Goal: Task Accomplishment & Management: Use online tool/utility

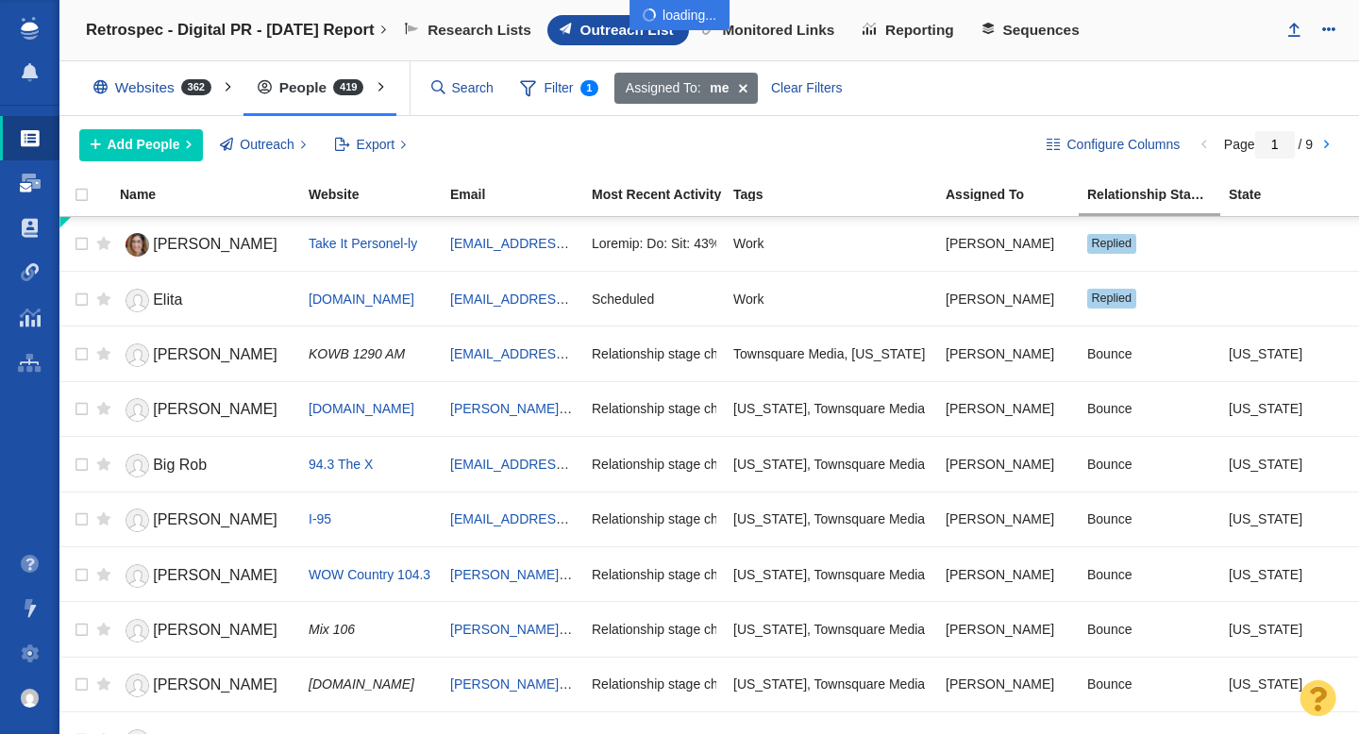
click at [31, 192] on span at bounding box center [30, 183] width 21 height 19
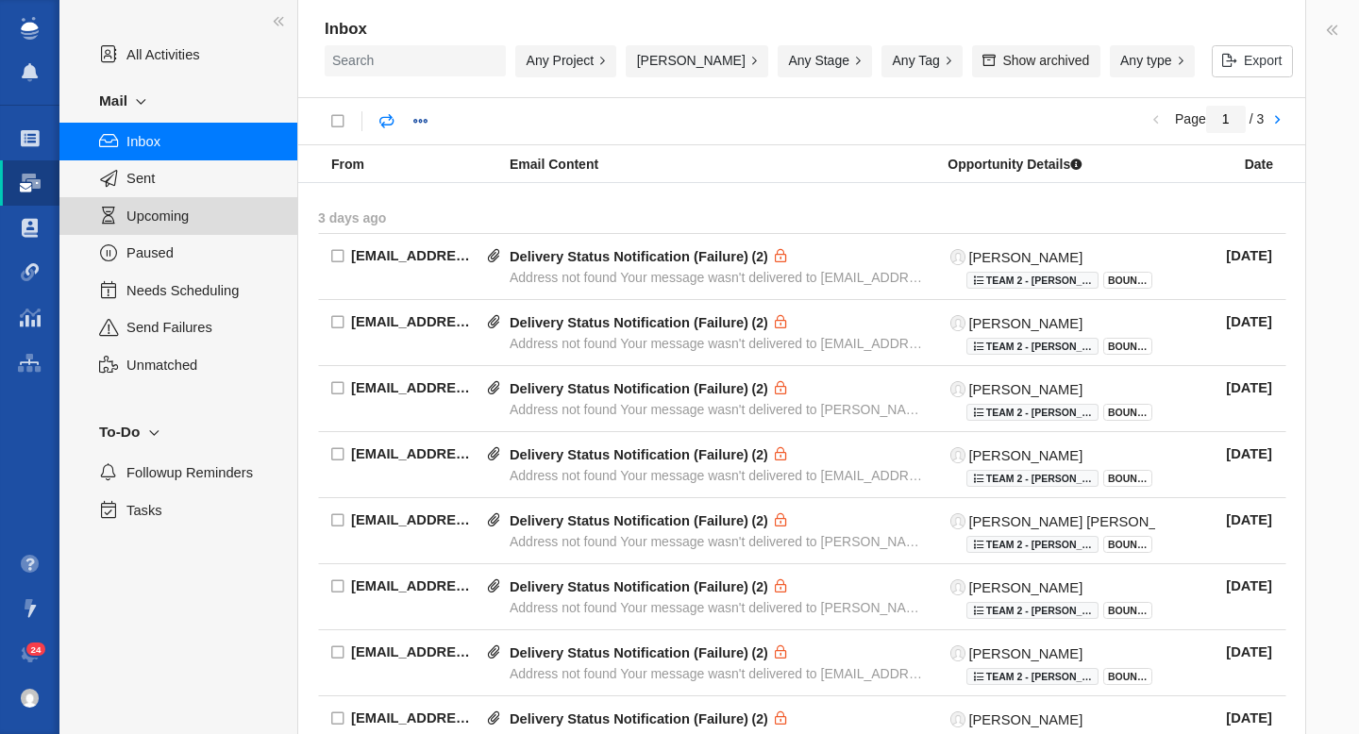
click at [169, 227] on div "Upcoming" at bounding box center [178, 215] width 238 height 37
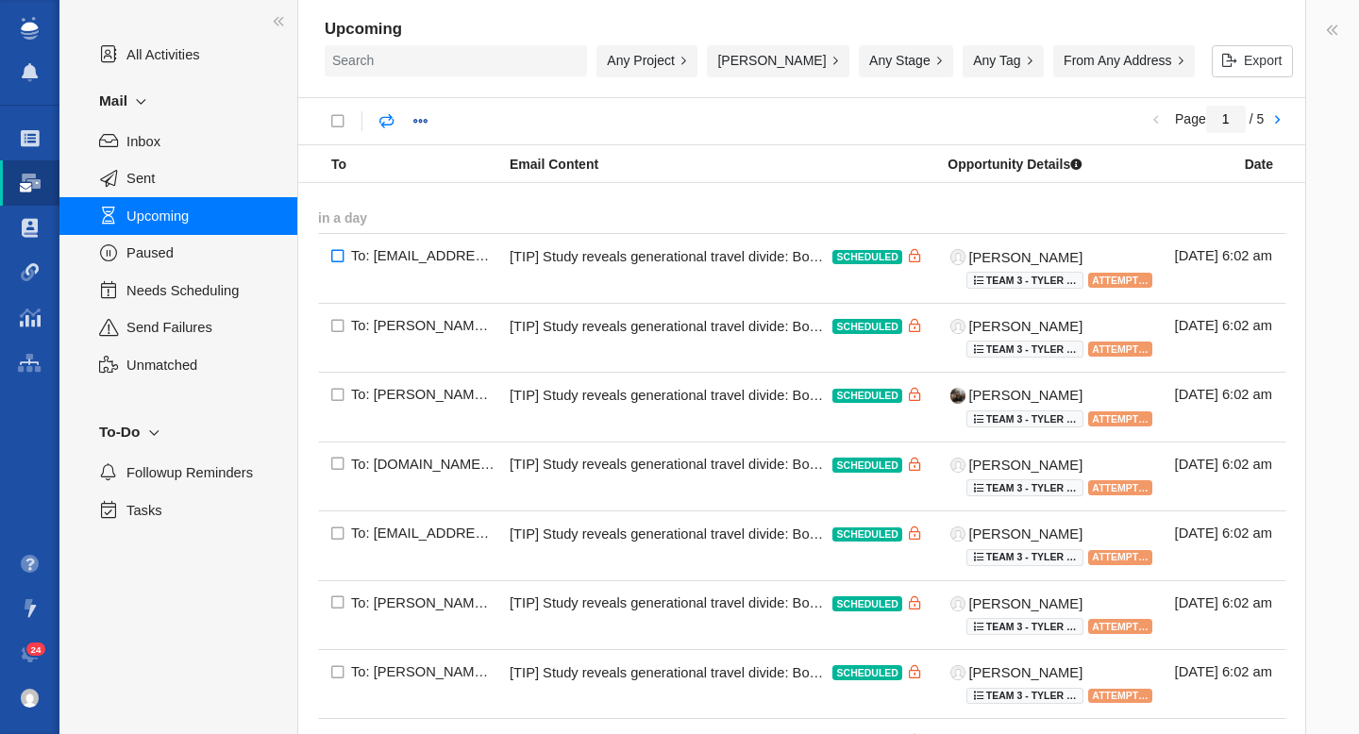
click at [342, 264] on input "checkbox" at bounding box center [338, 257] width 40 height 49
click at [339, 256] on input "checkbox" at bounding box center [338, 257] width 40 height 49
checkbox input "false"
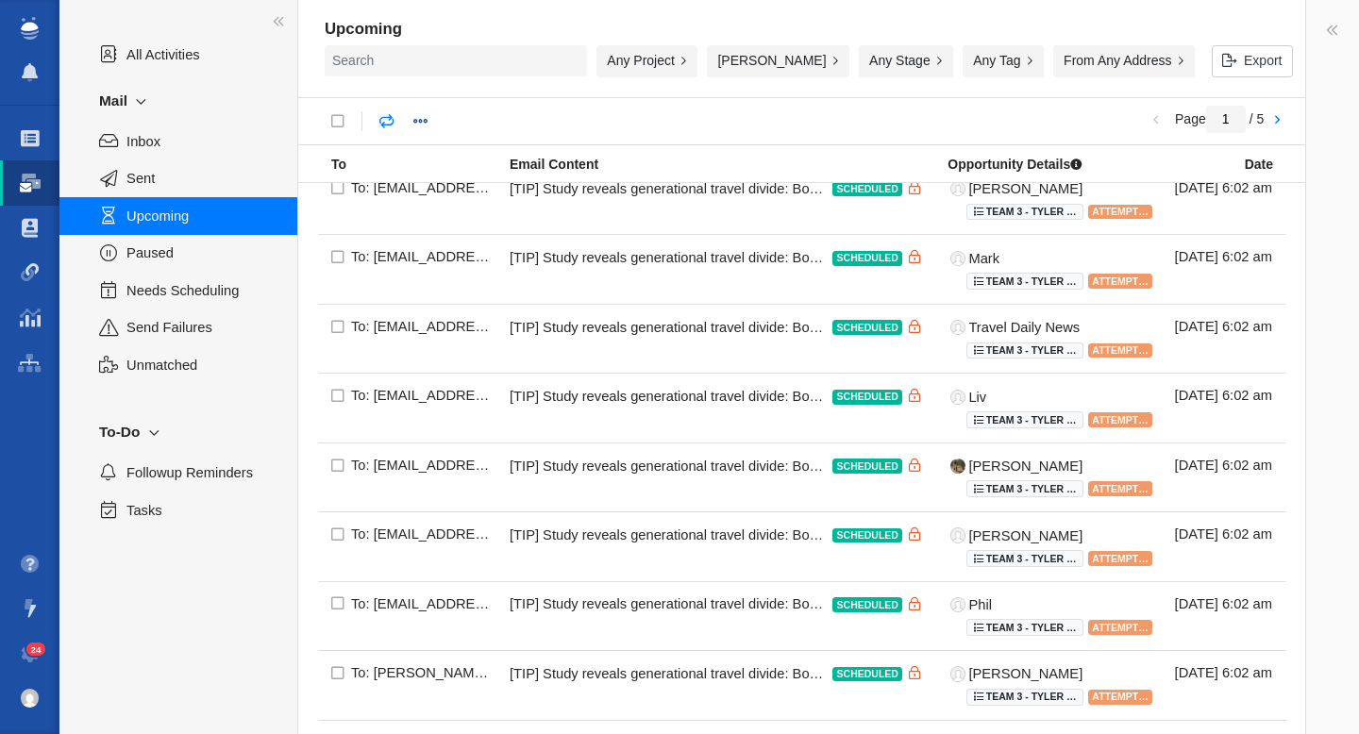
scroll to position [1264, 0]
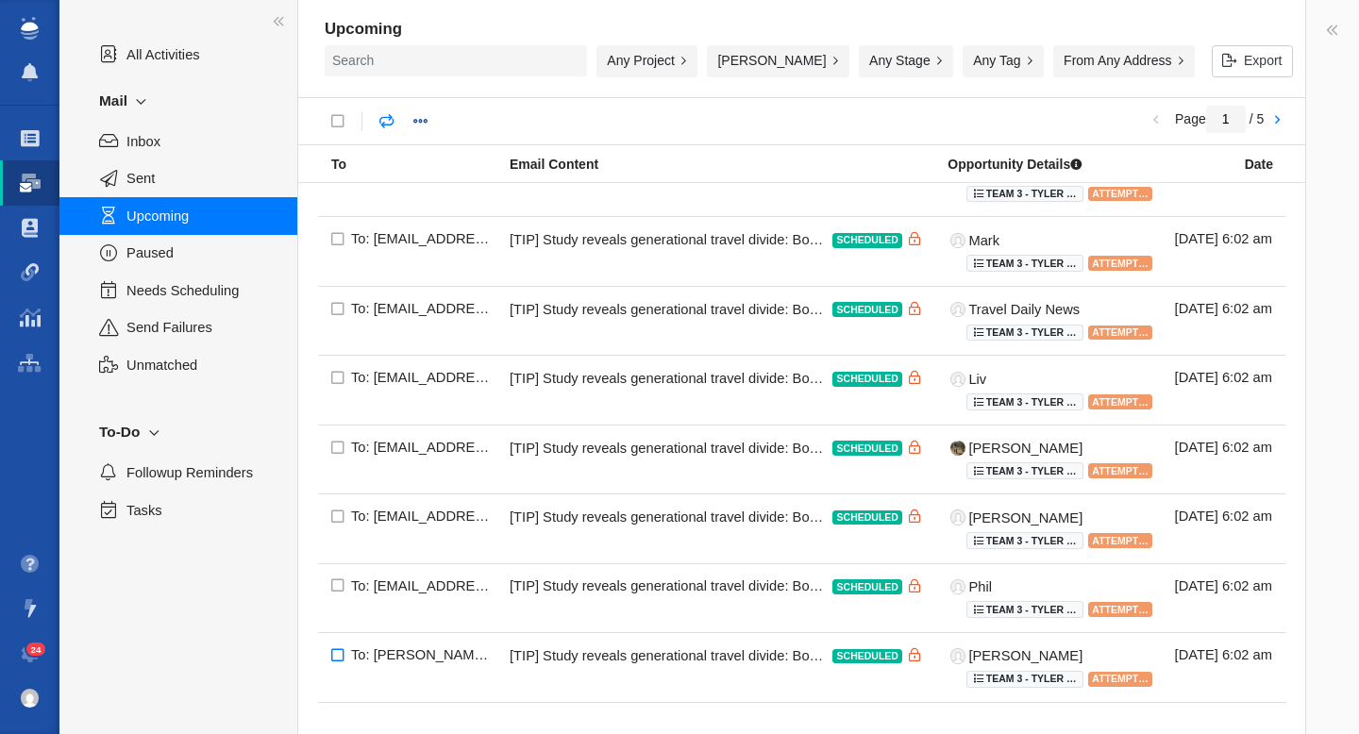
click at [341, 656] on input "checkbox" at bounding box center [338, 656] width 40 height 49
checkbox input "true"
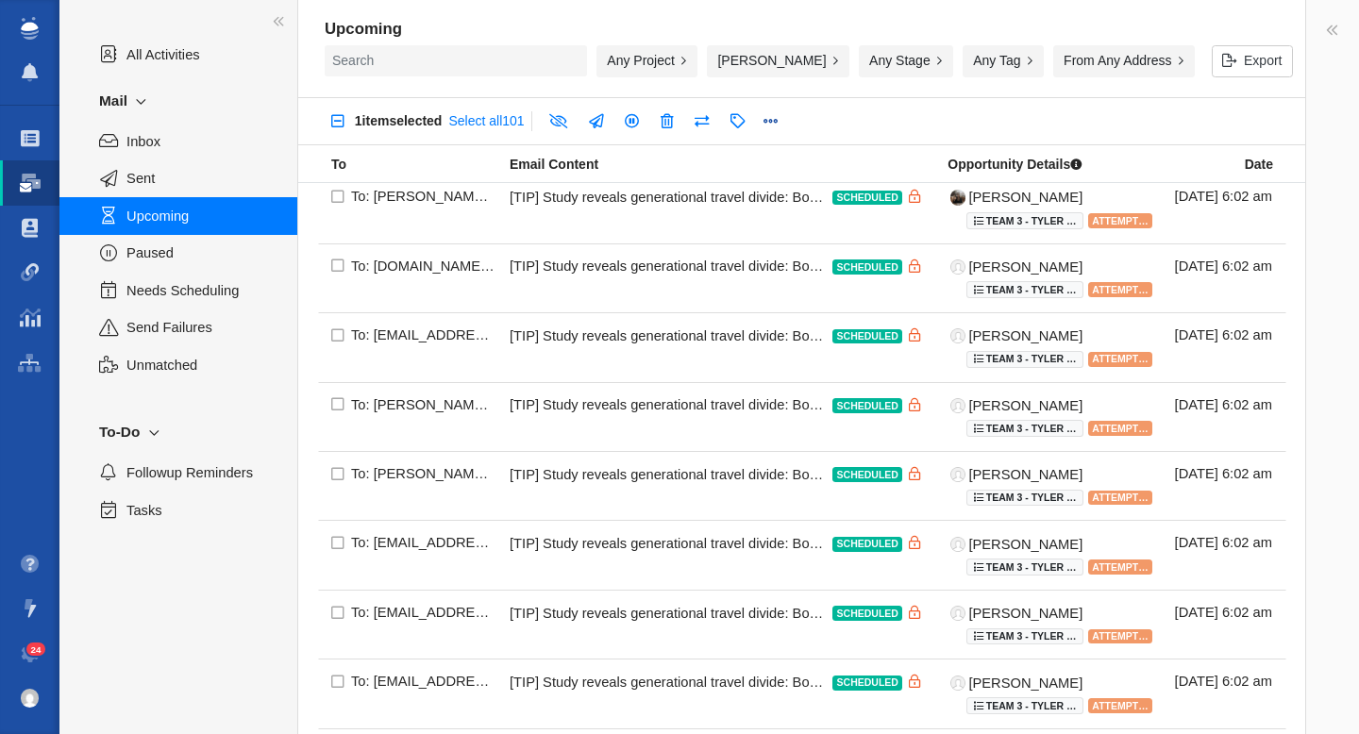
scroll to position [0, 0]
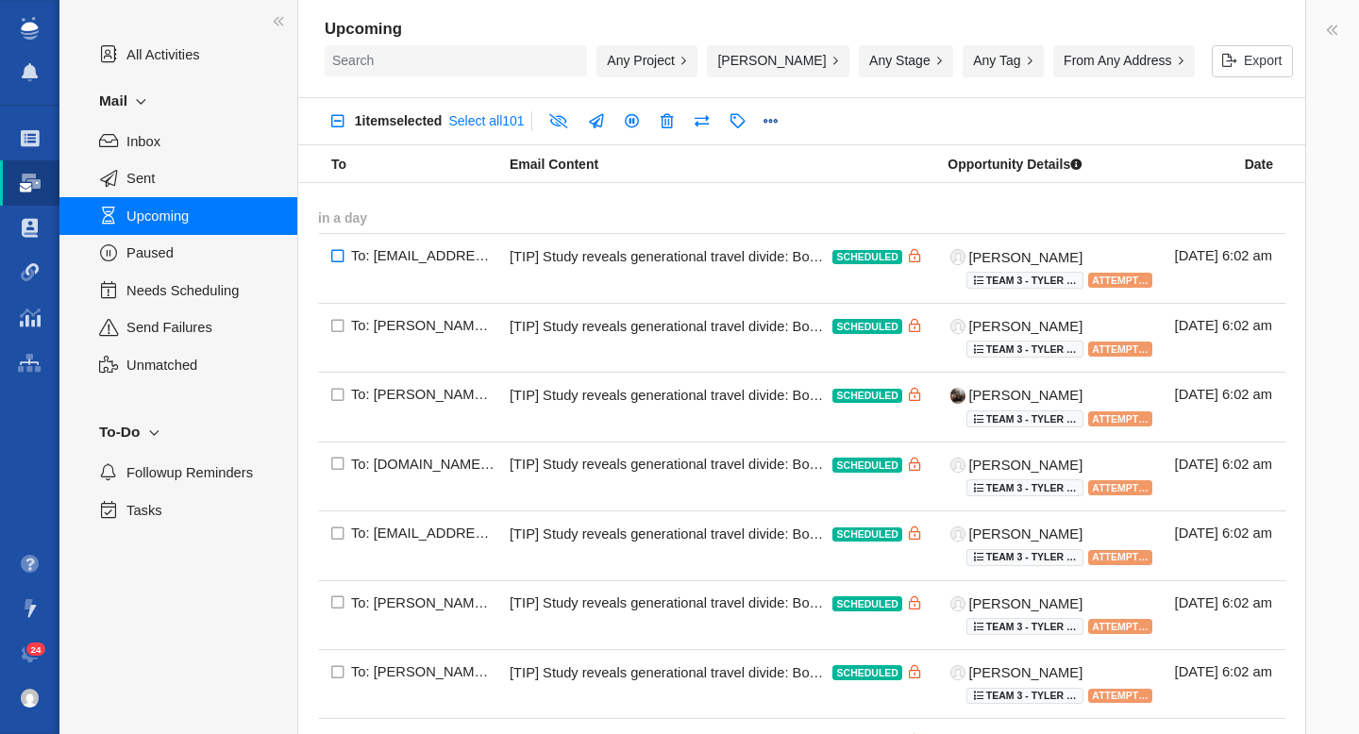
click at [337, 249] on input "checkbox" at bounding box center [338, 257] width 40 height 49
checkbox input "true"
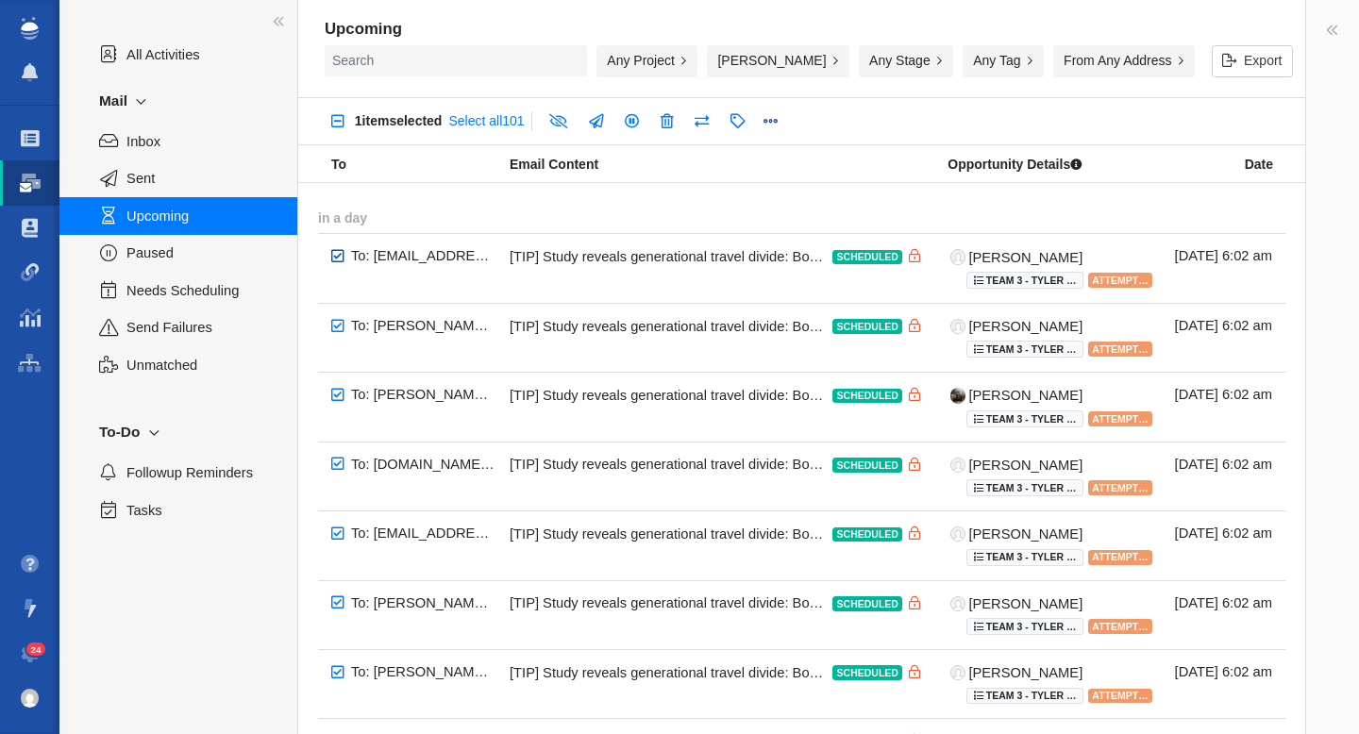
checkbox input "true"
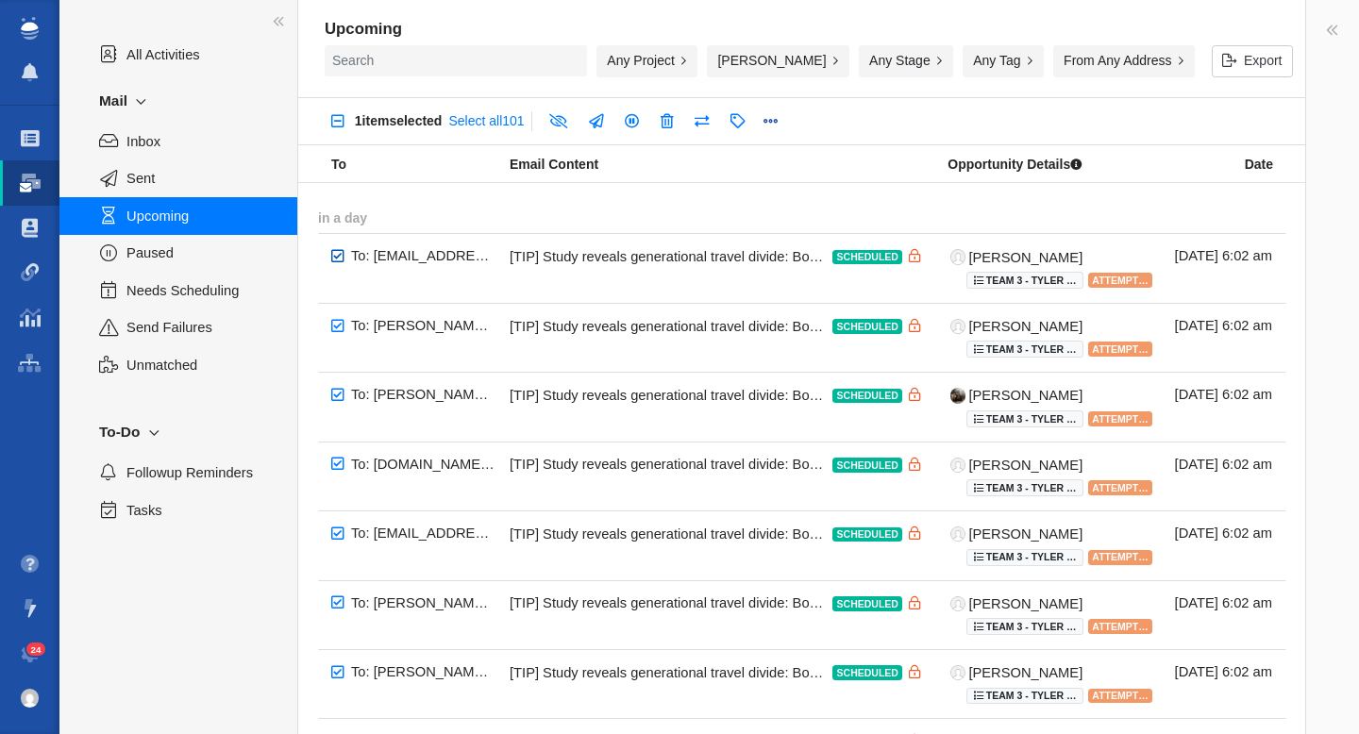
checkbox input "true"
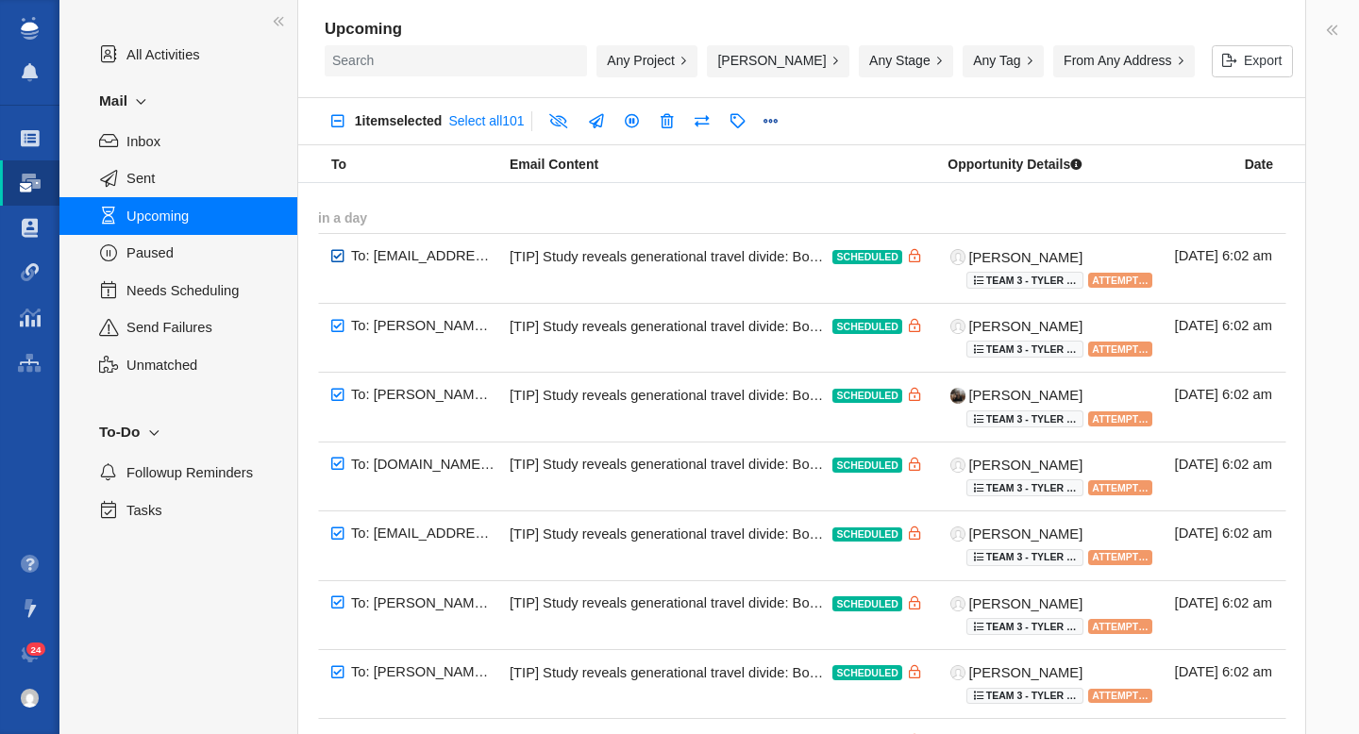
checkbox input "true"
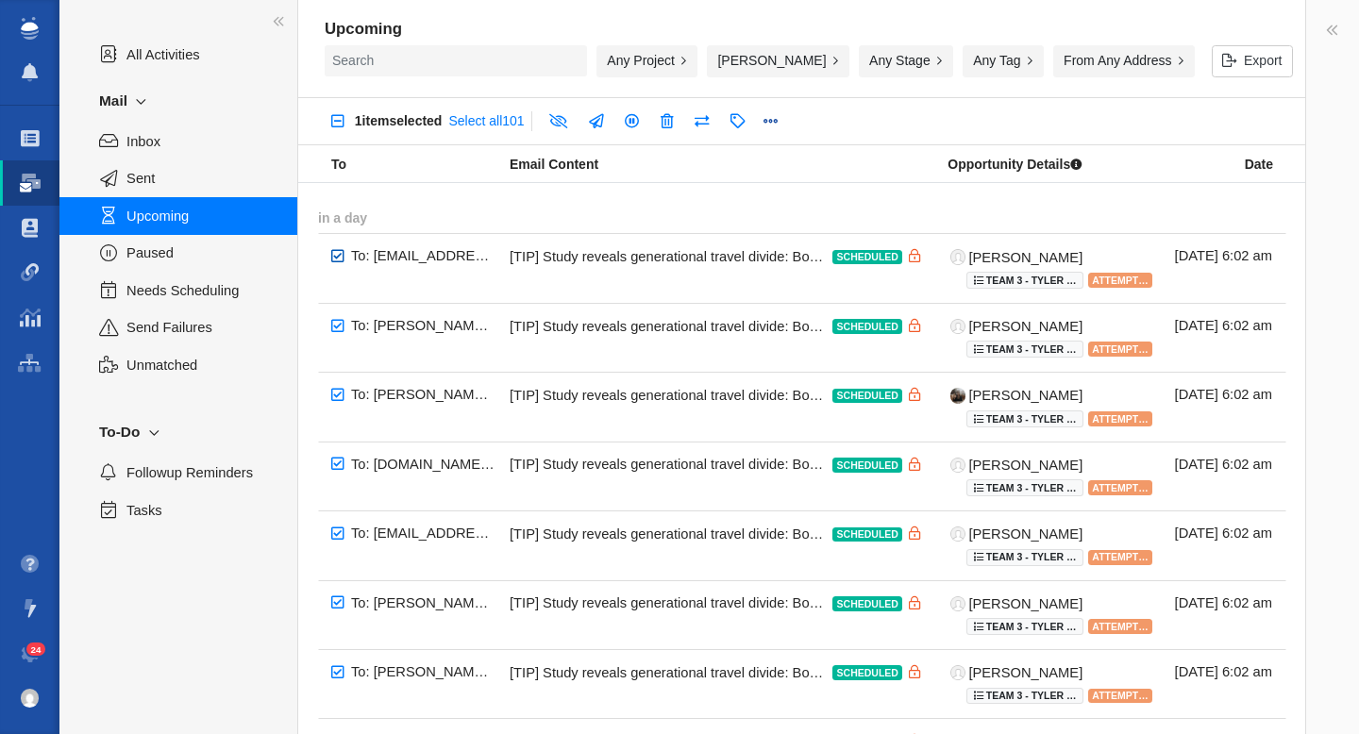
checkbox input "true"
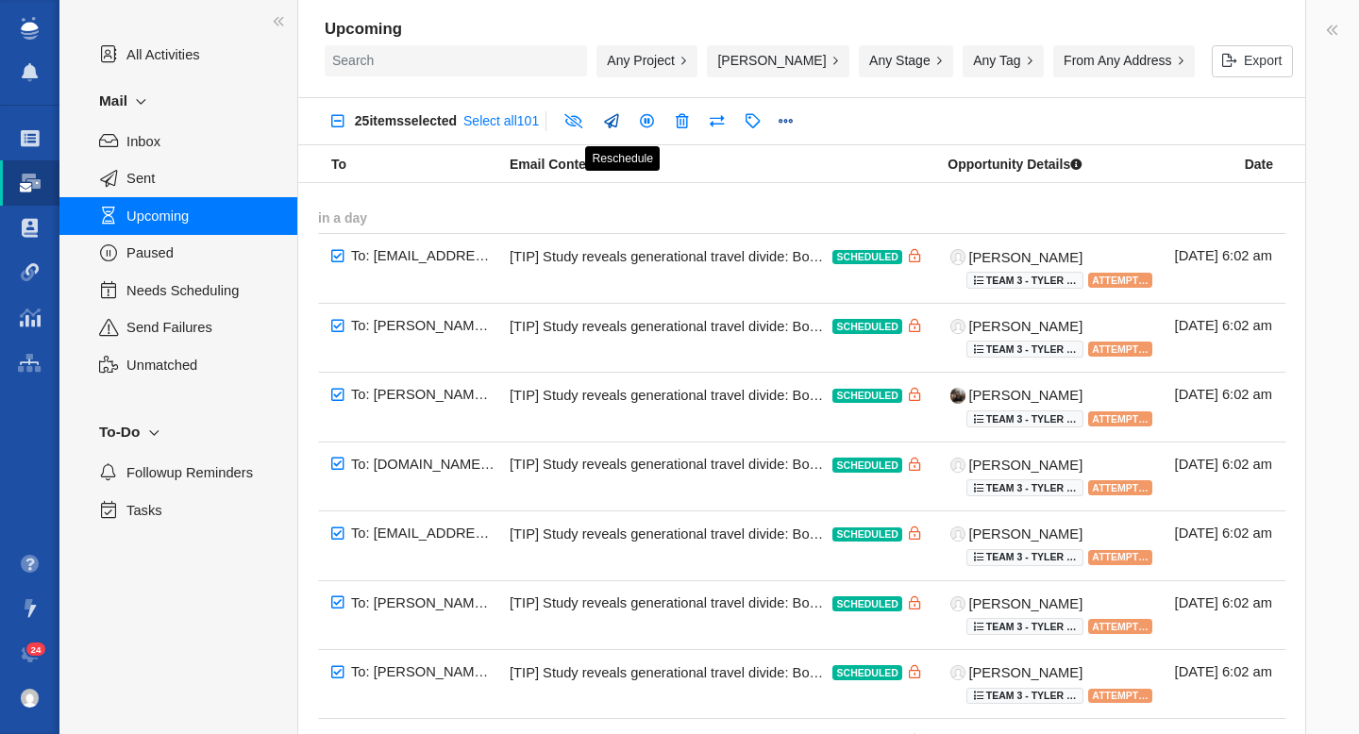
click at [624, 123] on link at bounding box center [610, 122] width 36 height 34
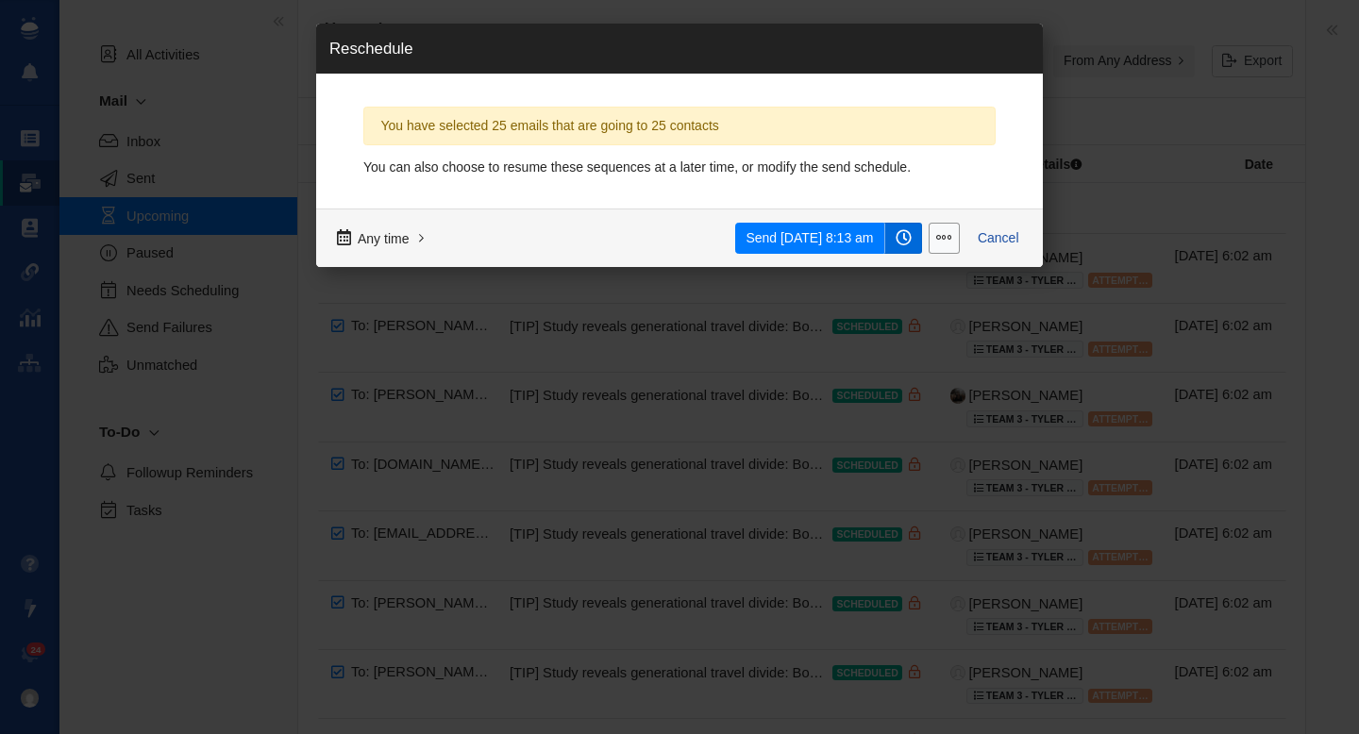
click at [906, 237] on span at bounding box center [903, 238] width 16 height 16
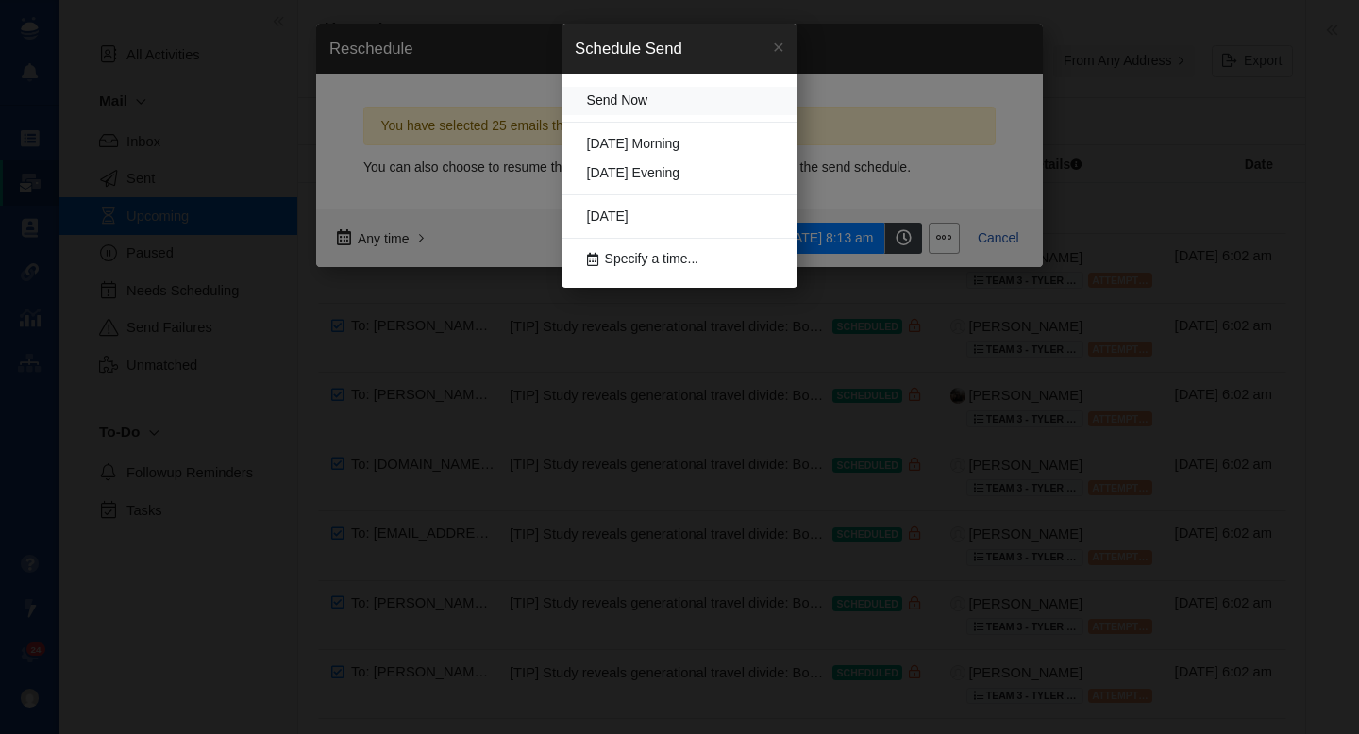
click at [634, 101] on span "Send Now" at bounding box center [617, 101] width 61 height 19
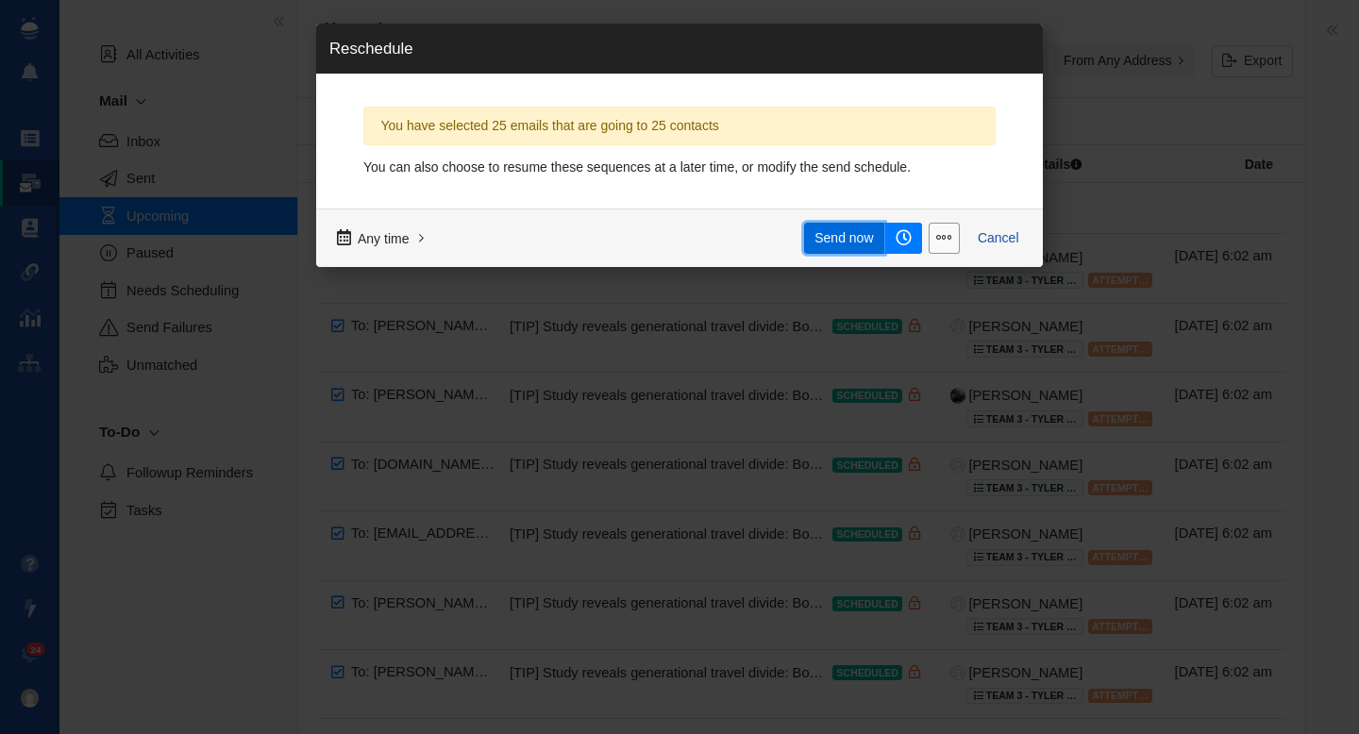
click at [836, 241] on span "Send now" at bounding box center [843, 238] width 58 height 20
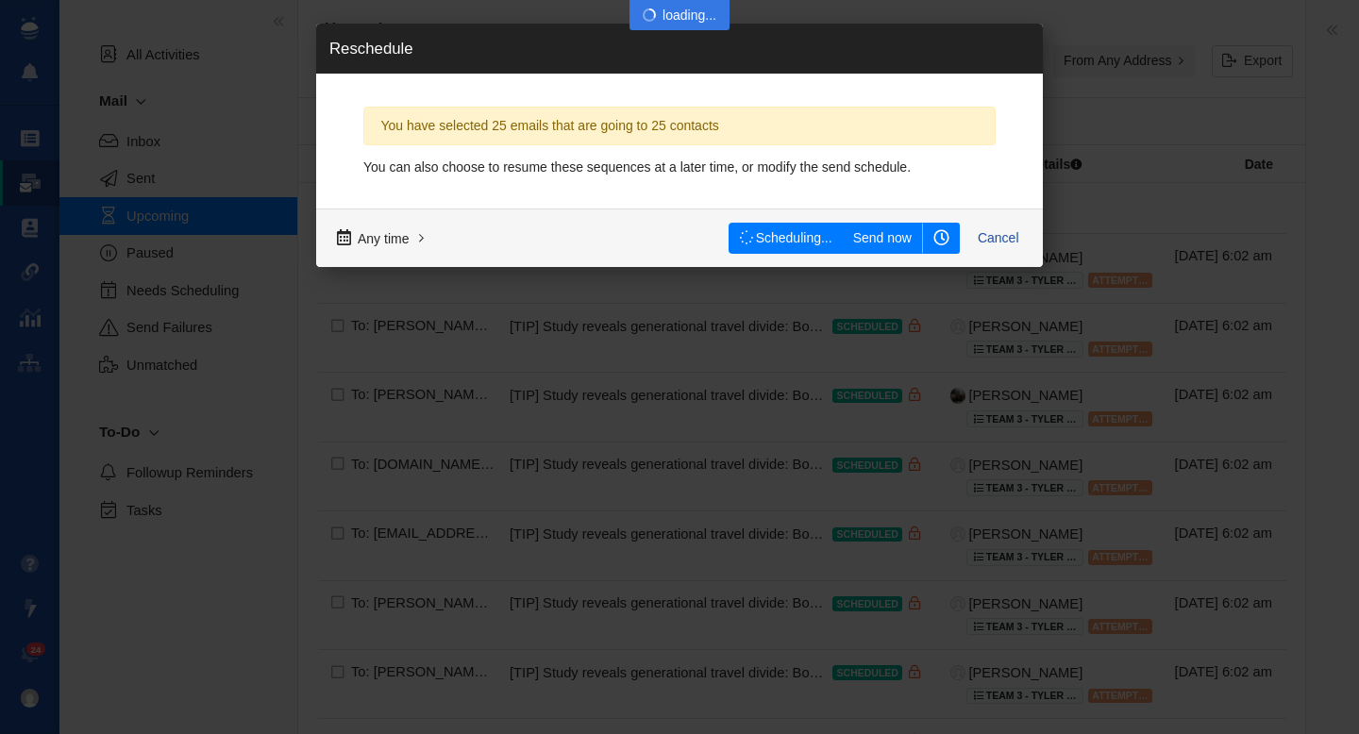
checkbox input "false"
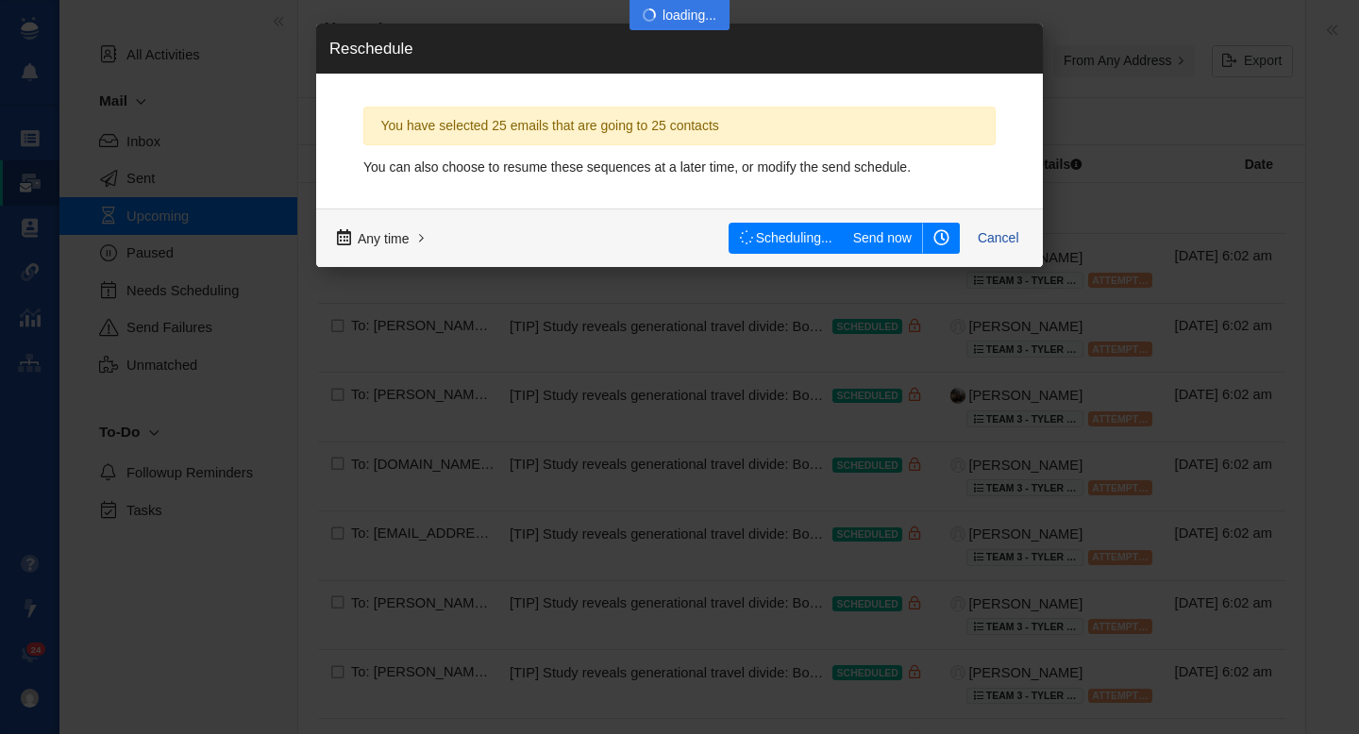
checkbox input "false"
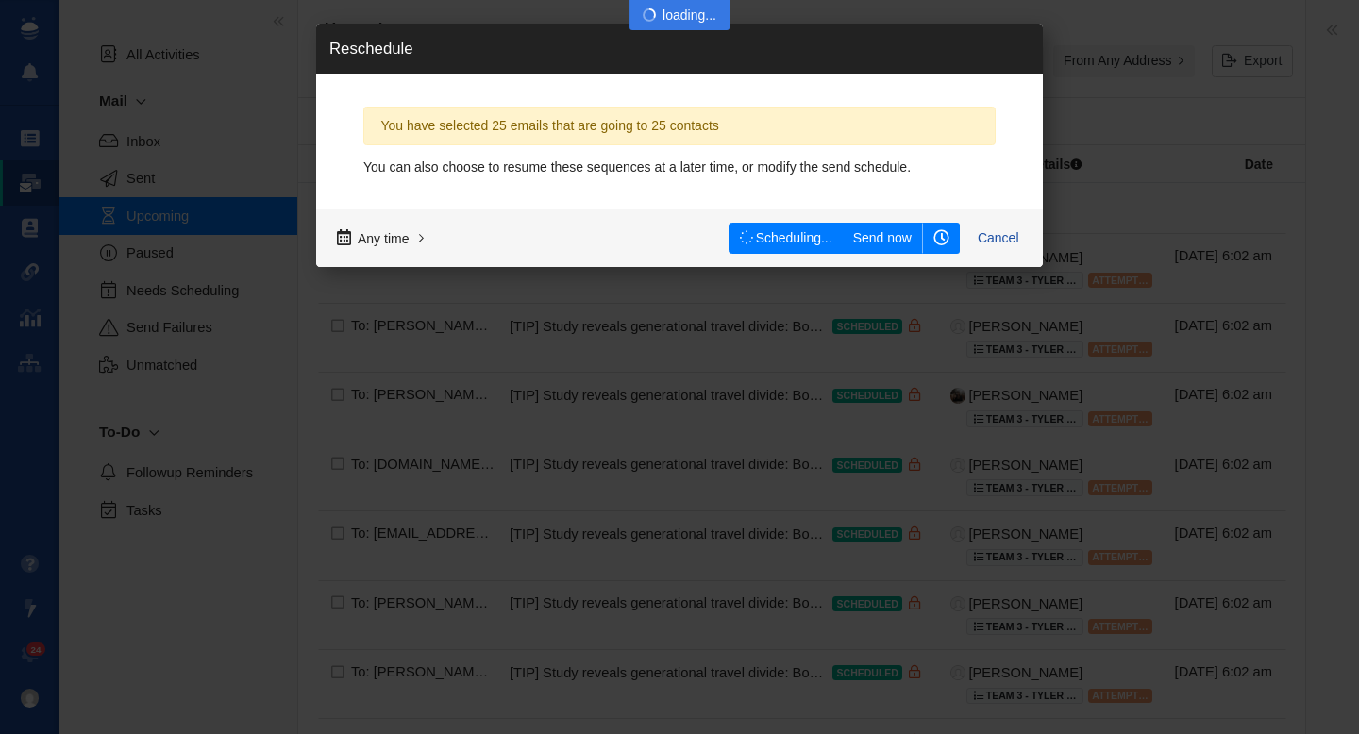
checkbox input "false"
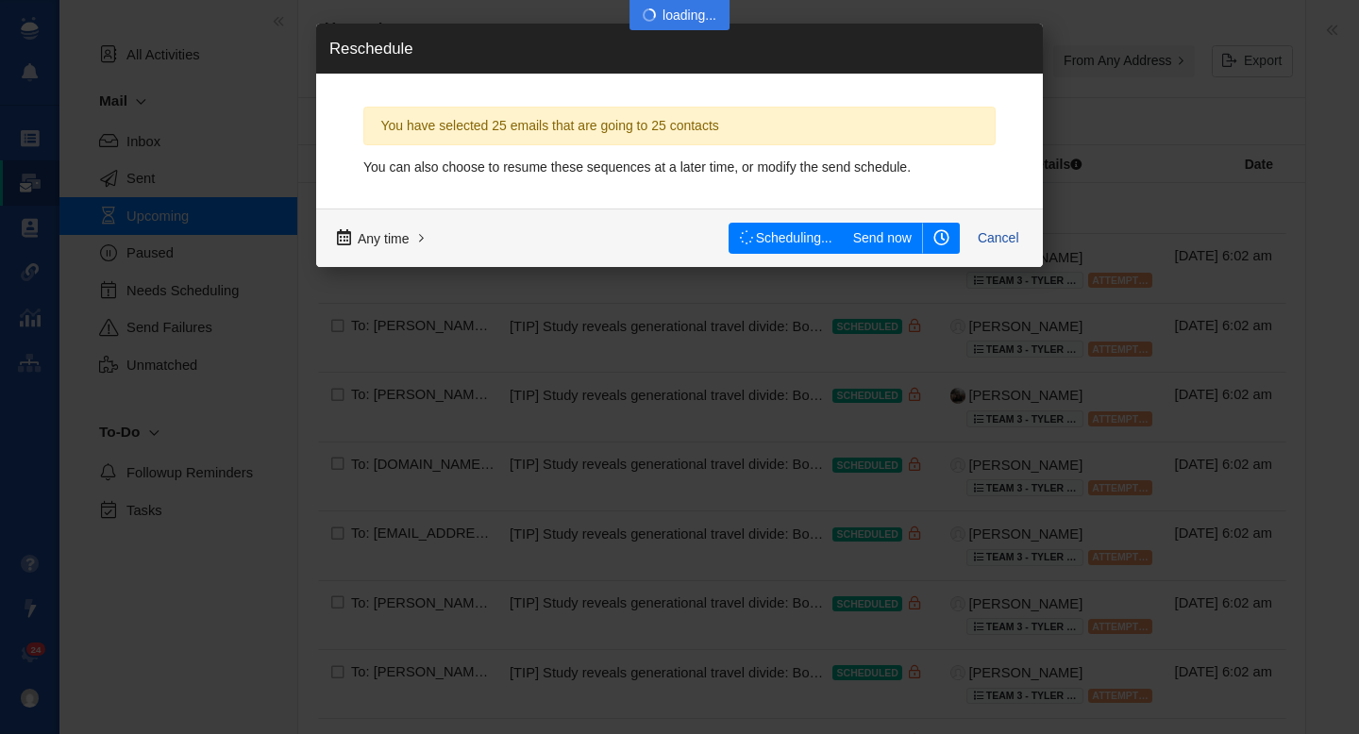
checkbox input "false"
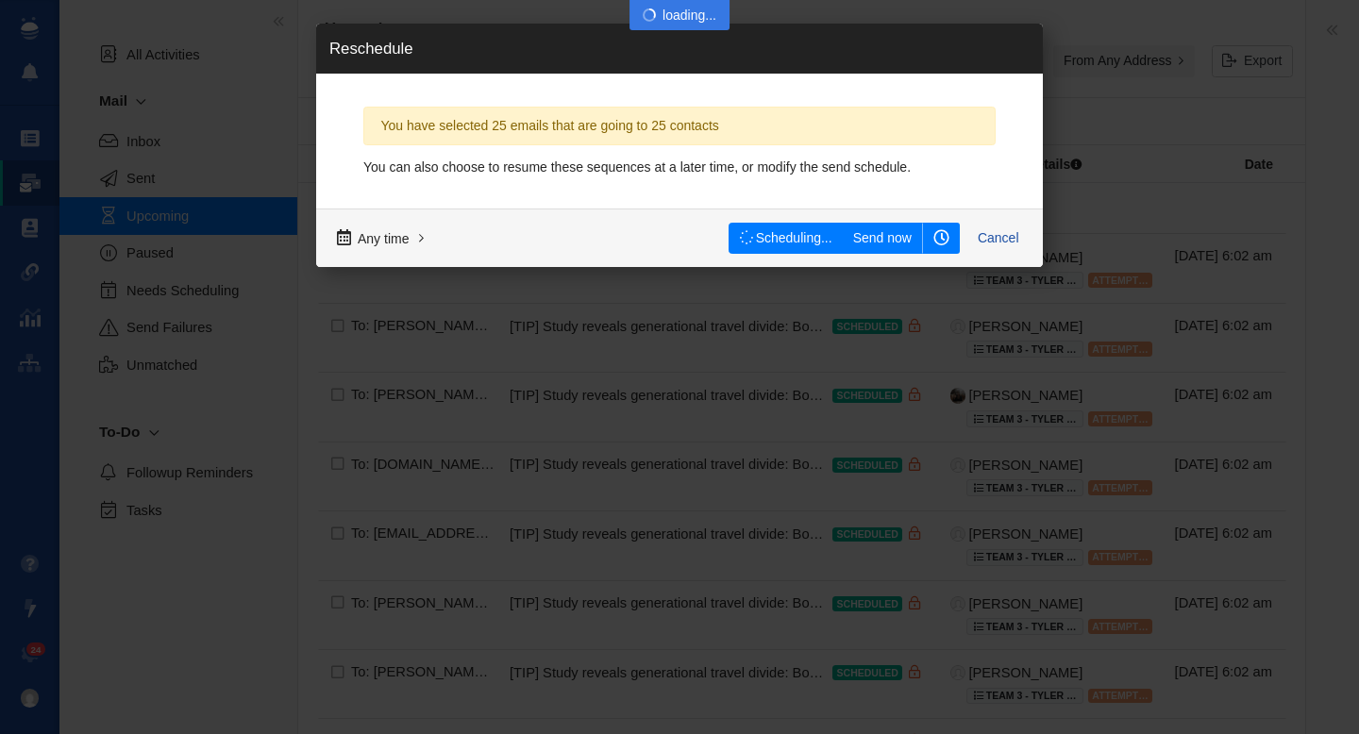
checkbox input "false"
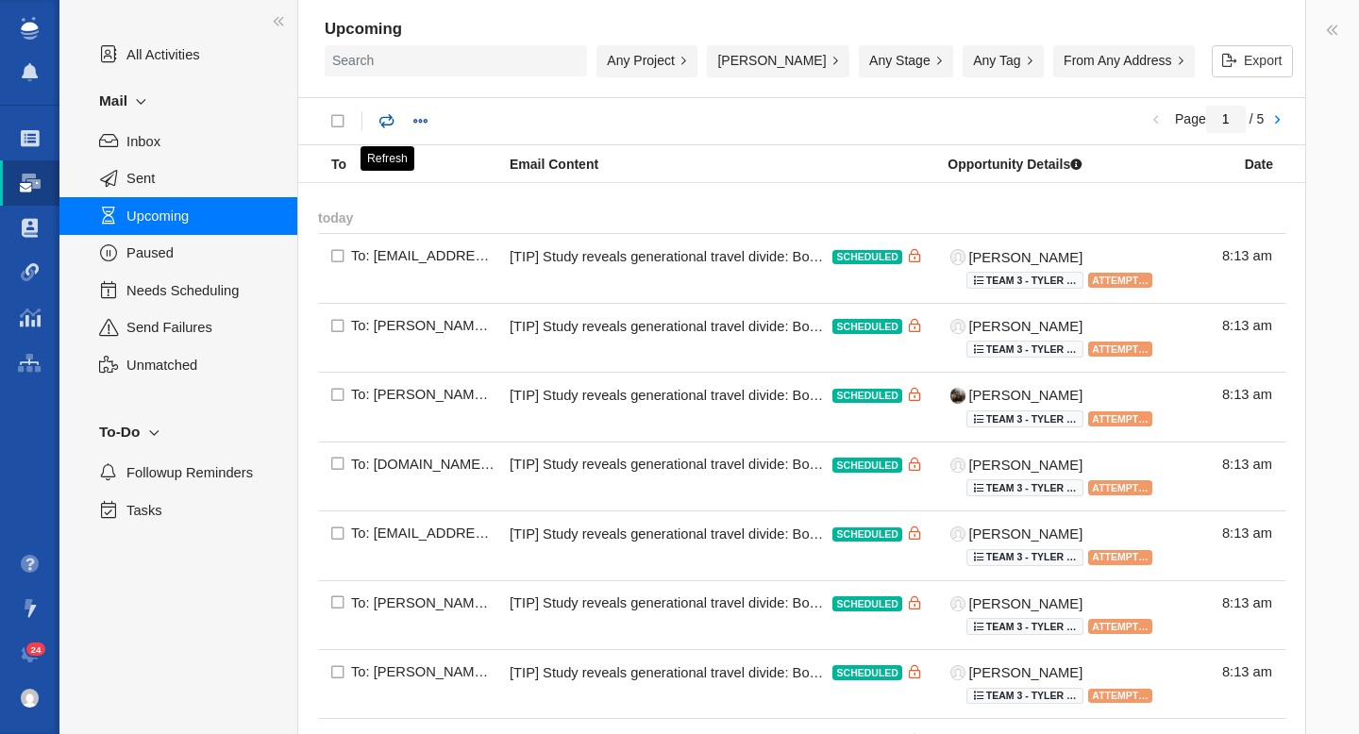
click at [387, 126] on link at bounding box center [387, 122] width 36 height 34
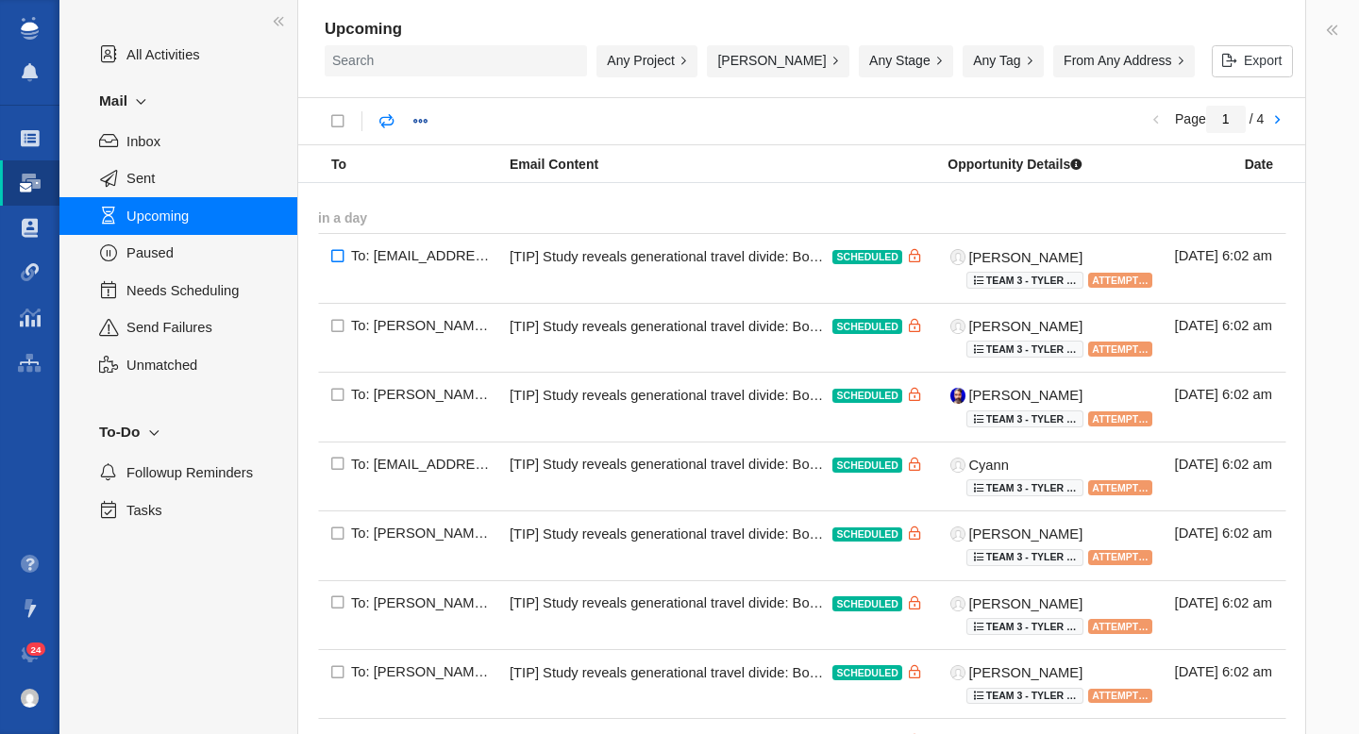
click at [332, 253] on input "checkbox" at bounding box center [338, 257] width 40 height 49
checkbox input "true"
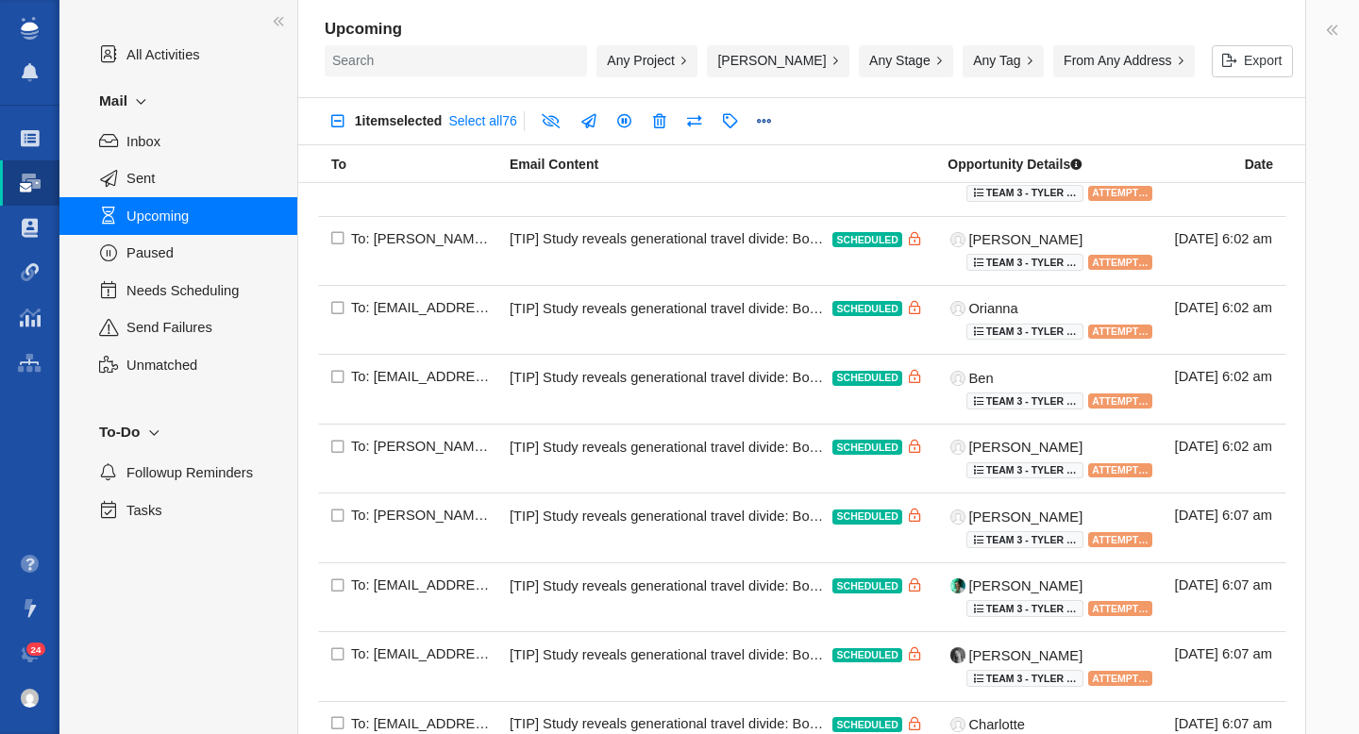
scroll to position [1264, 0]
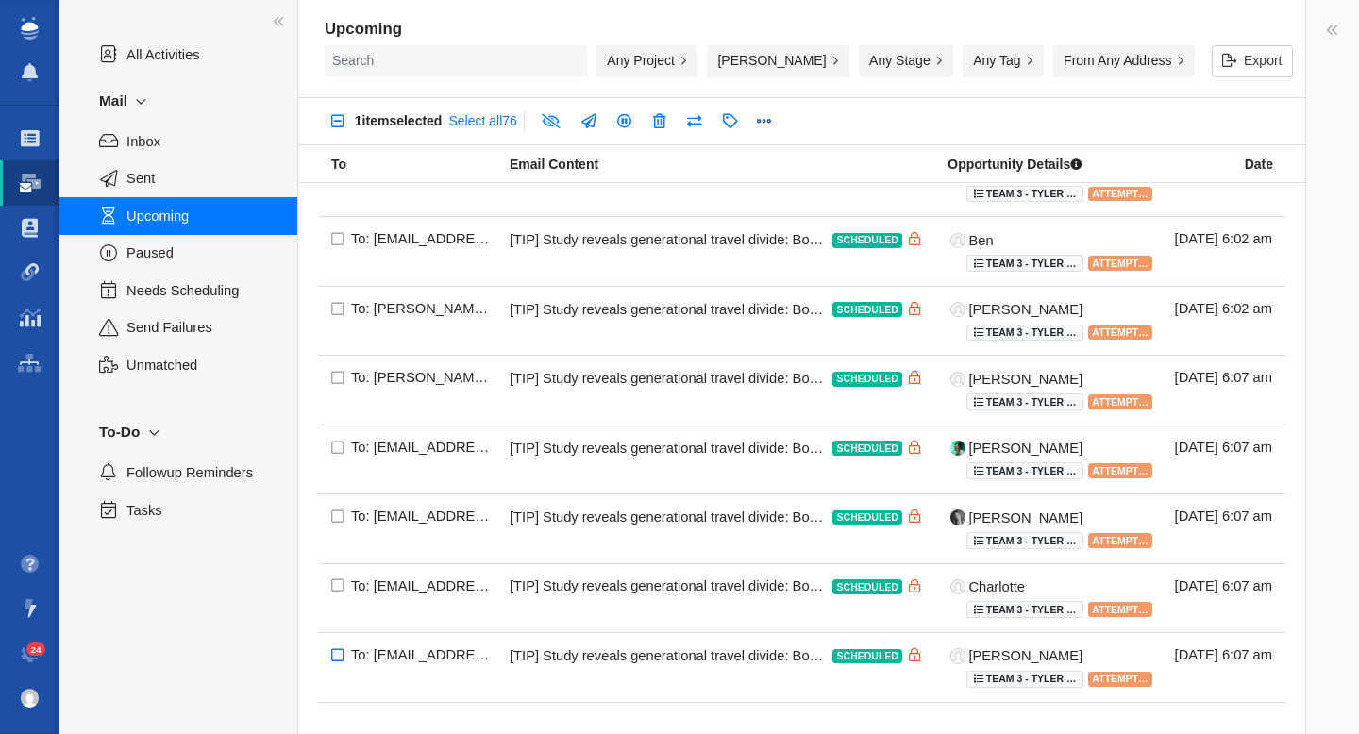
click at [339, 653] on input "checkbox" at bounding box center [338, 656] width 40 height 49
checkbox input "true"
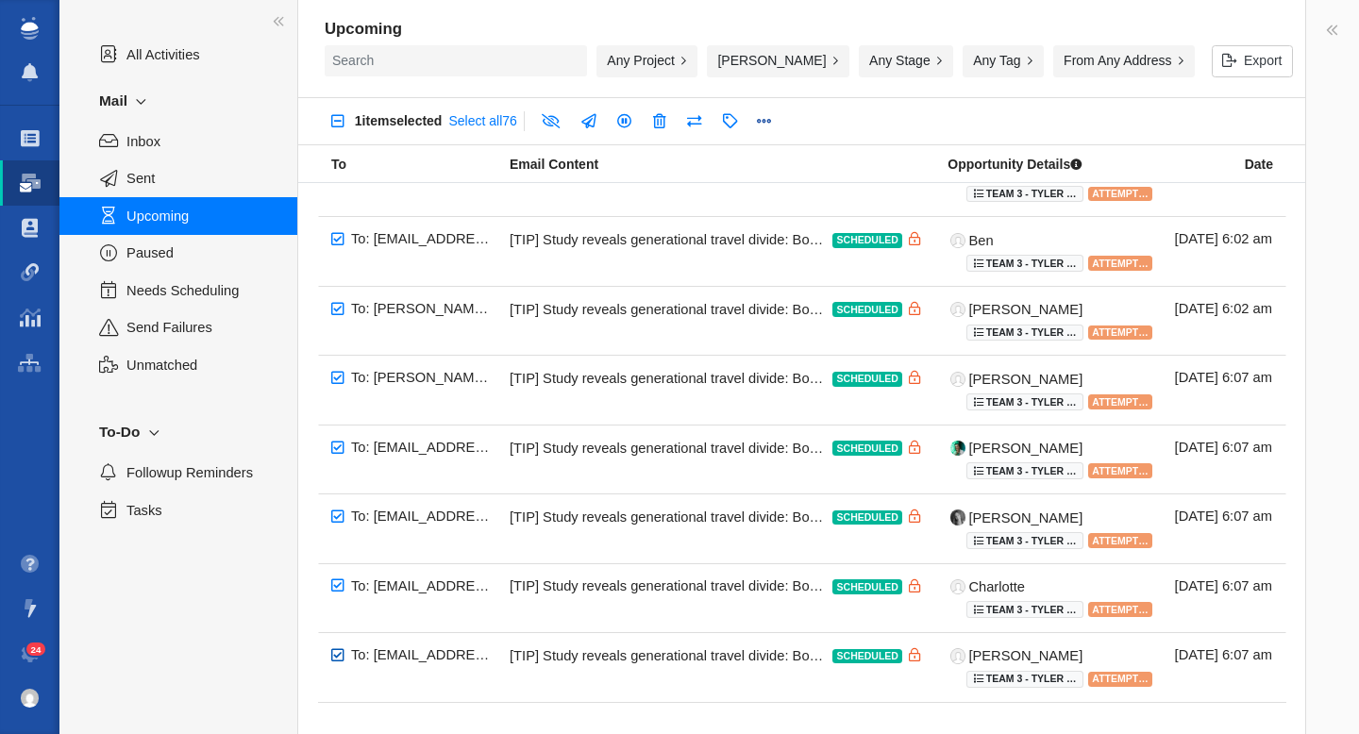
checkbox input "true"
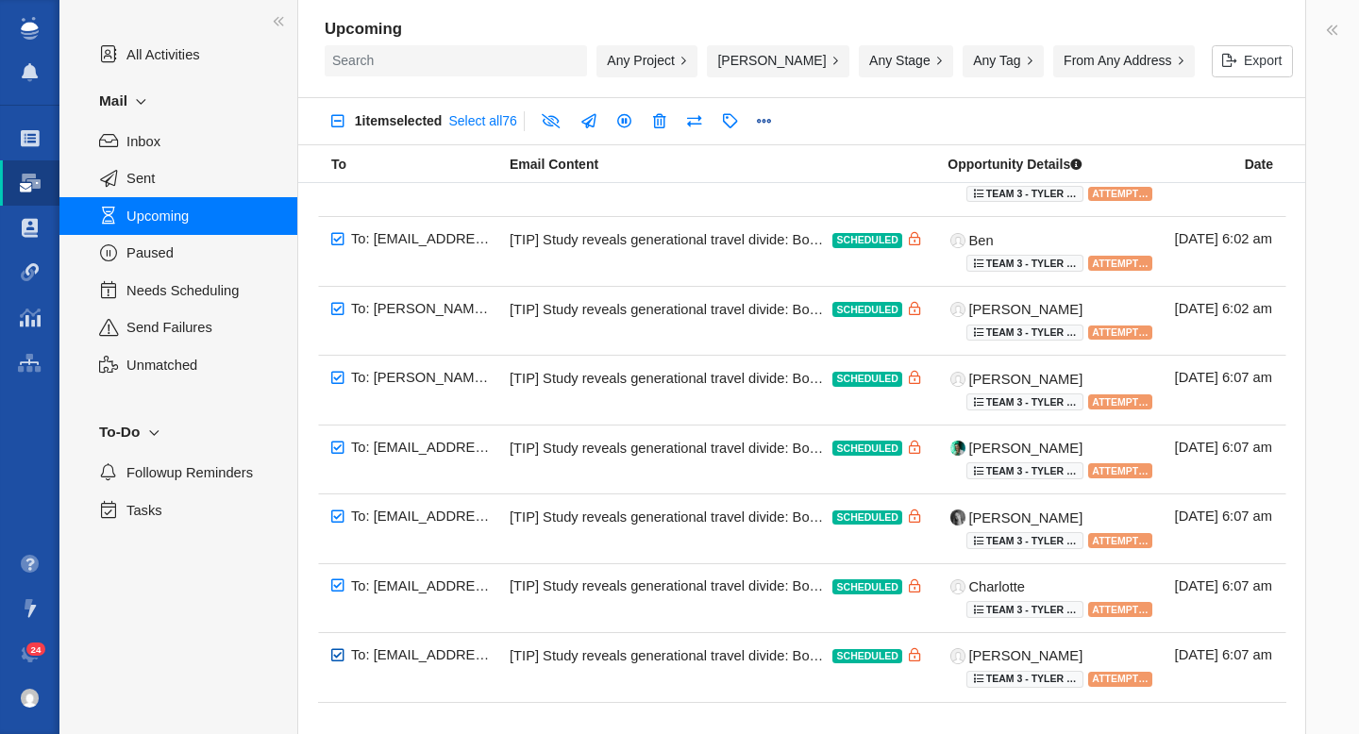
checkbox input "true"
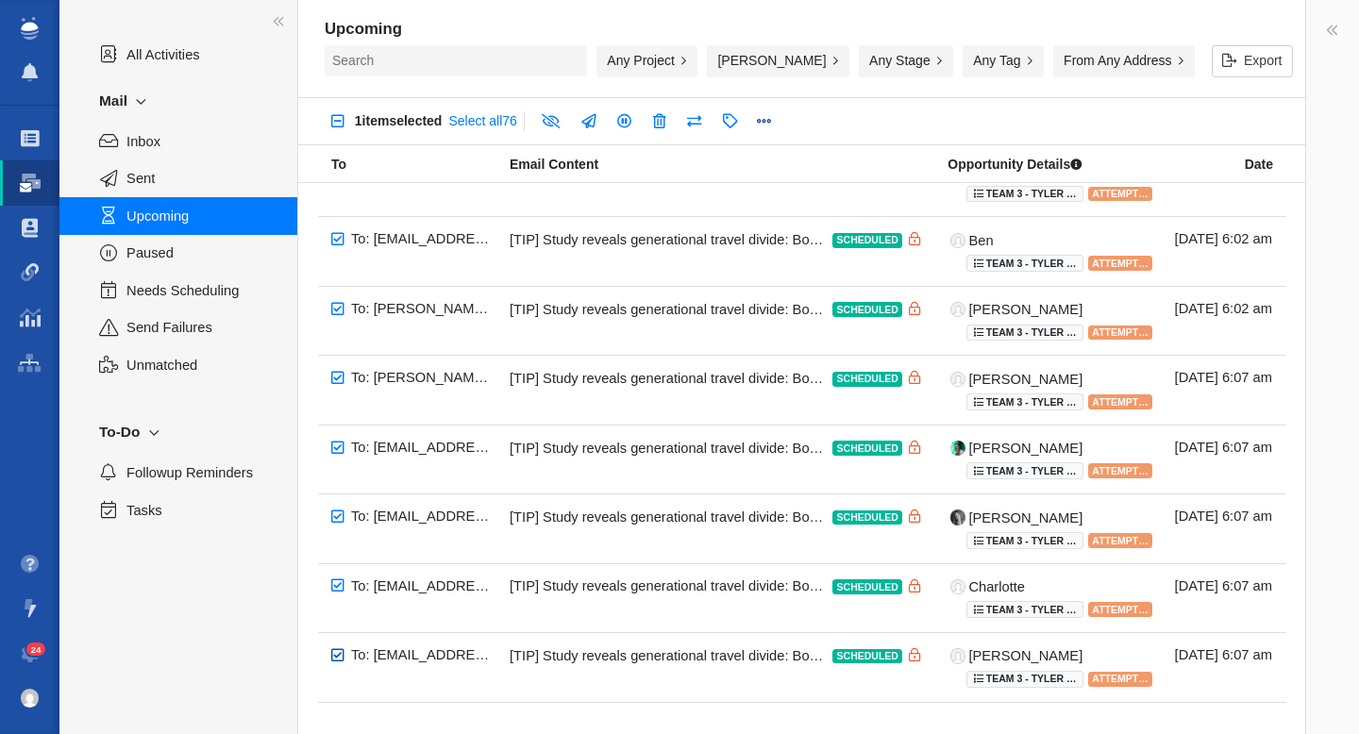
checkbox input "true"
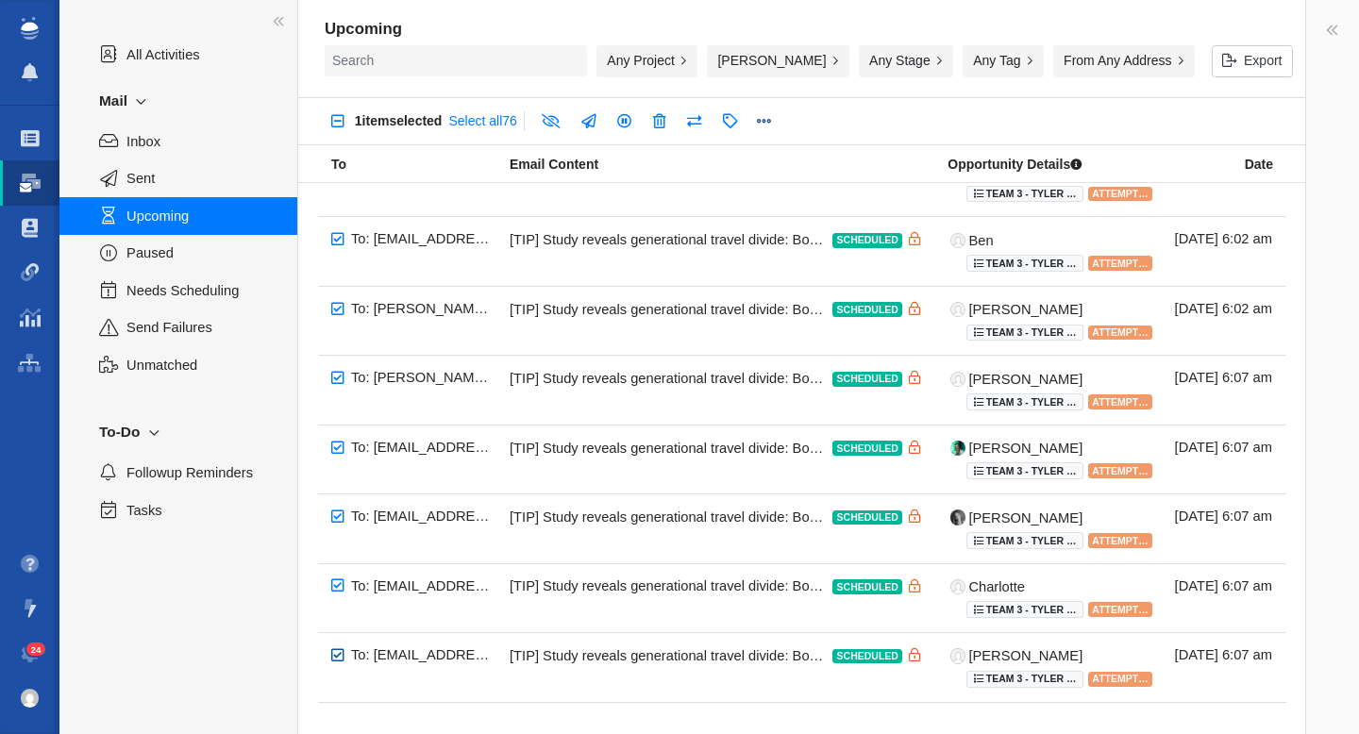
checkbox input "true"
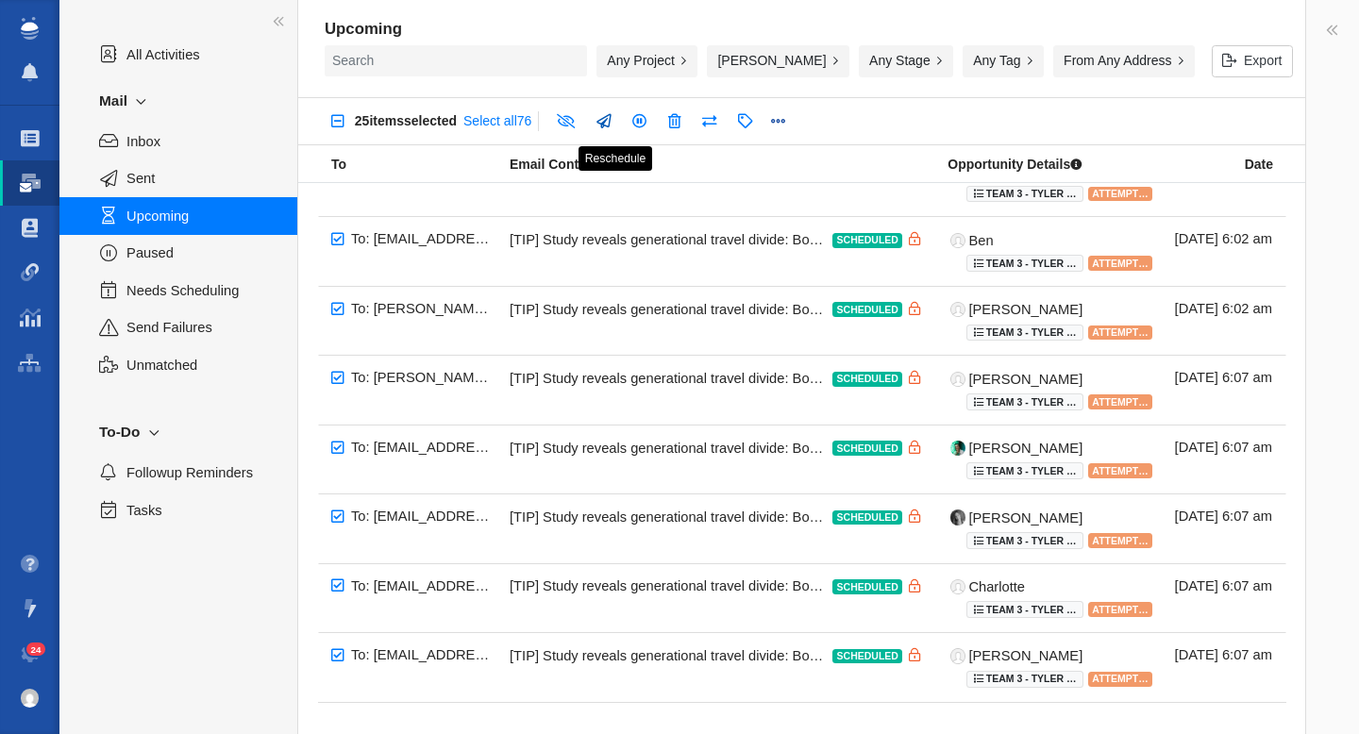
click at [618, 121] on link at bounding box center [603, 122] width 36 height 34
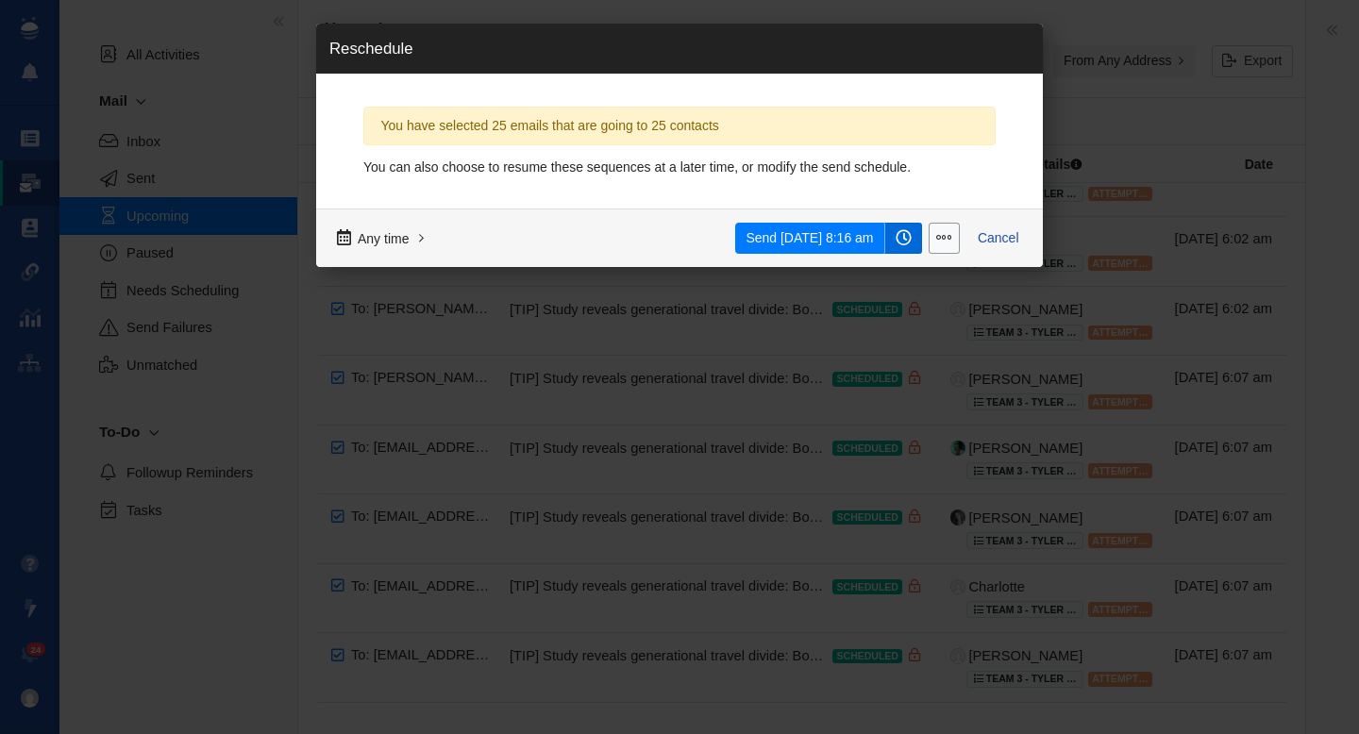
click at [902, 234] on span at bounding box center [903, 238] width 16 height 16
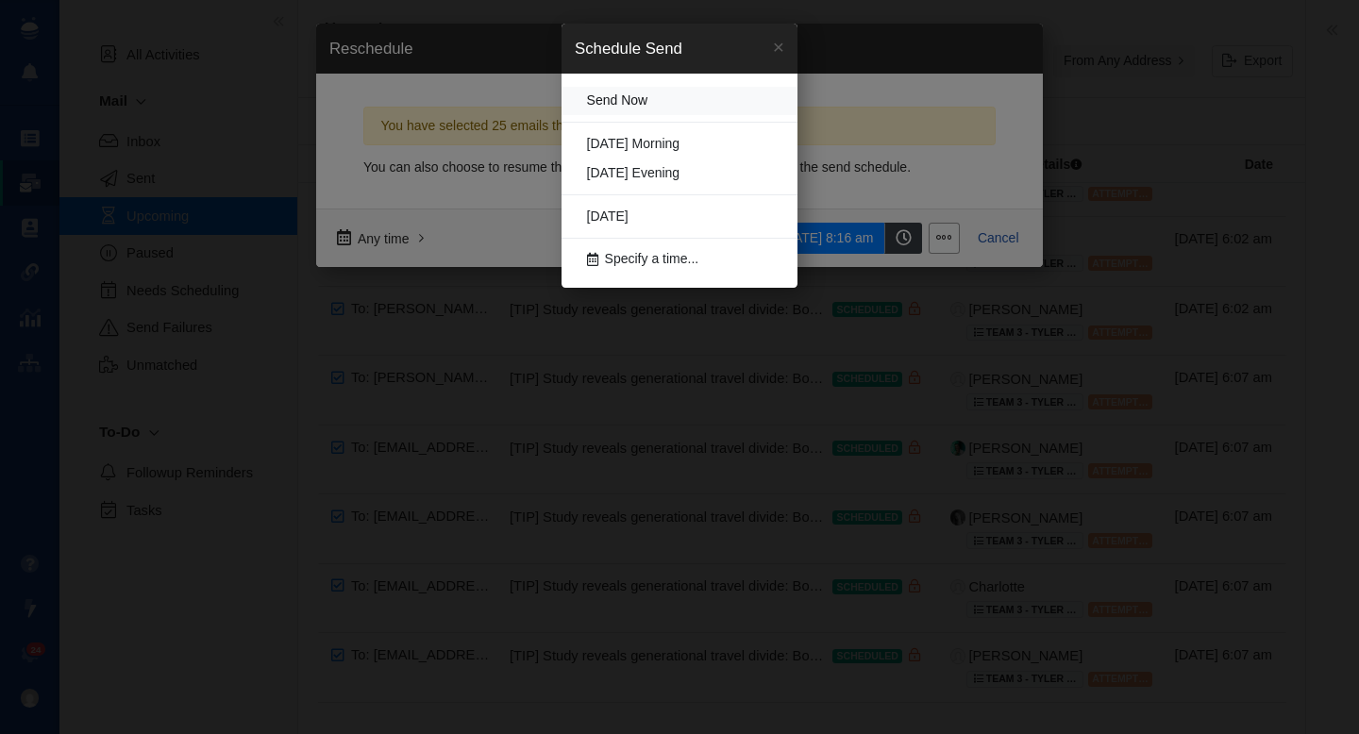
click at [656, 105] on link "Send Now" at bounding box center [679, 101] width 236 height 29
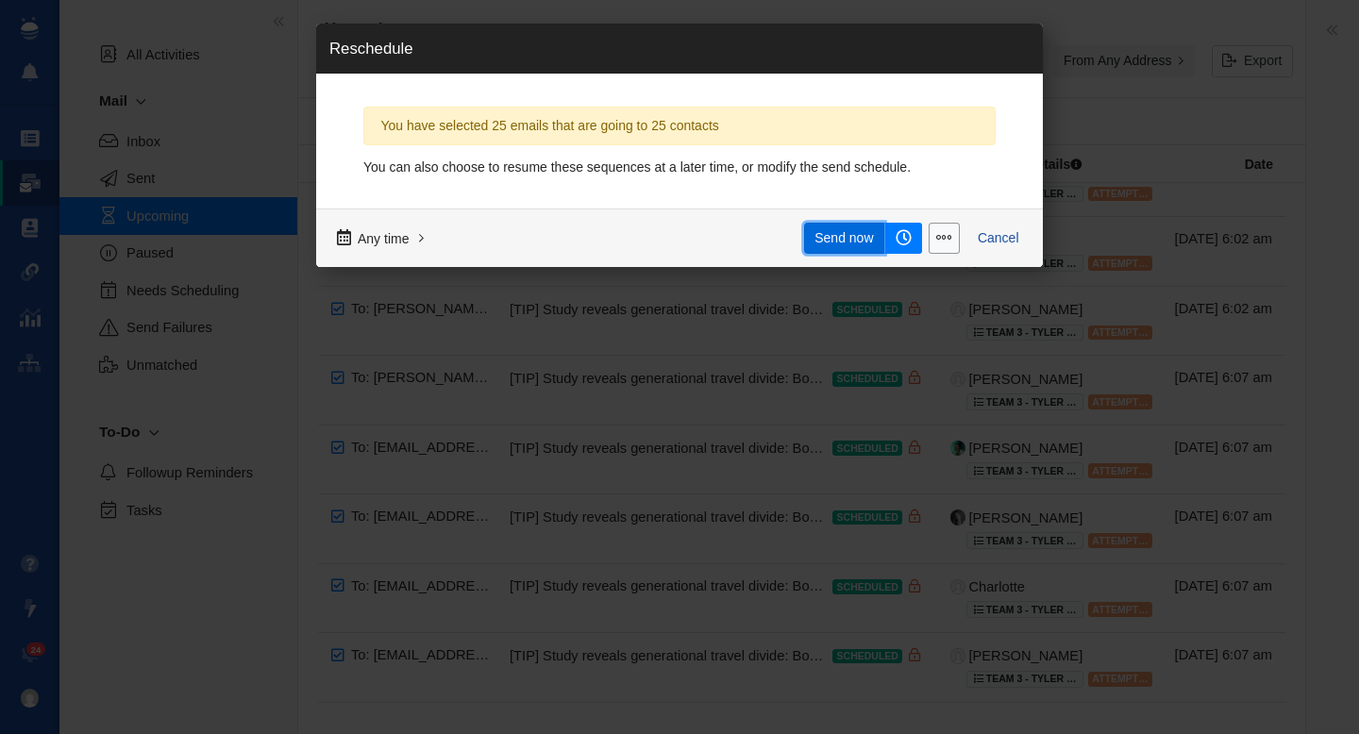
click at [841, 246] on span "Send now" at bounding box center [843, 238] width 58 height 20
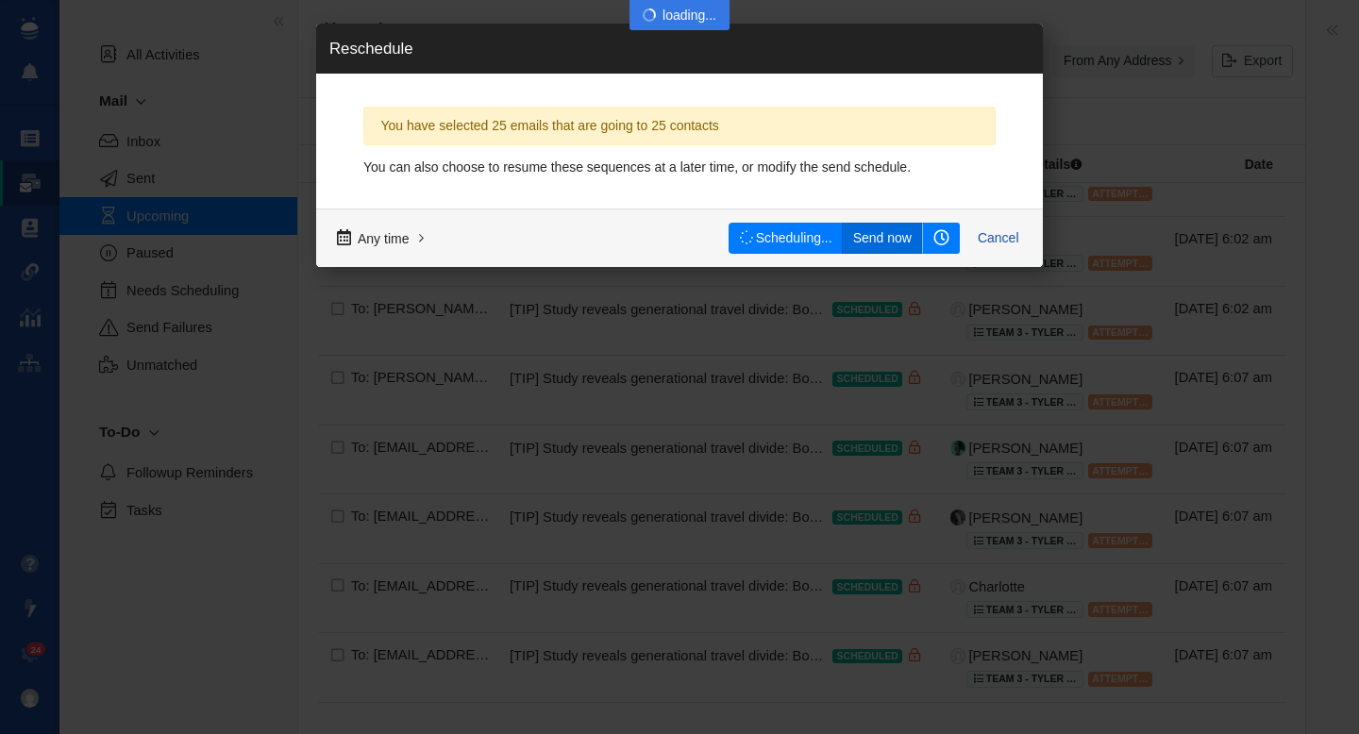
checkbox input "false"
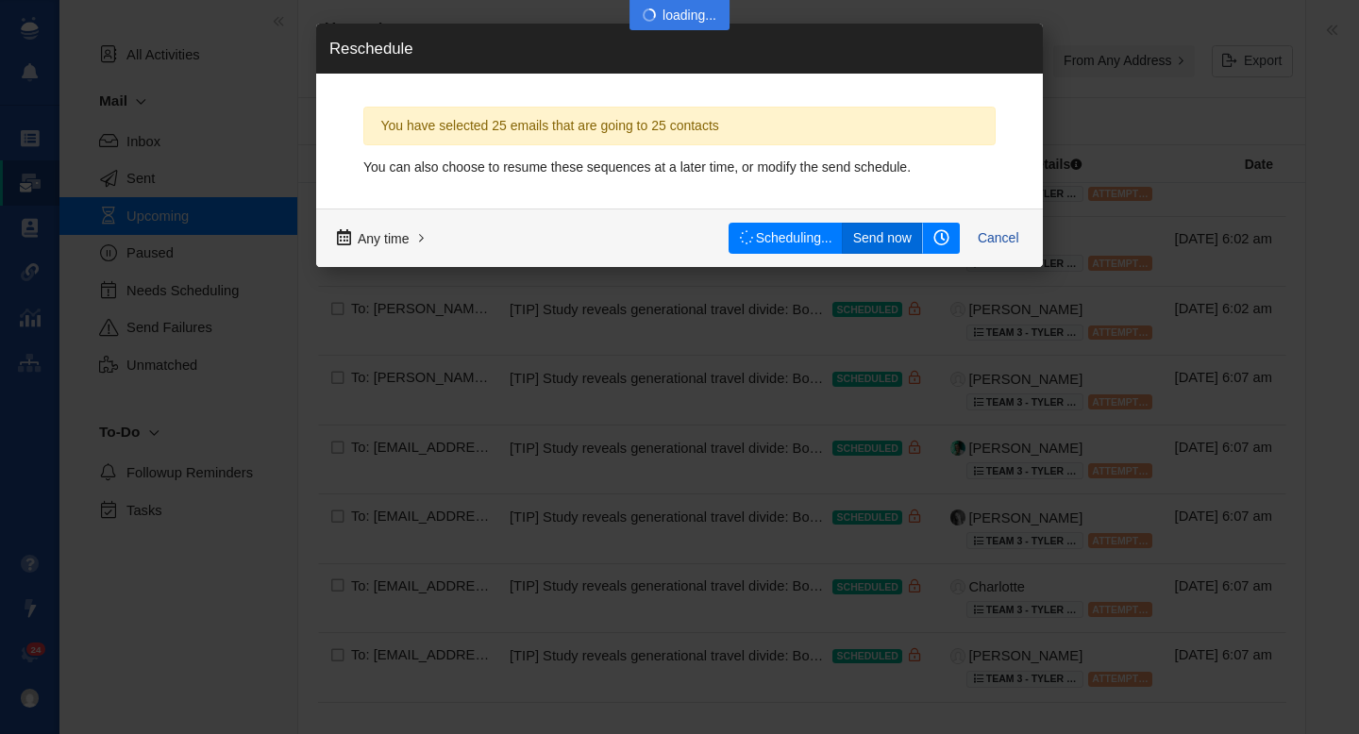
checkbox input "false"
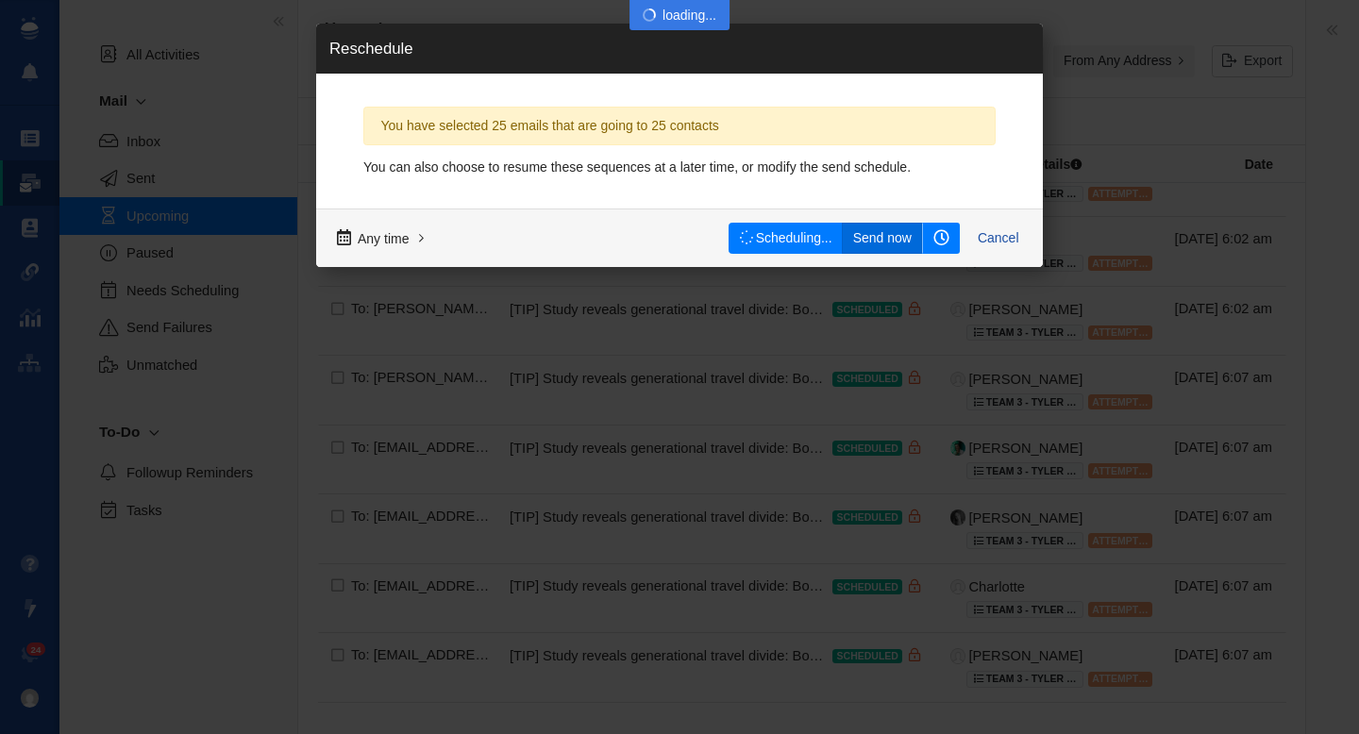
checkbox input "false"
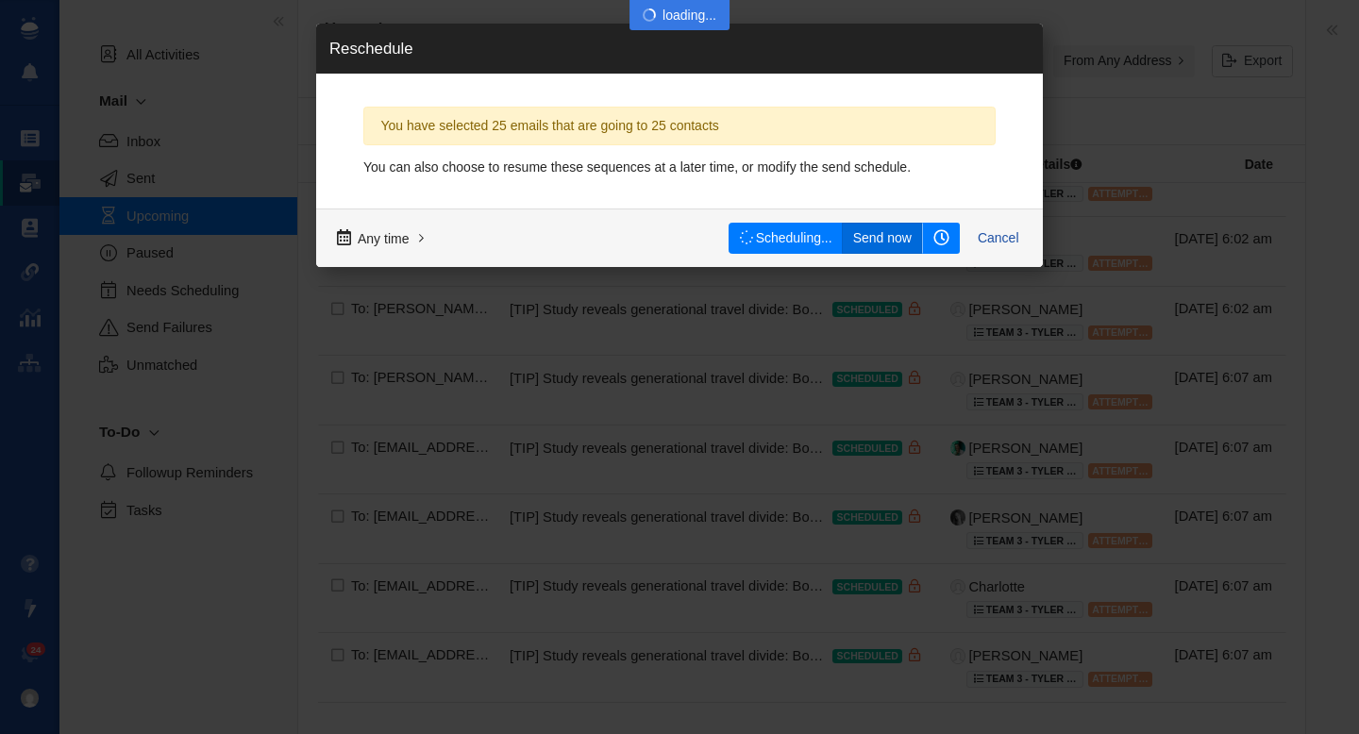
checkbox input "false"
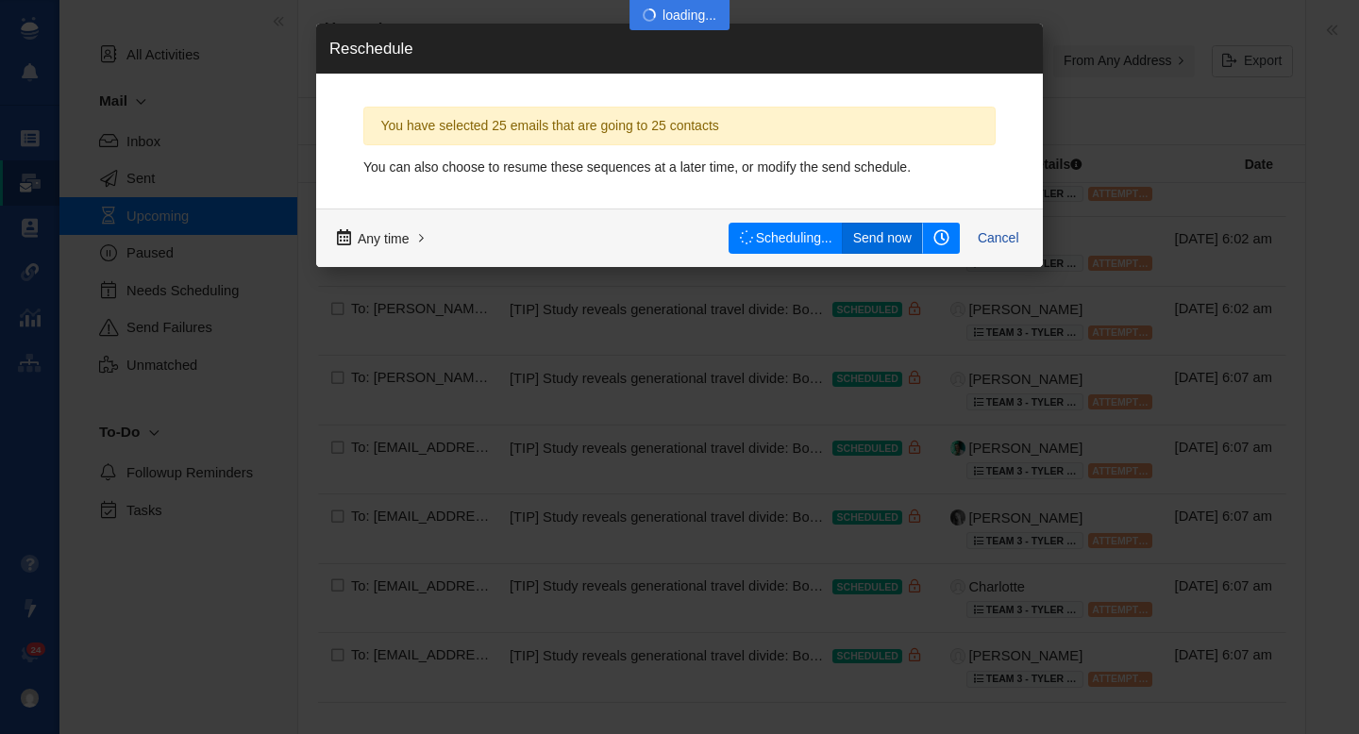
checkbox input "false"
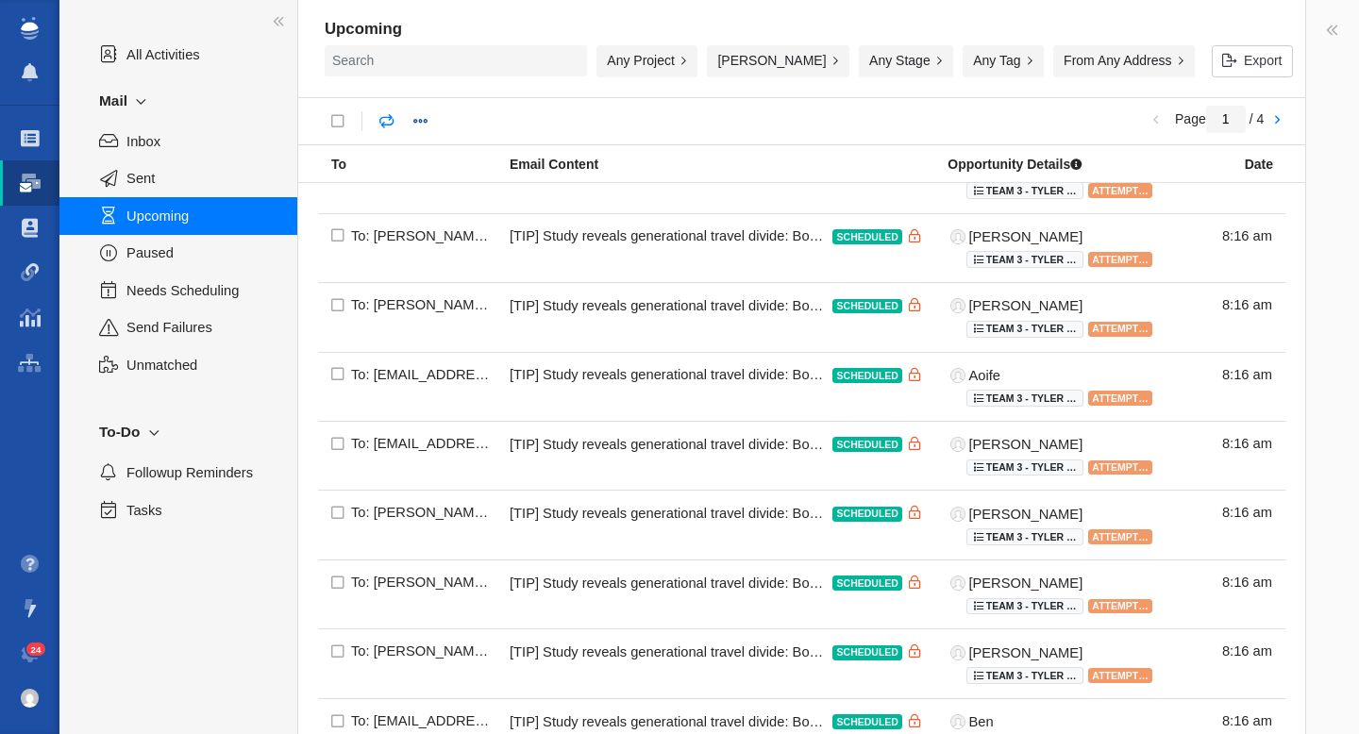
scroll to position [0, 0]
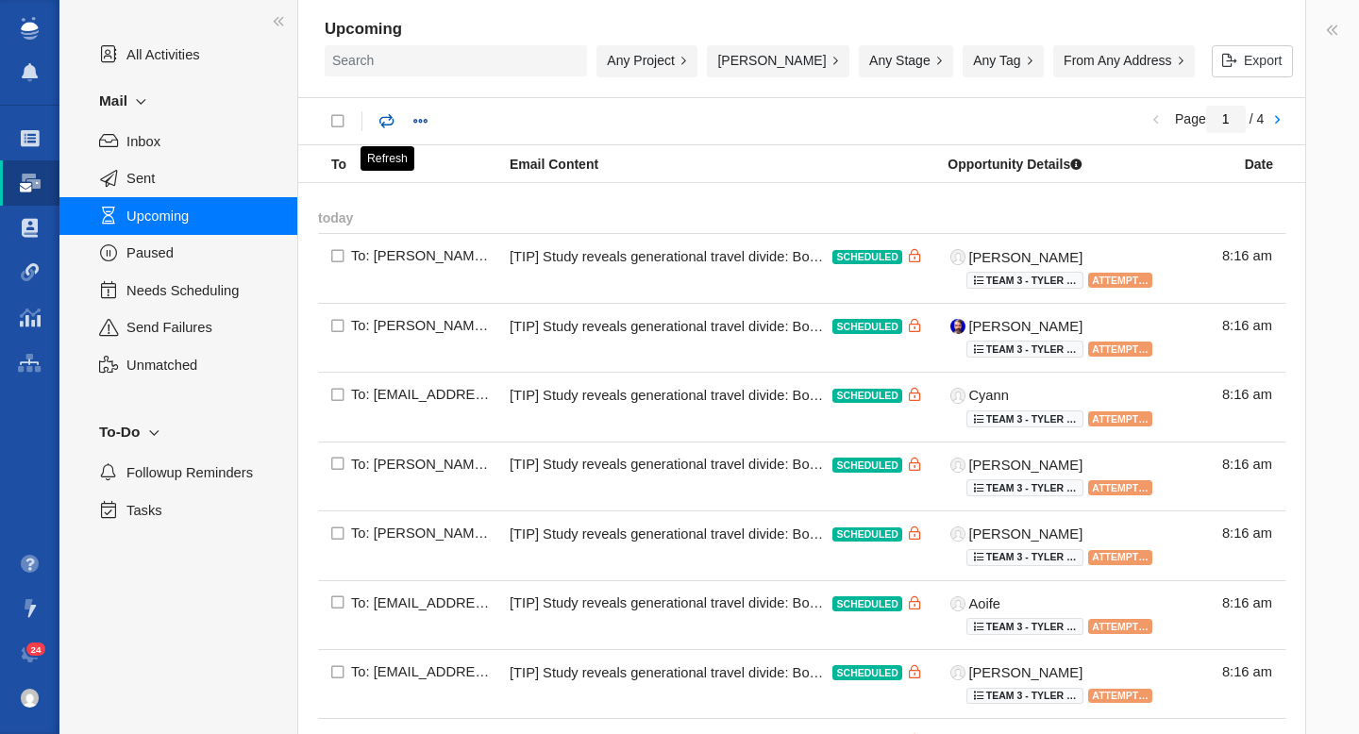
click at [379, 127] on link at bounding box center [387, 122] width 36 height 34
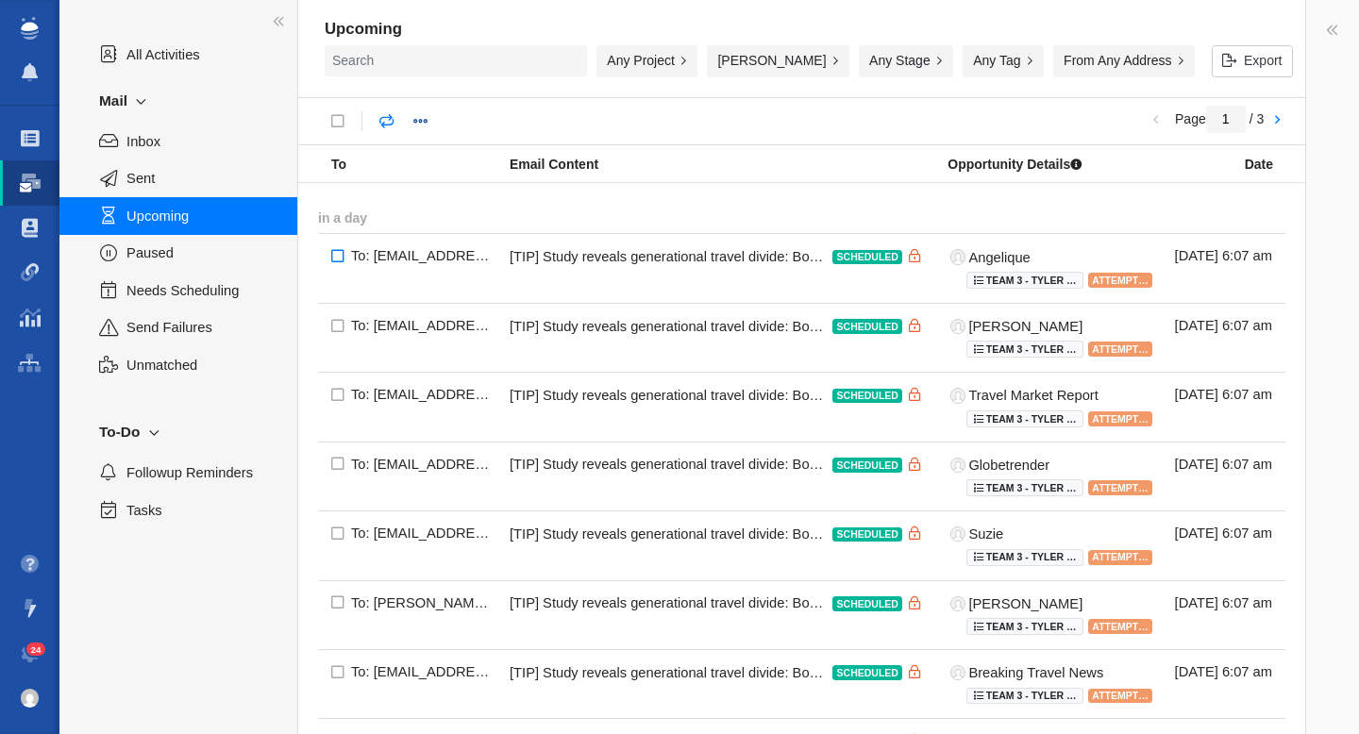
click at [334, 259] on input "checkbox" at bounding box center [338, 257] width 40 height 49
checkbox input "true"
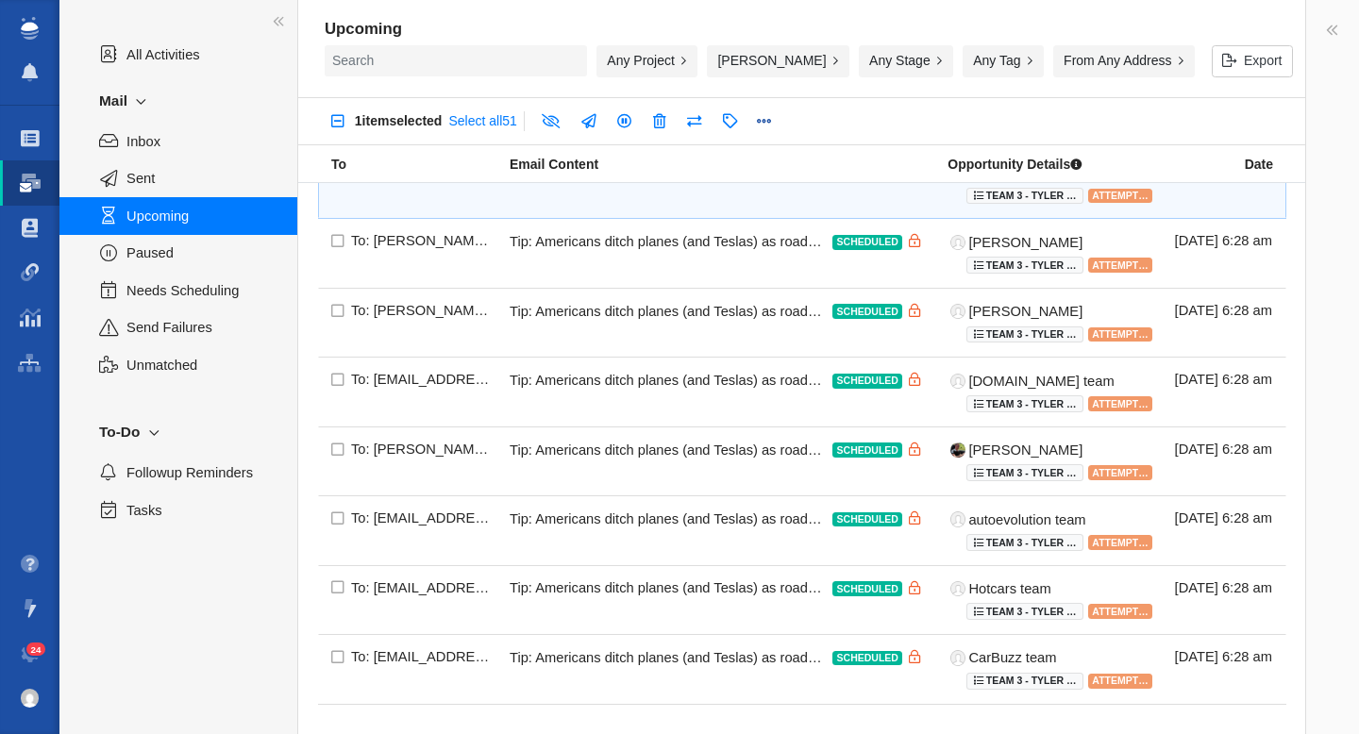
scroll to position [1264, 0]
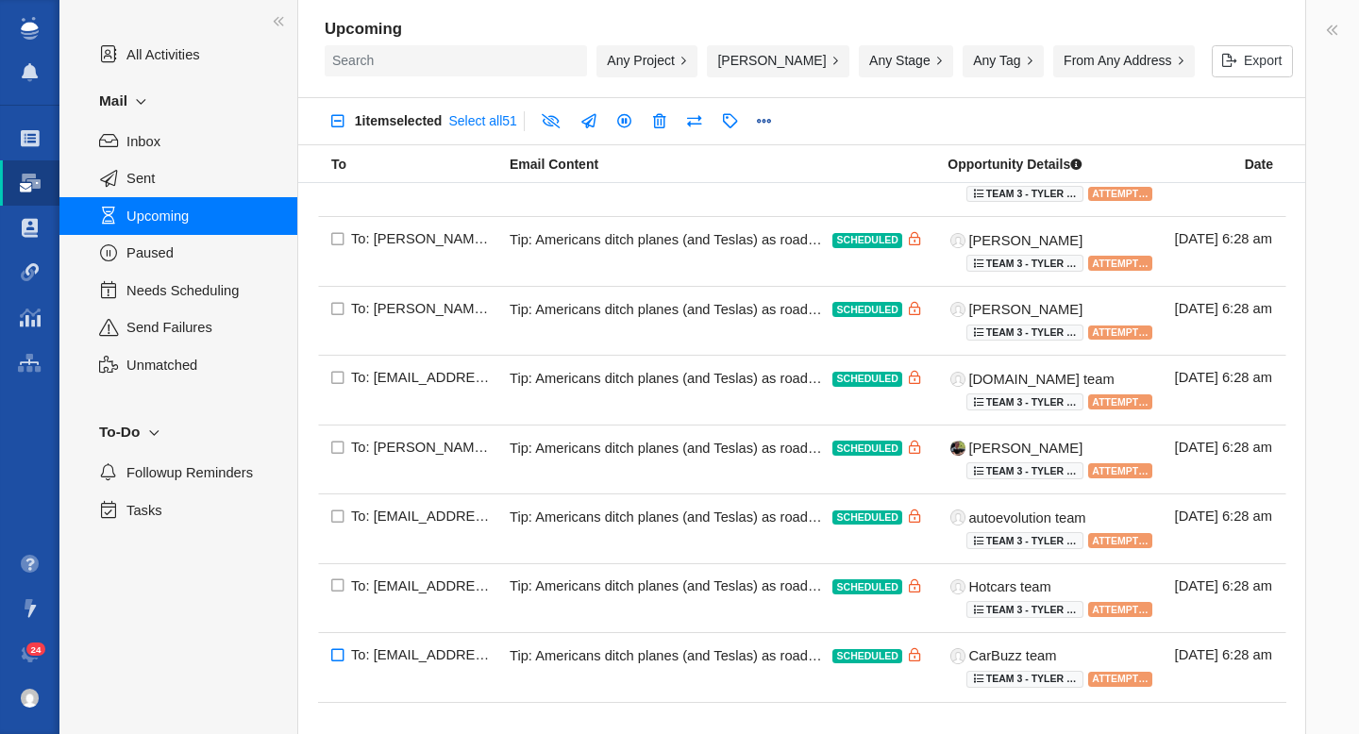
click at [339, 652] on input "checkbox" at bounding box center [338, 656] width 40 height 49
checkbox input "true"
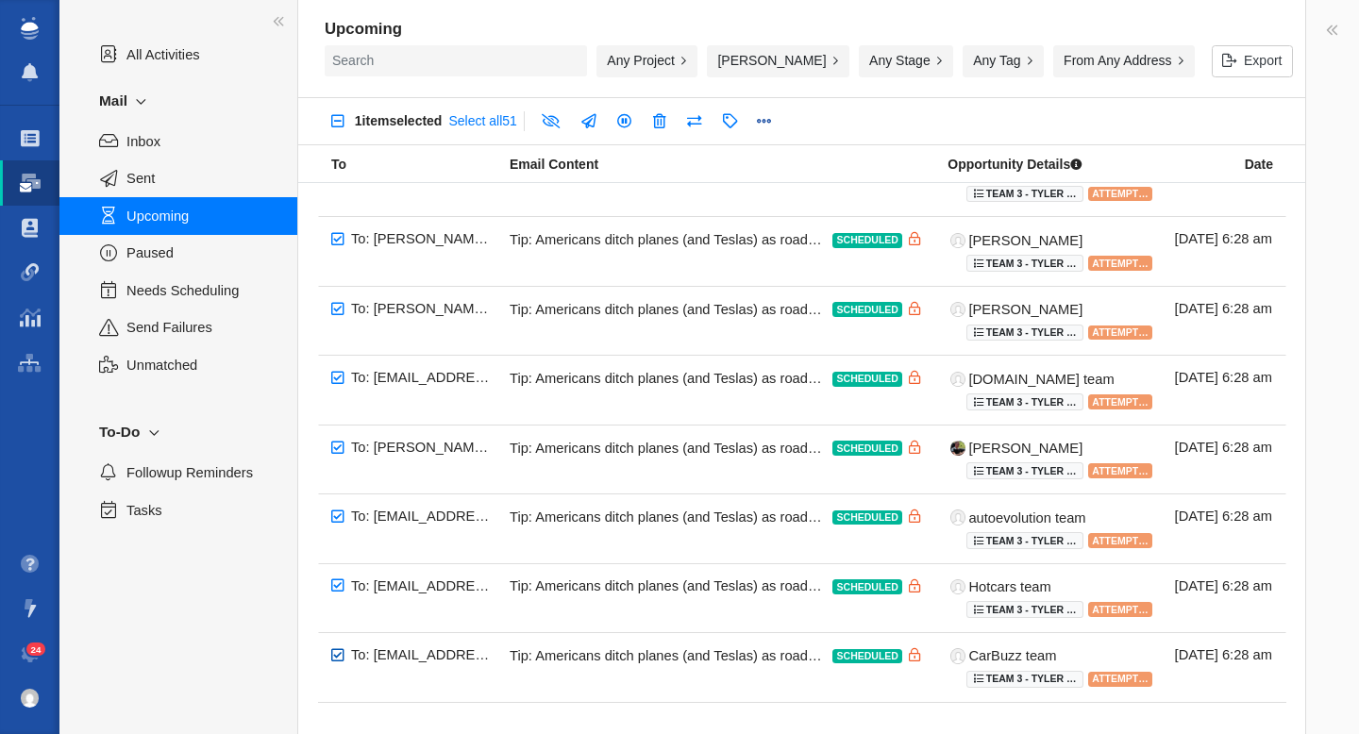
checkbox input "true"
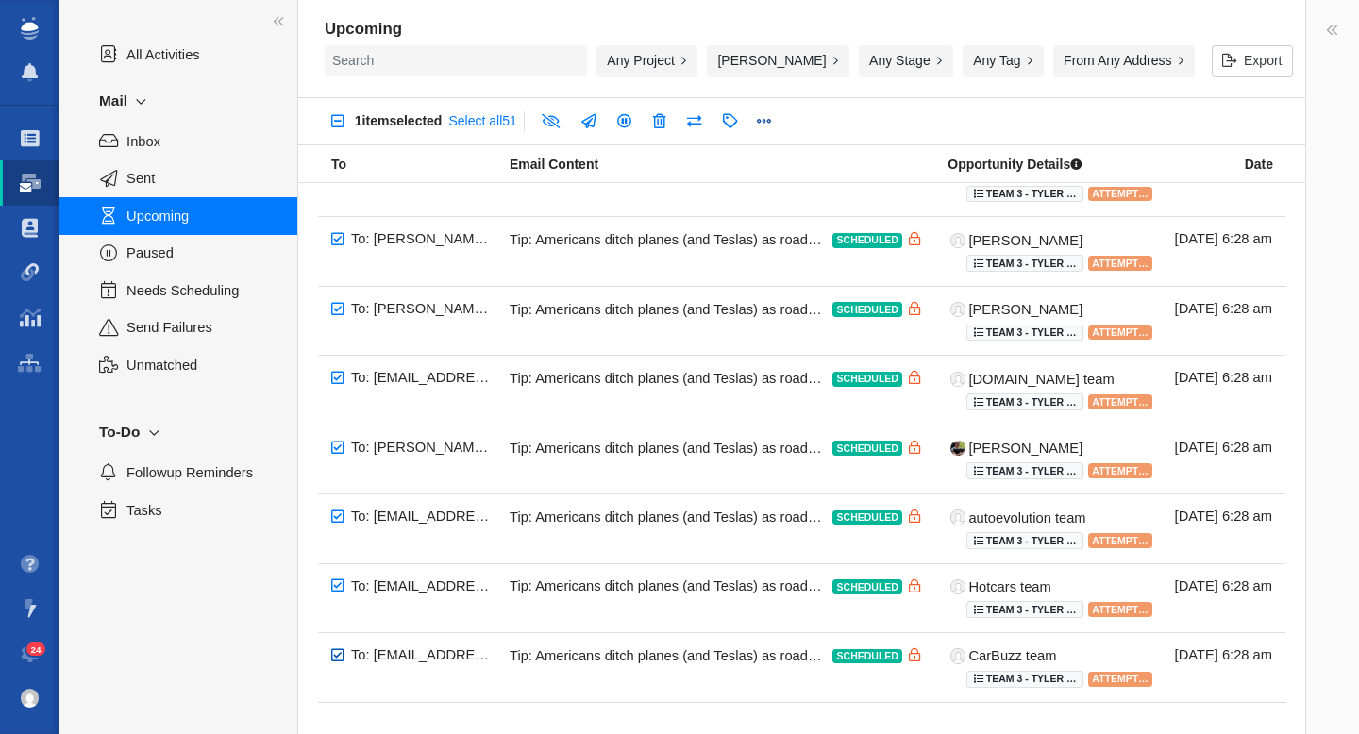
checkbox input "true"
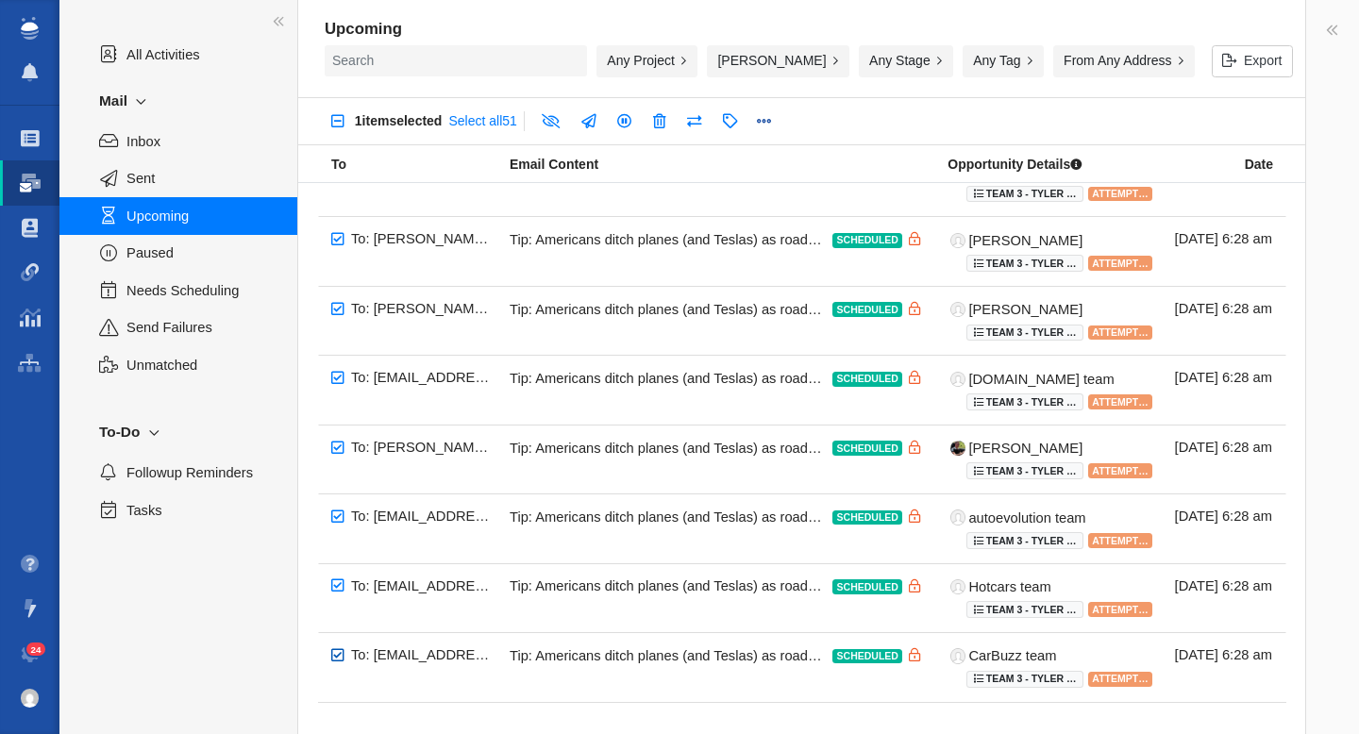
checkbox input "true"
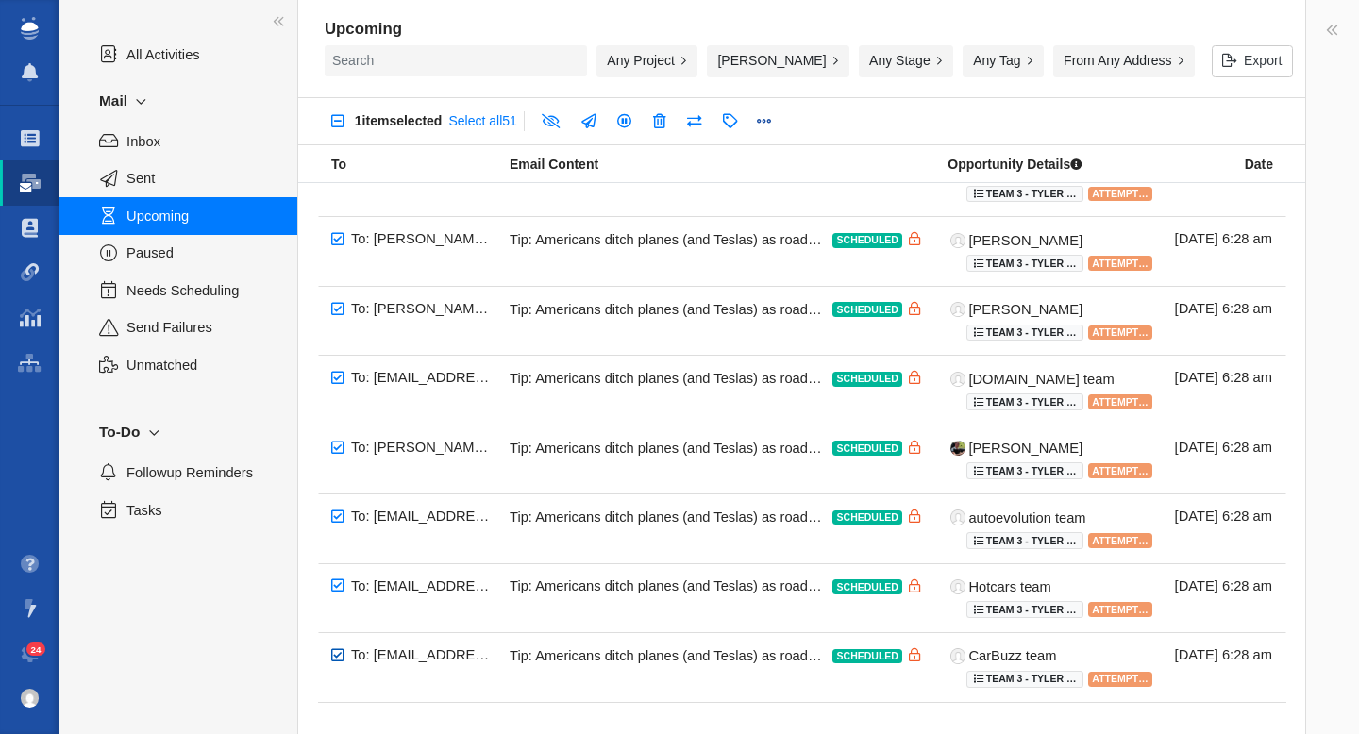
checkbox input "true"
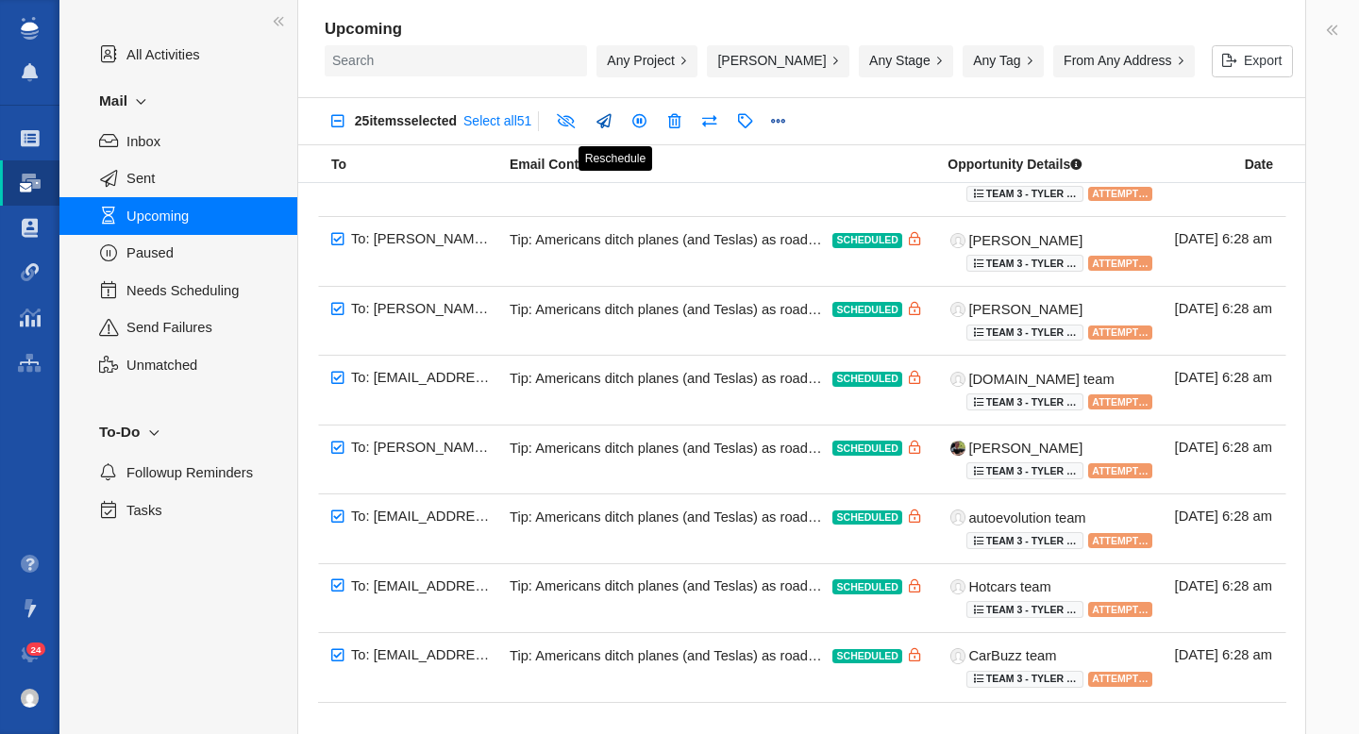
click at [620, 123] on link at bounding box center [603, 122] width 36 height 34
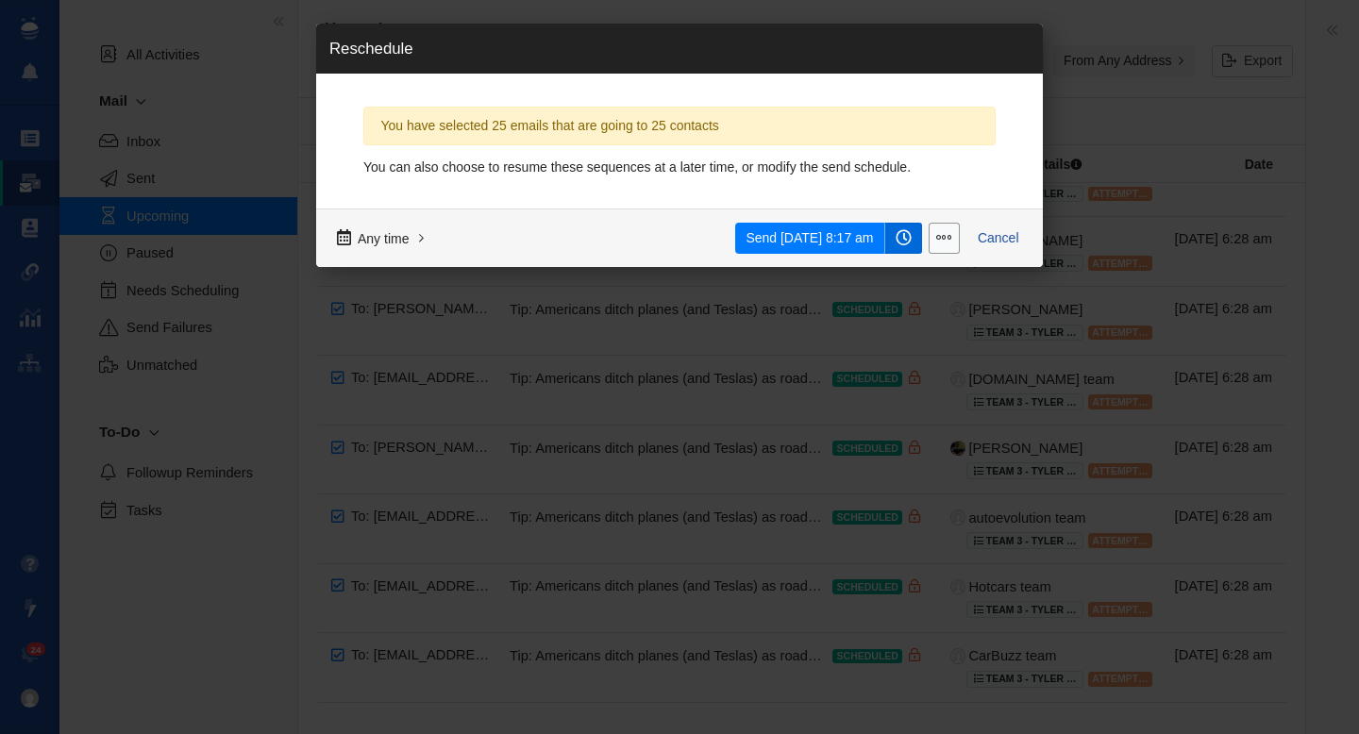
click at [903, 231] on span at bounding box center [903, 238] width 16 height 16
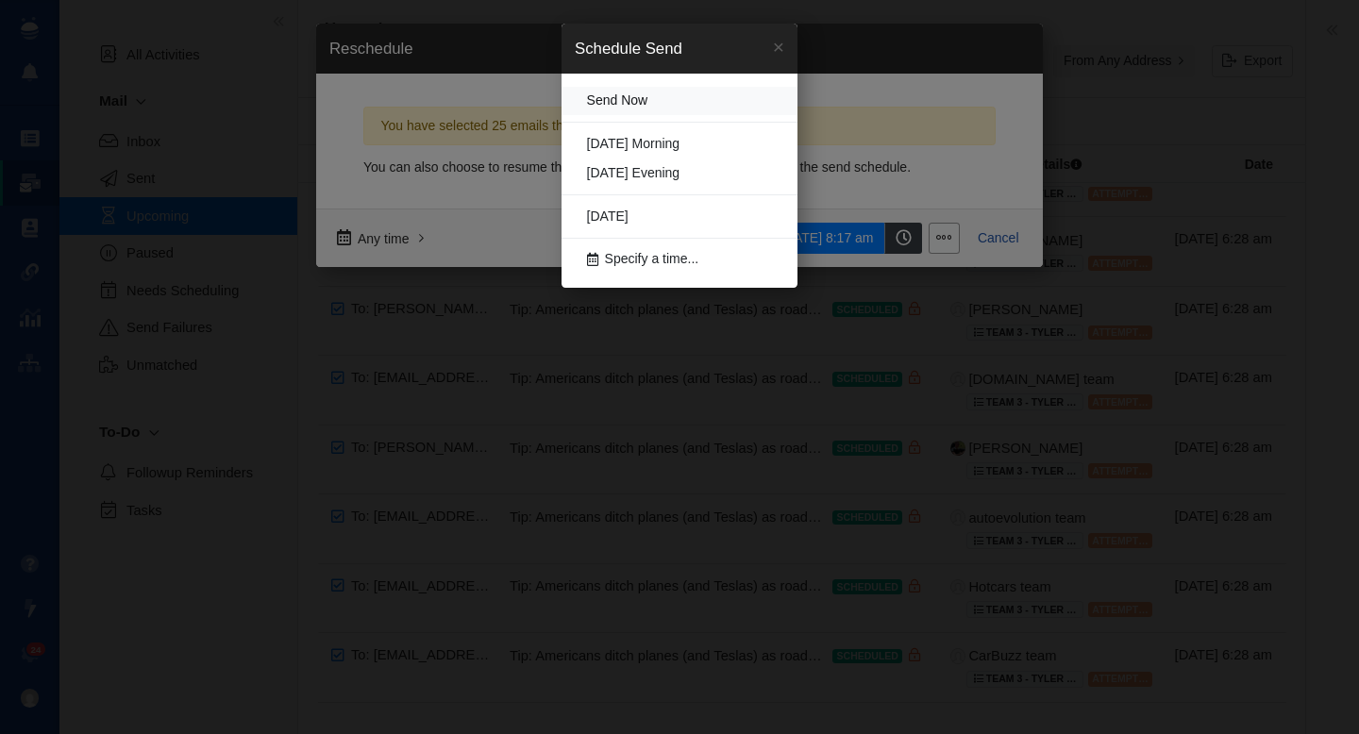
click at [629, 100] on span "Send Now" at bounding box center [617, 101] width 61 height 19
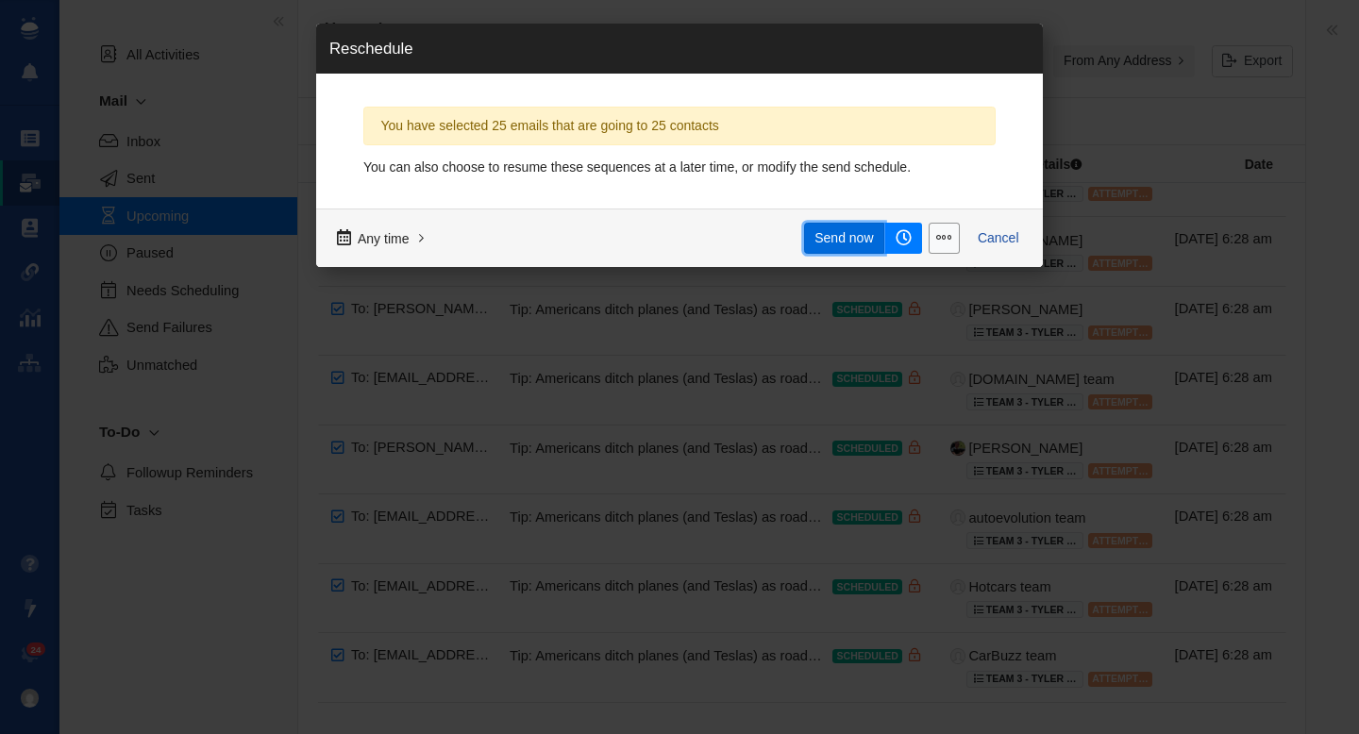
click at [835, 235] on span "Send now" at bounding box center [843, 238] width 58 height 20
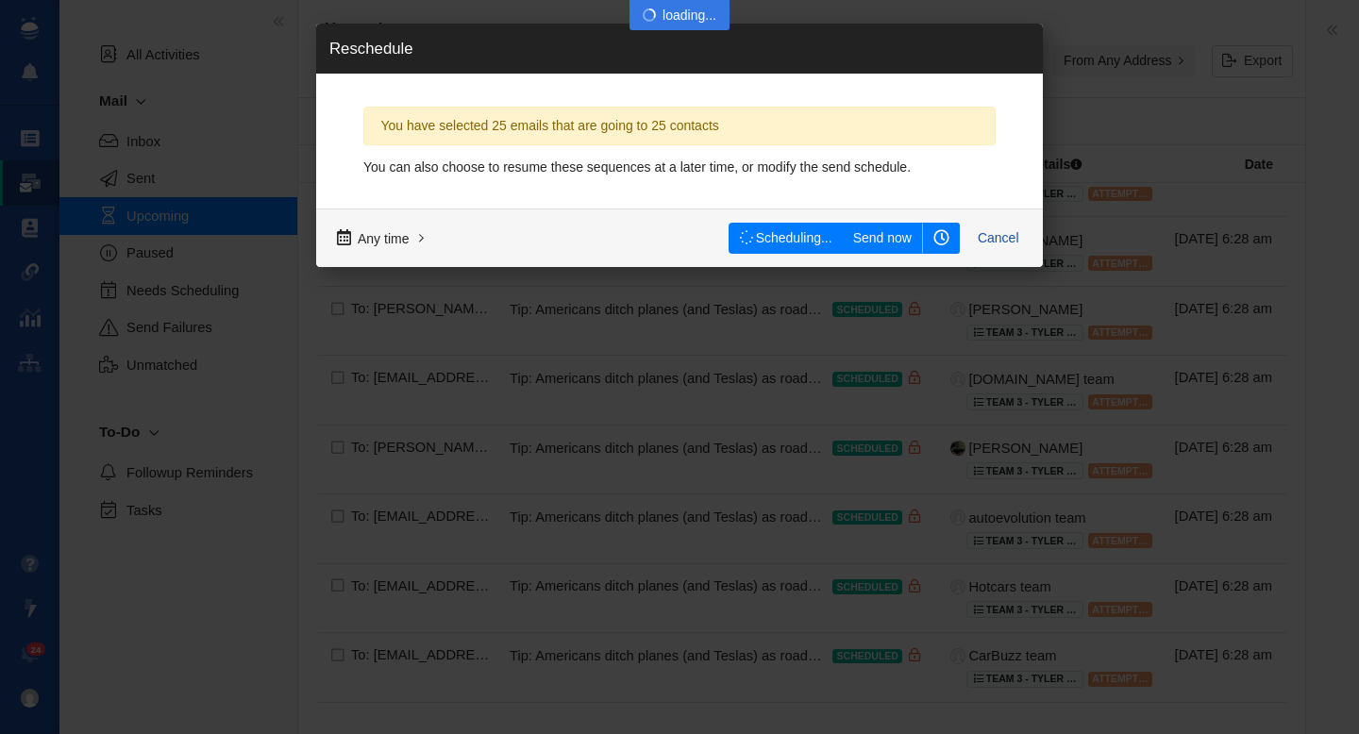
checkbox input "false"
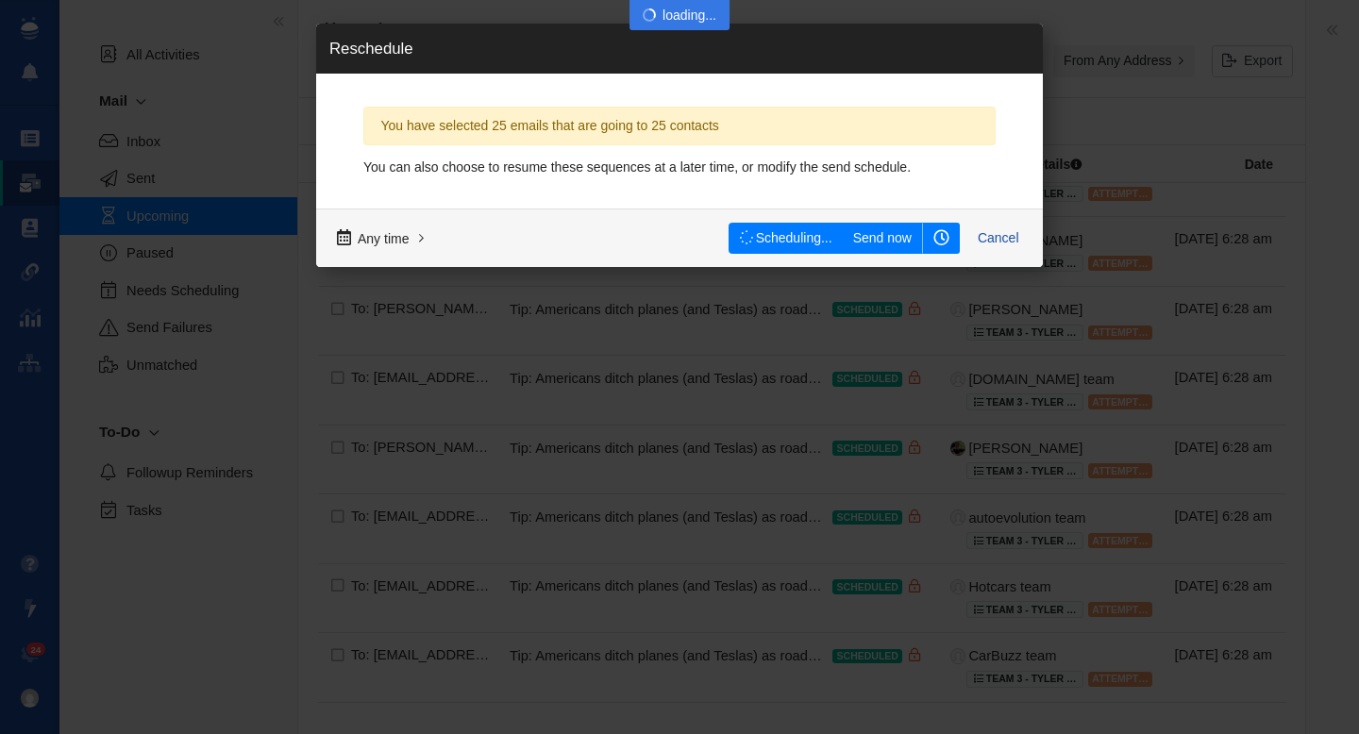
checkbox input "false"
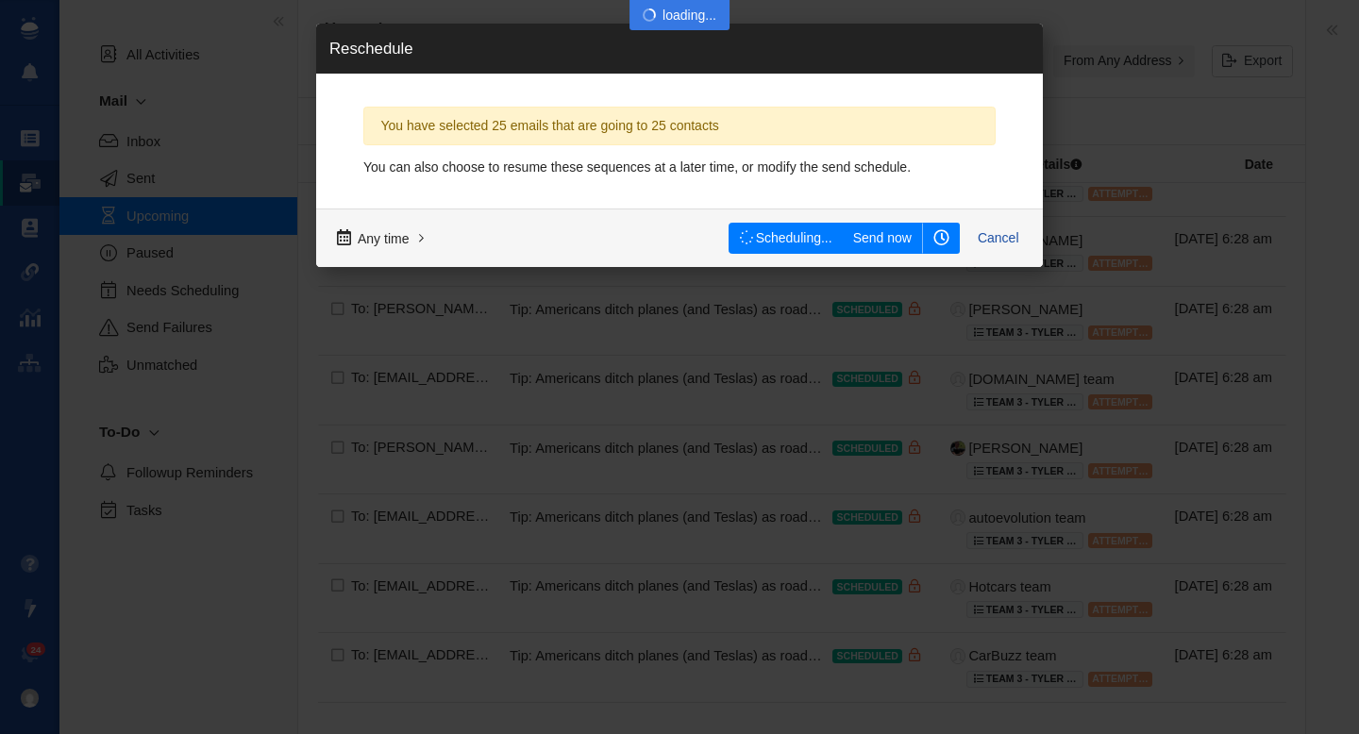
checkbox input "false"
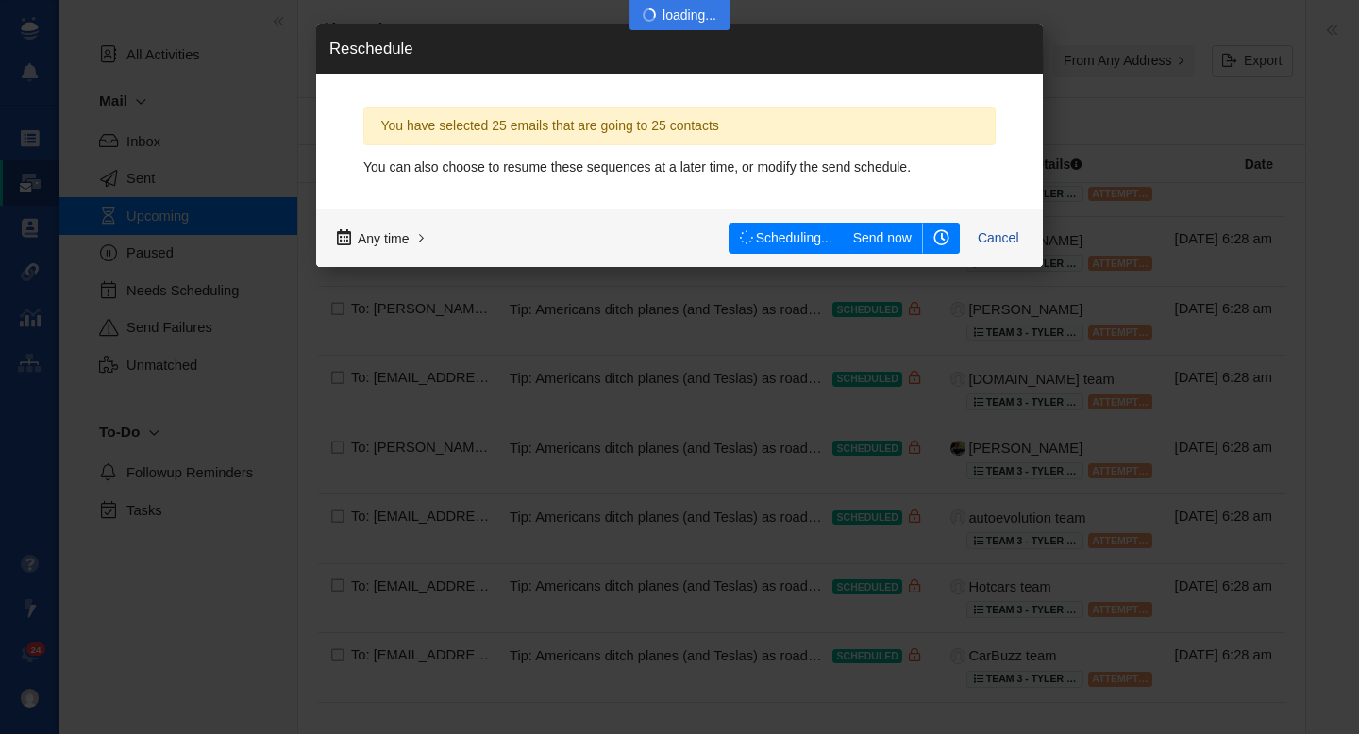
checkbox input "false"
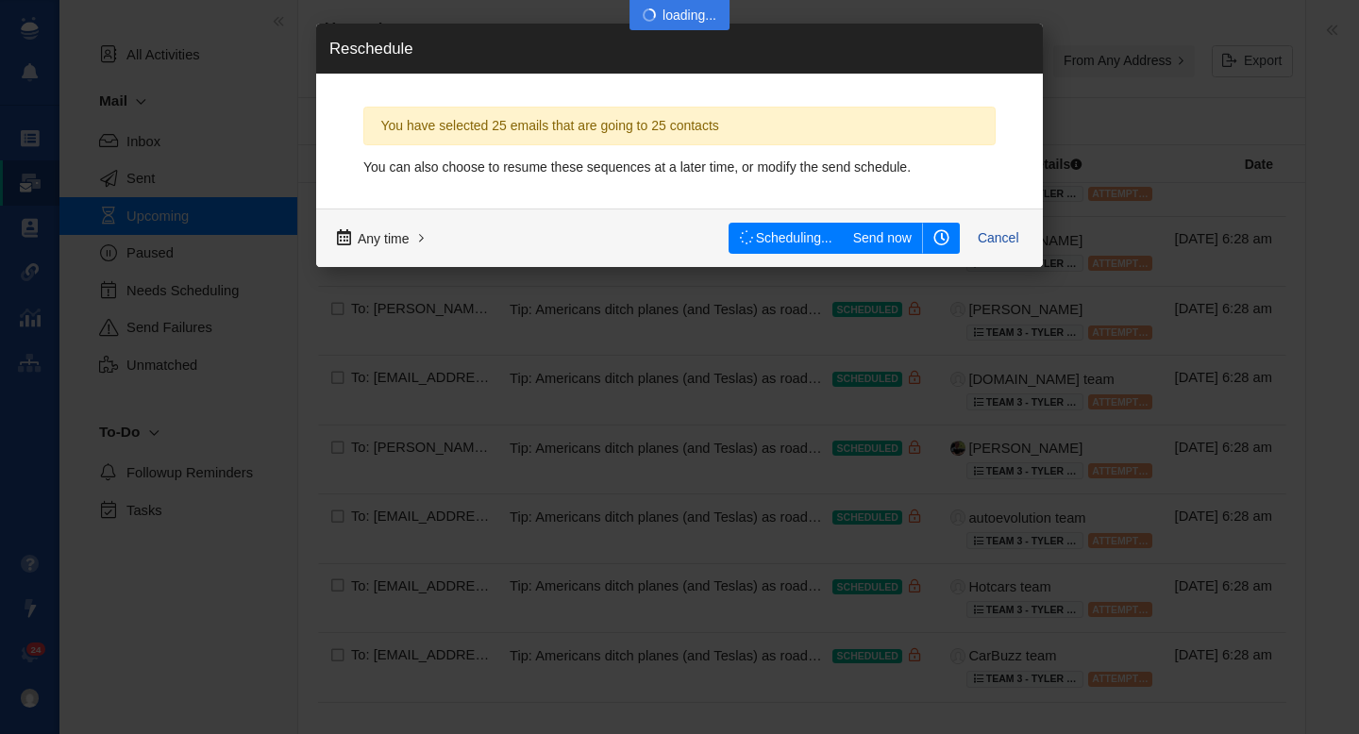
checkbox input "false"
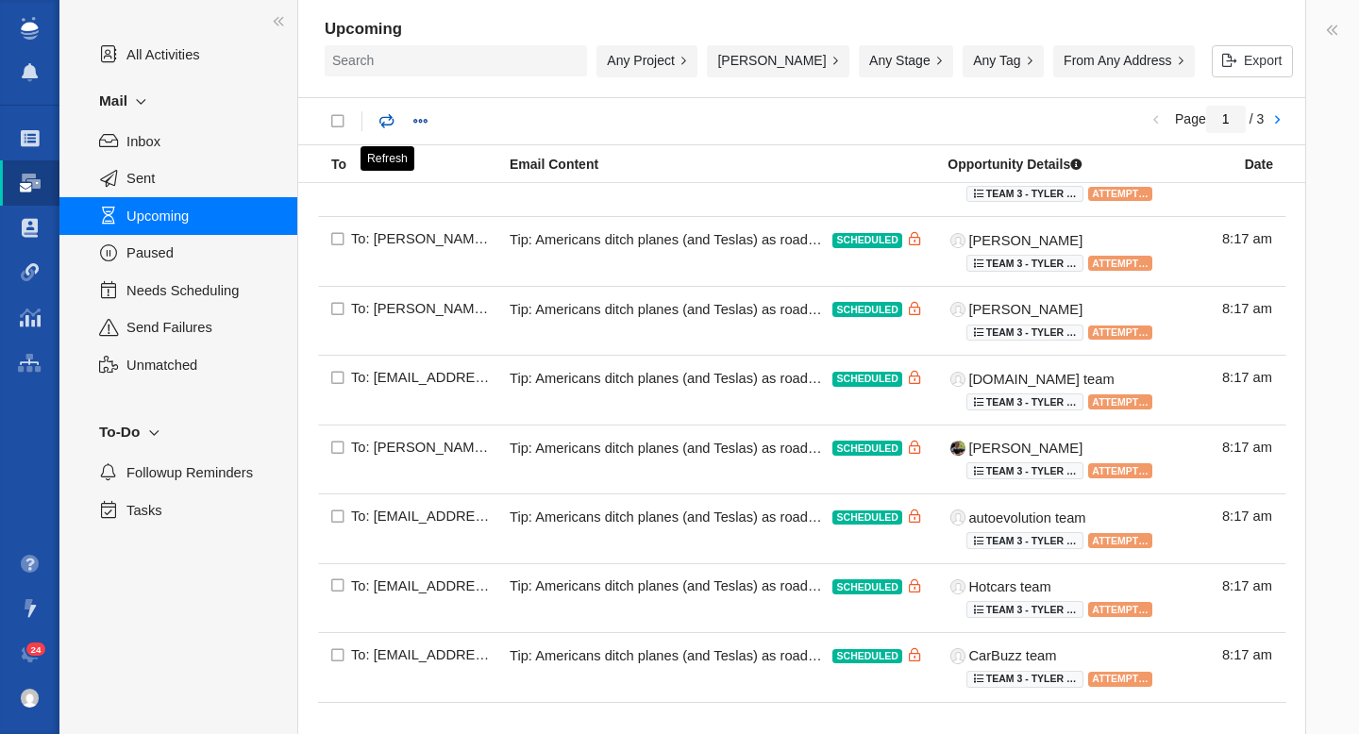
click at [384, 122] on link at bounding box center [387, 122] width 36 height 34
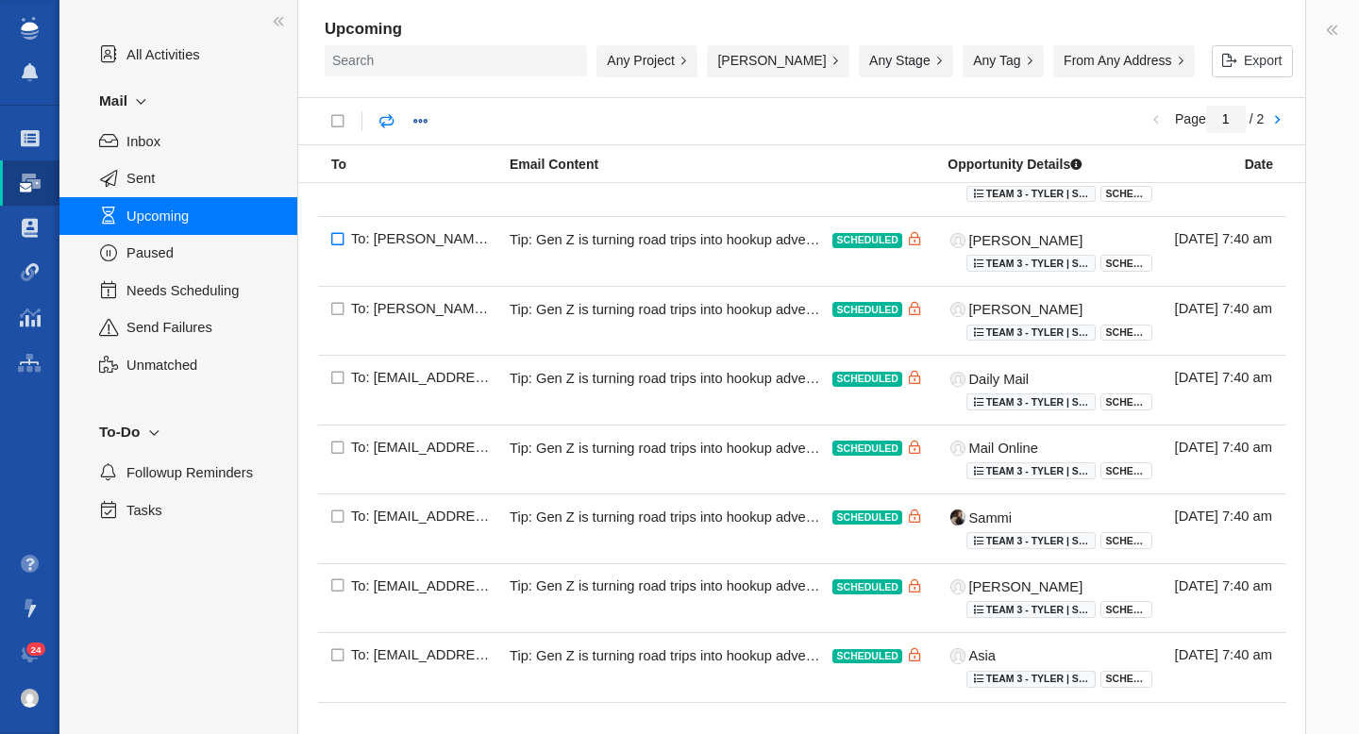
click at [341, 234] on input "checkbox" at bounding box center [338, 240] width 40 height 49
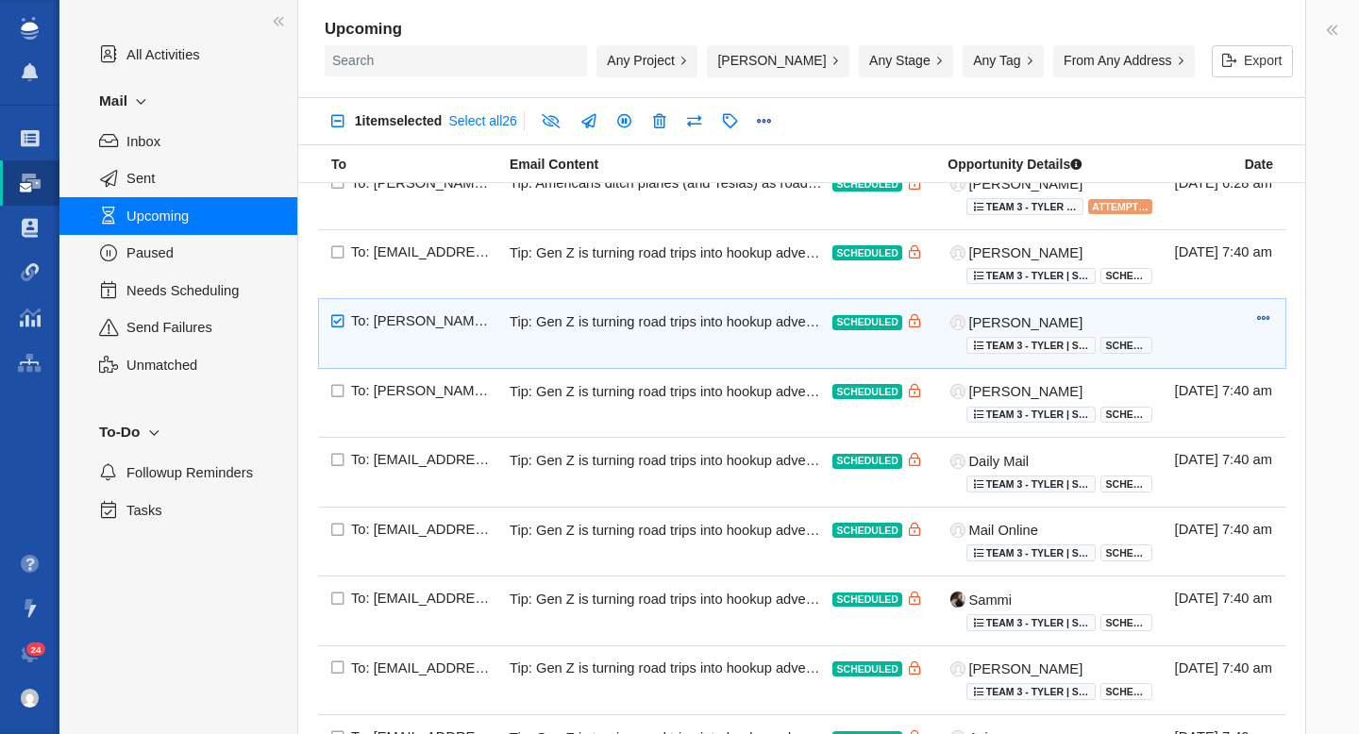
scroll to position [1171, 0]
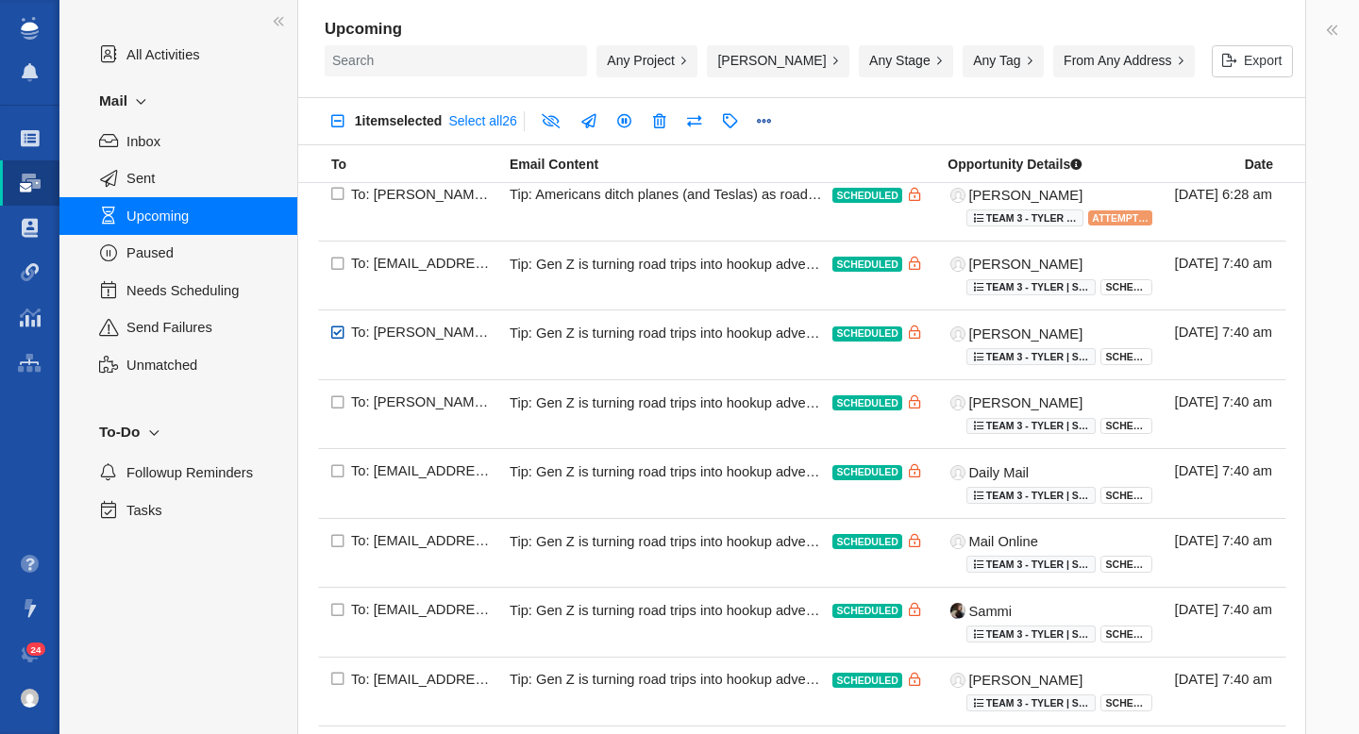
click at [338, 330] on input "checkbox" at bounding box center [338, 333] width 40 height 49
checkbox input "false"
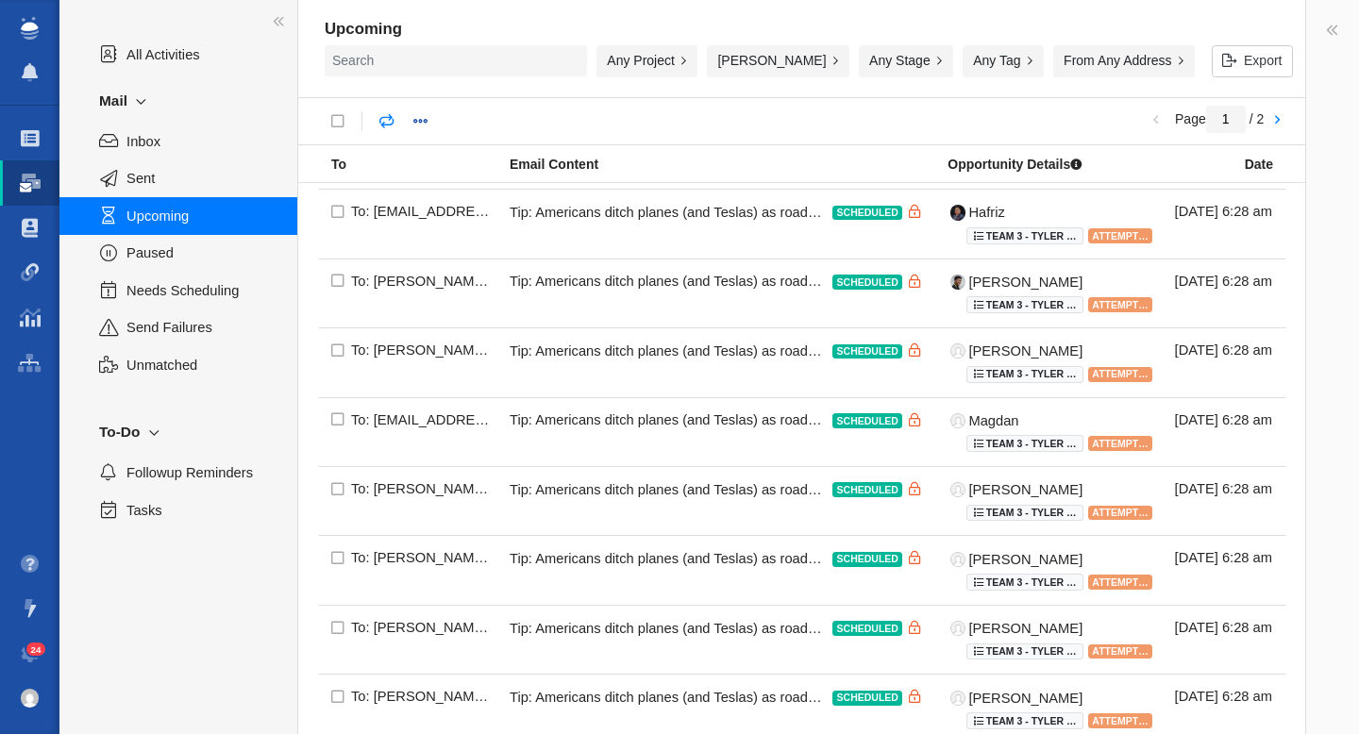
scroll to position [0, 0]
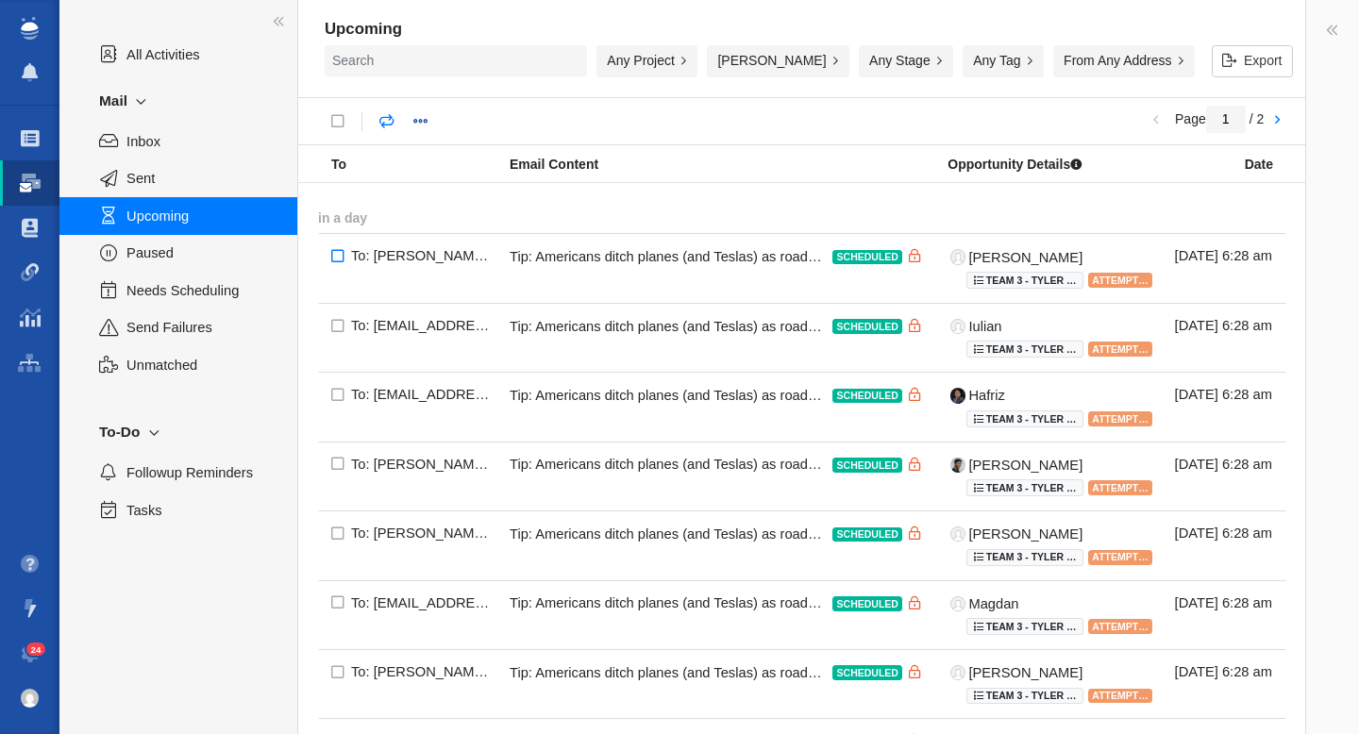
click at [330, 254] on input "checkbox" at bounding box center [338, 257] width 40 height 49
checkbox input "true"
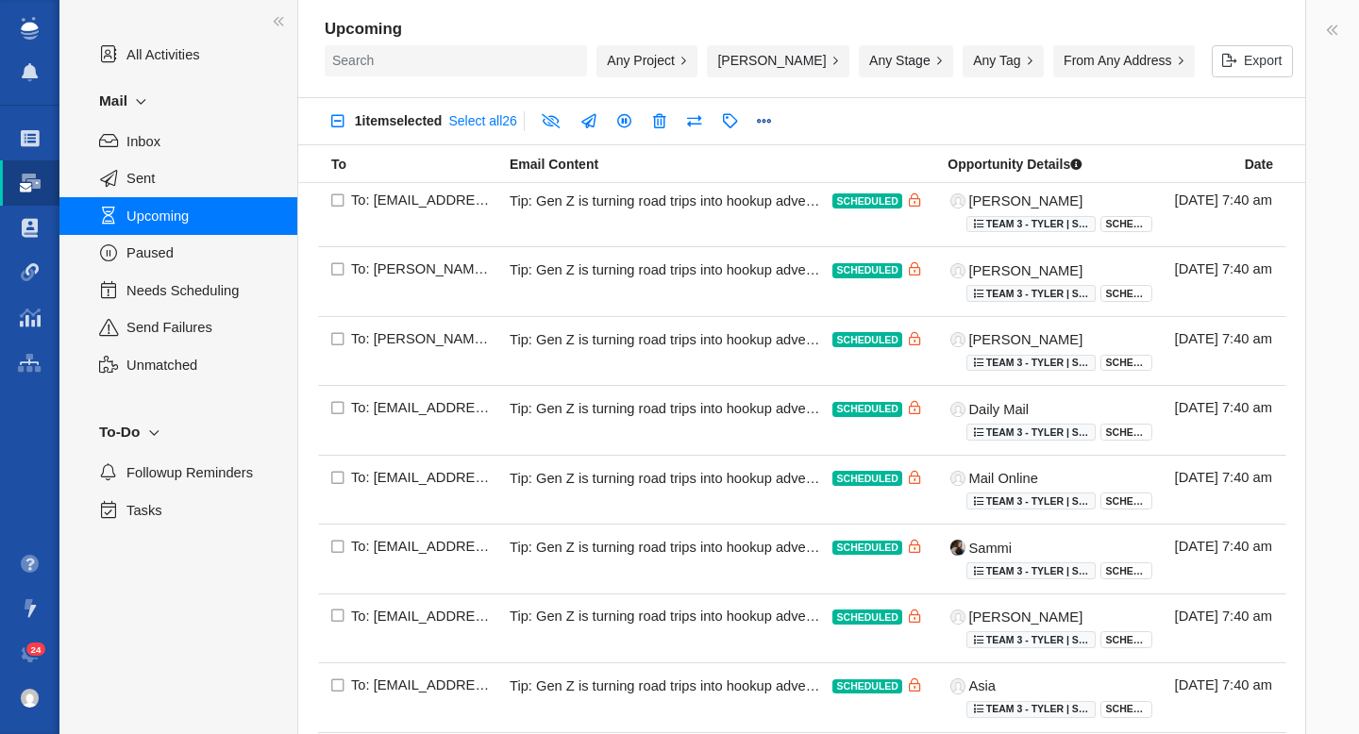
scroll to position [1264, 0]
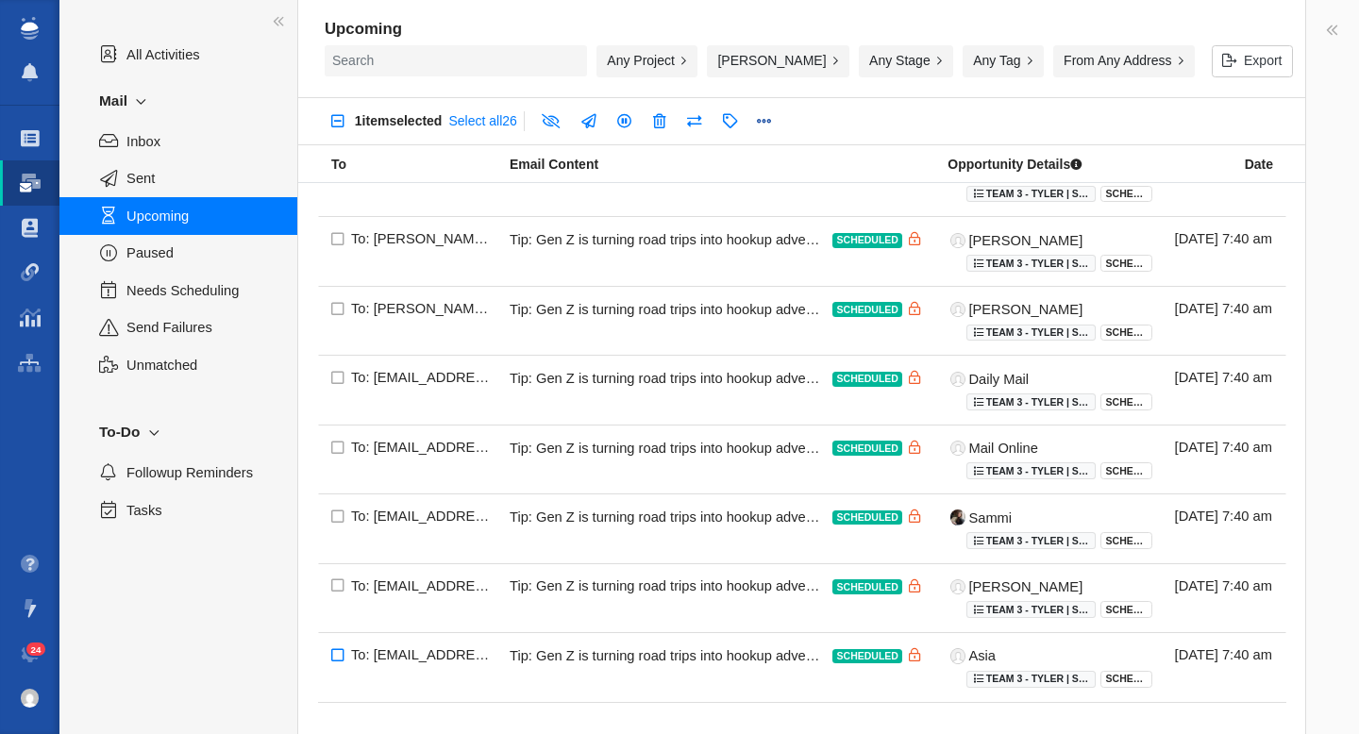
click at [336, 659] on input "checkbox" at bounding box center [338, 656] width 40 height 49
checkbox input "true"
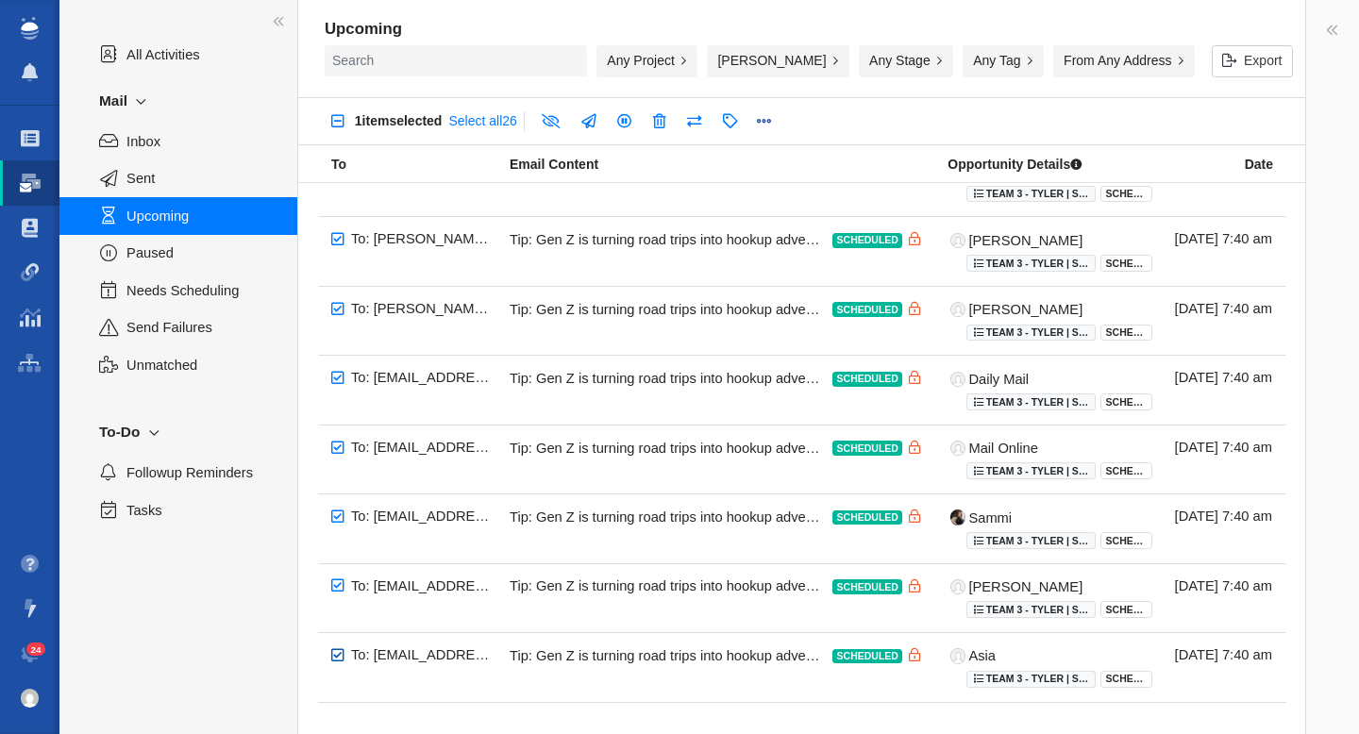
checkbox input "true"
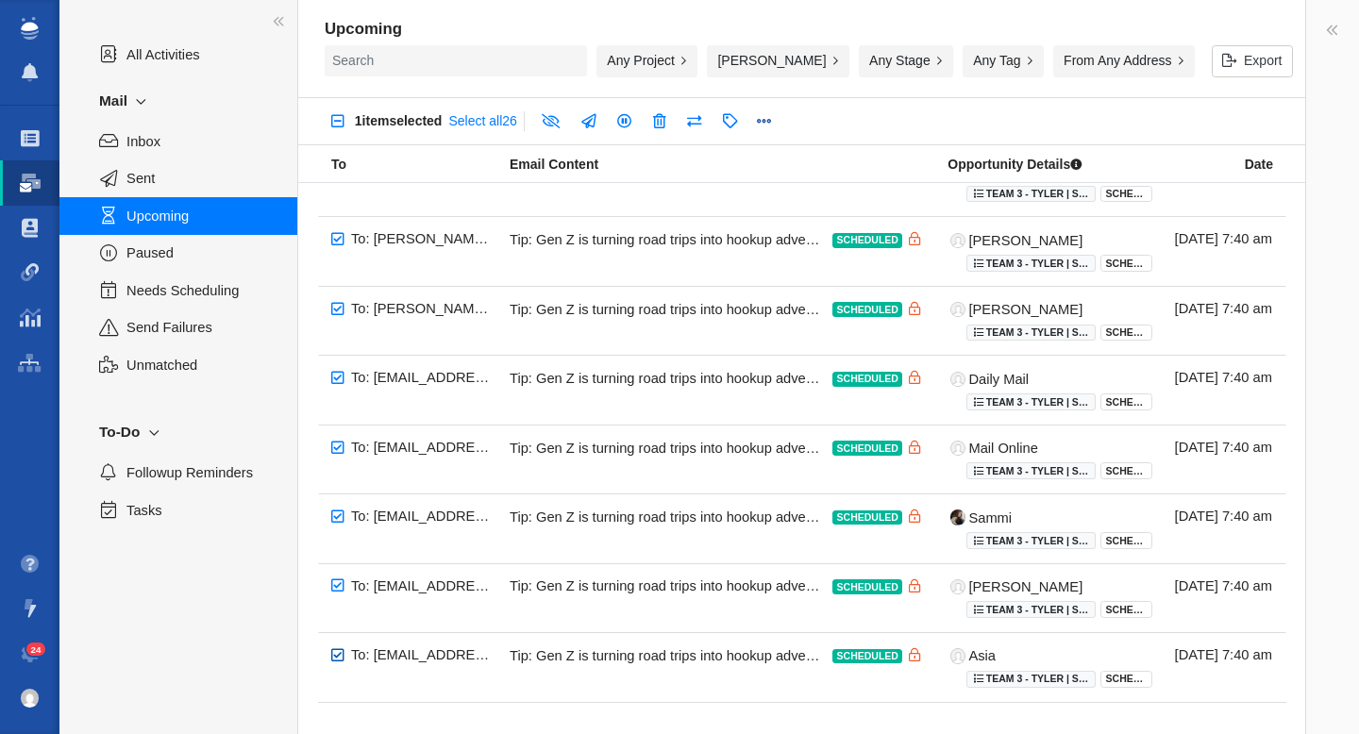
checkbox input "true"
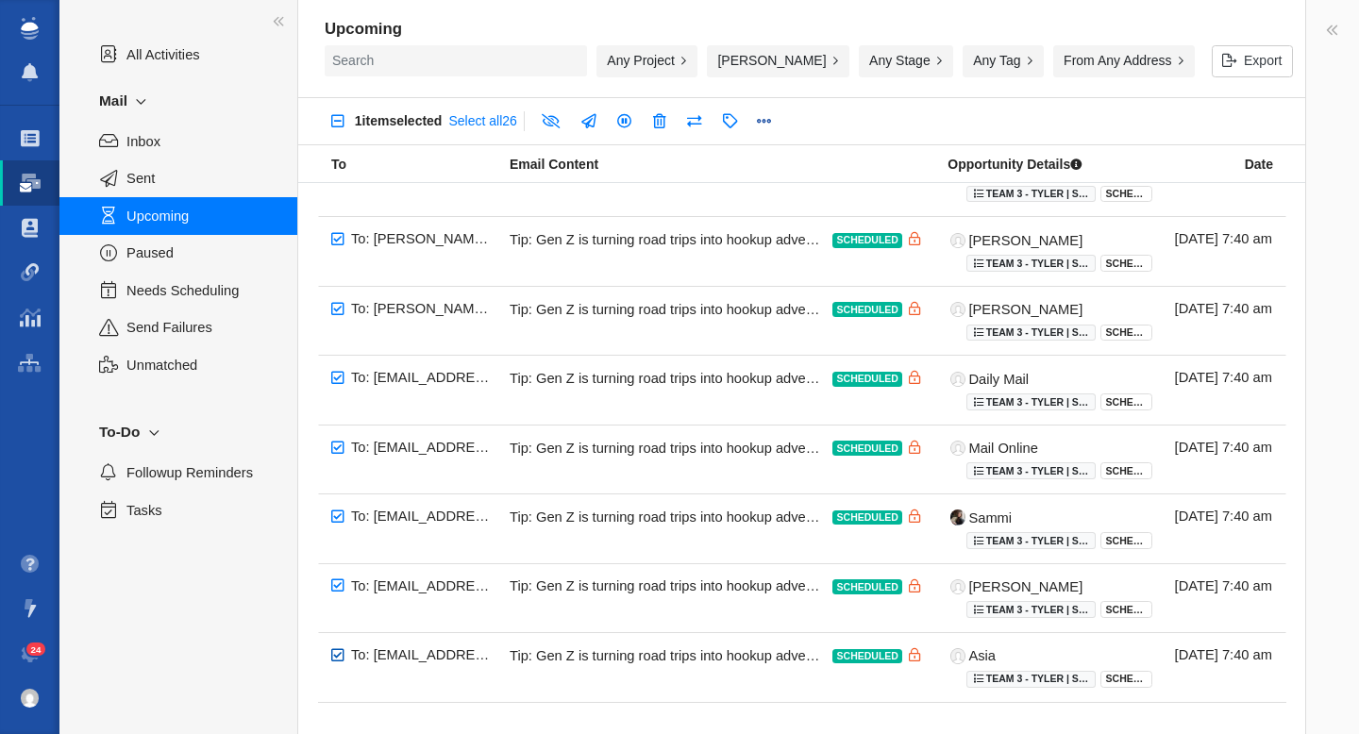
checkbox input "true"
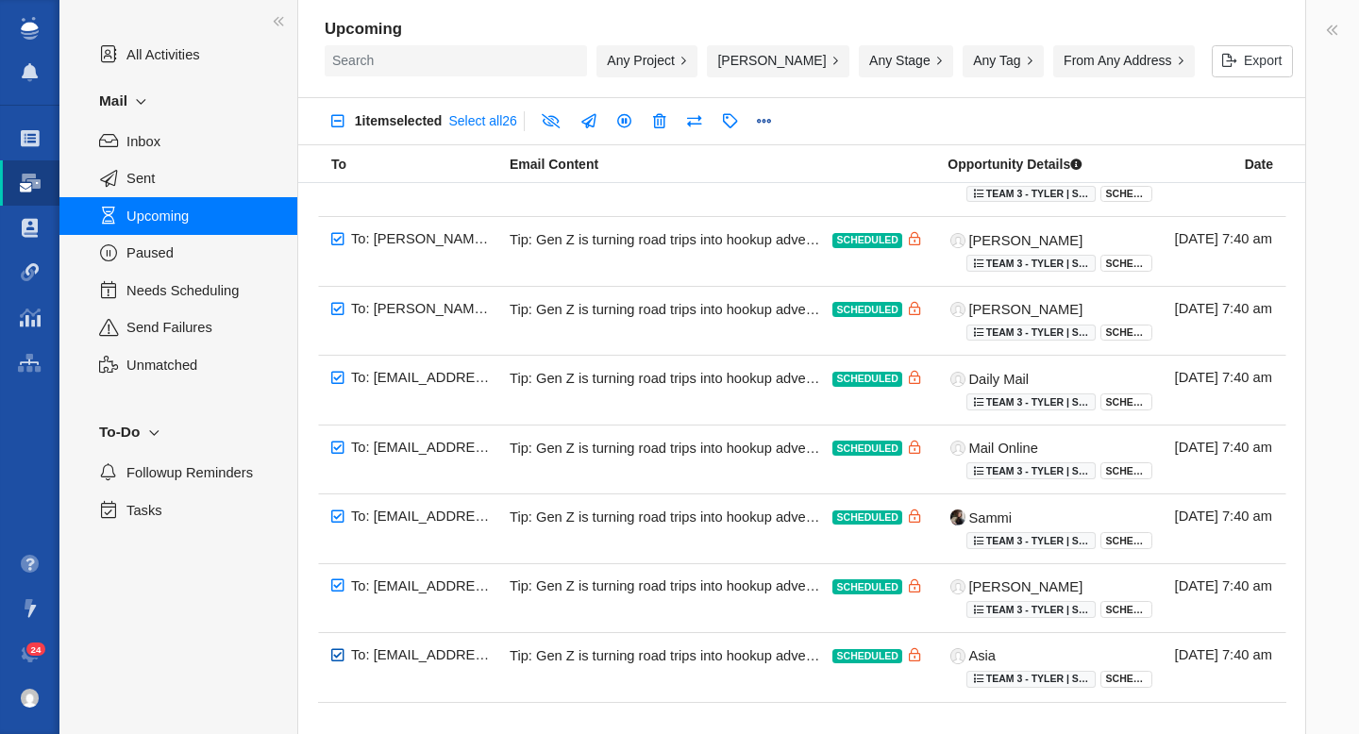
checkbox input "true"
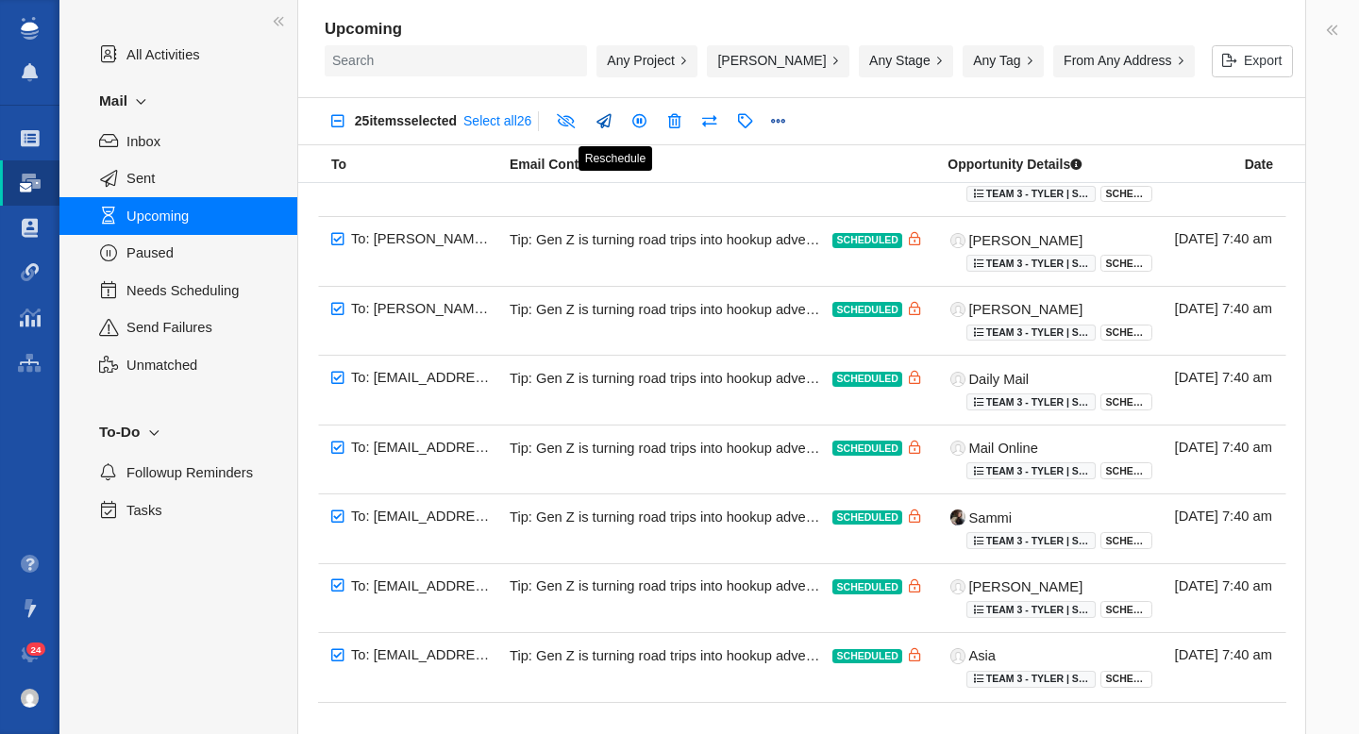
click at [618, 126] on link at bounding box center [603, 122] width 36 height 34
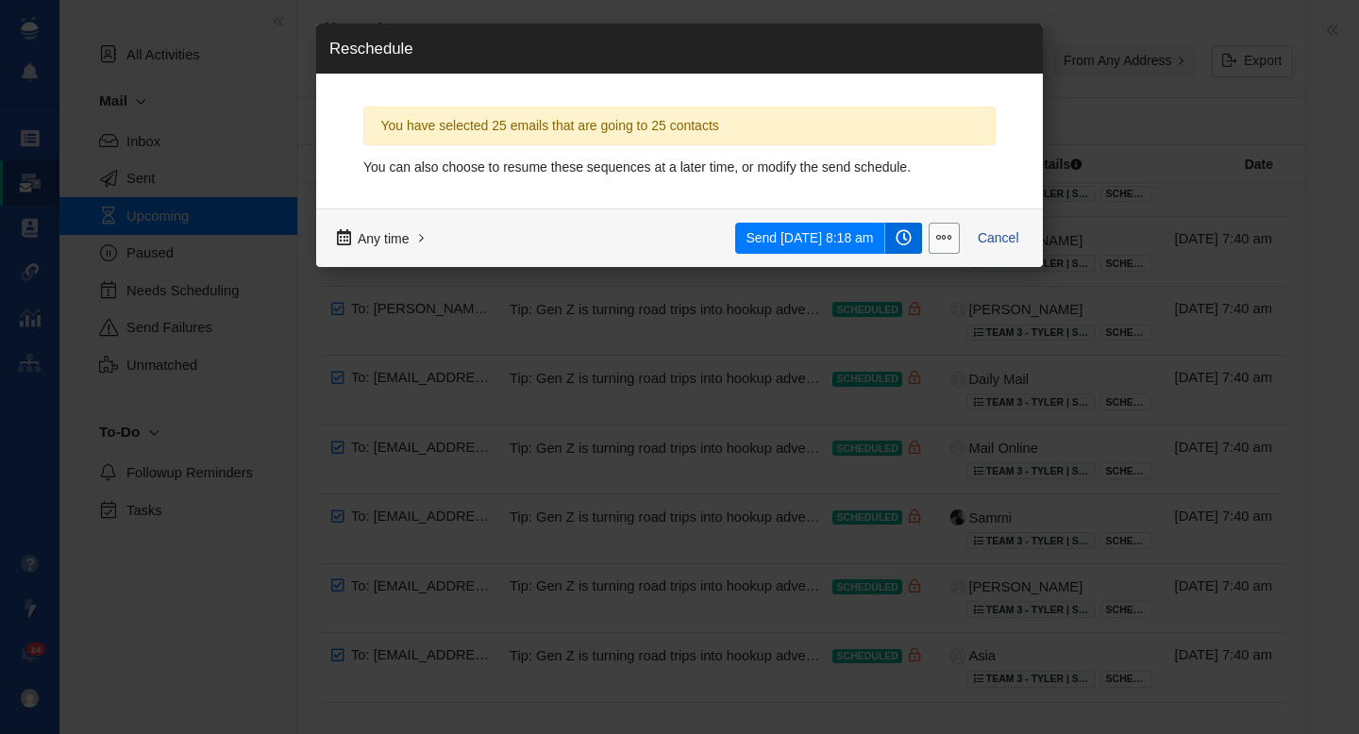
click at [903, 237] on span at bounding box center [903, 238] width 16 height 16
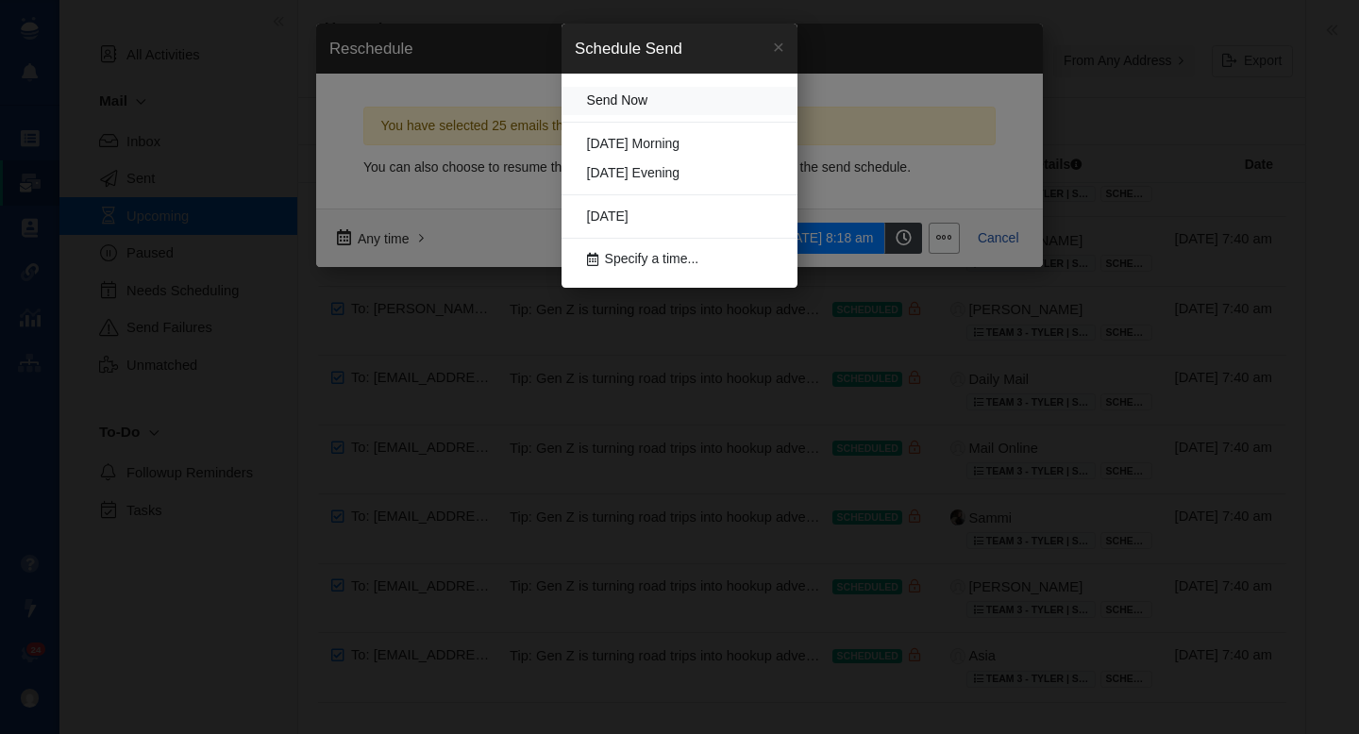
click at [655, 100] on link "Send Now" at bounding box center [679, 101] width 236 height 29
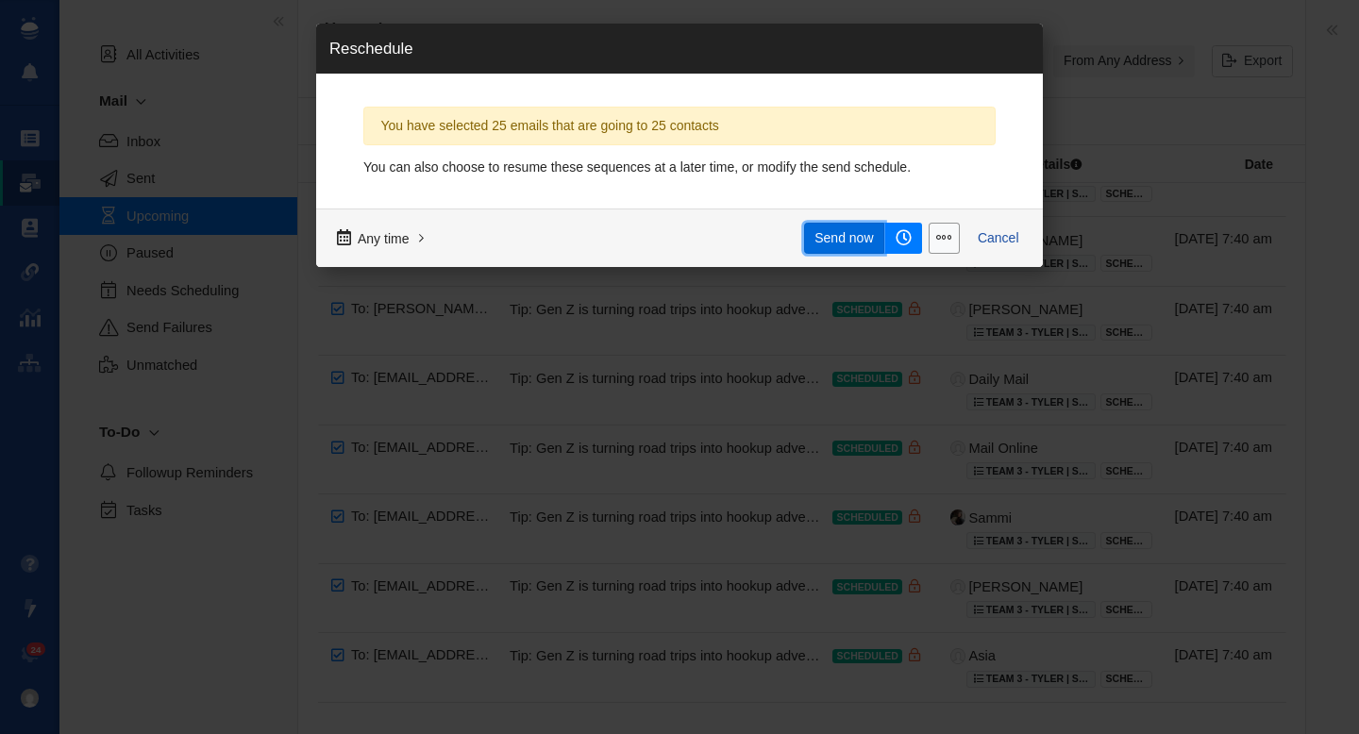
click at [838, 242] on span "Send now" at bounding box center [843, 238] width 58 height 20
checkbox input "false"
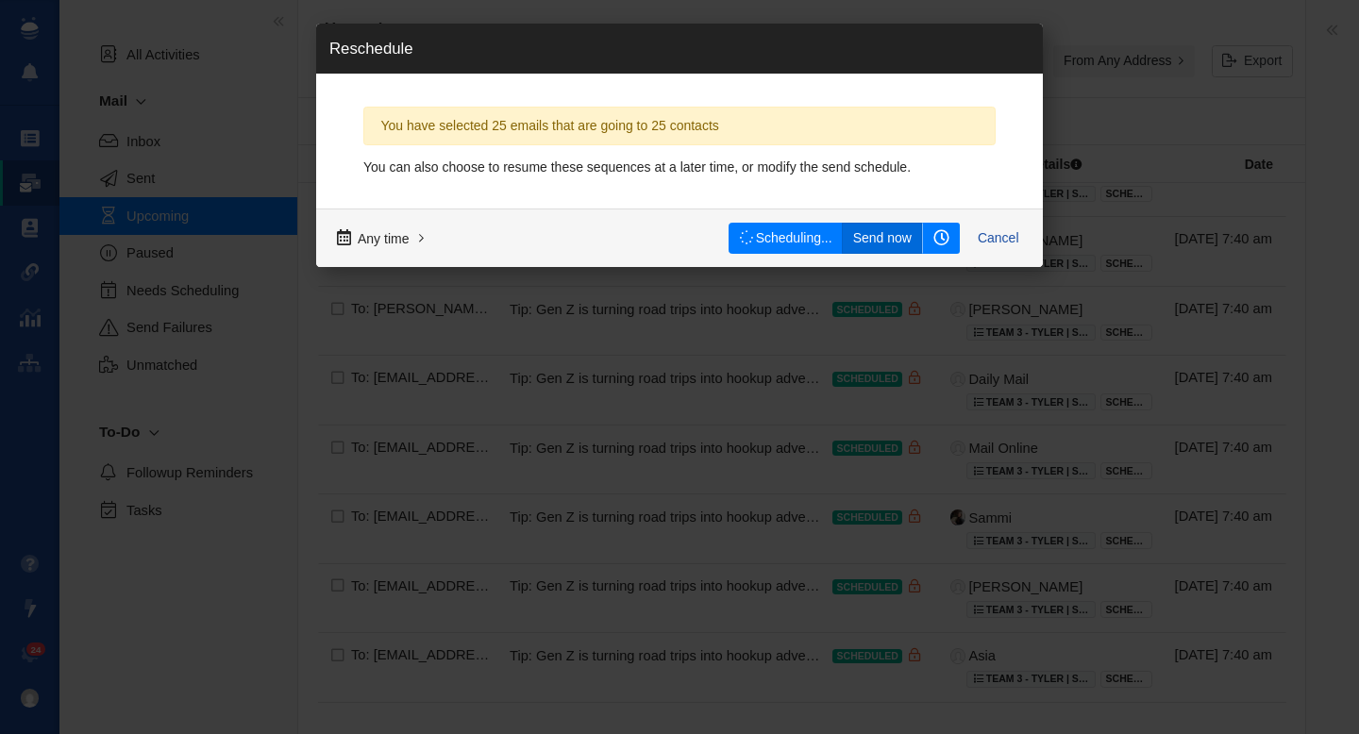
checkbox input "false"
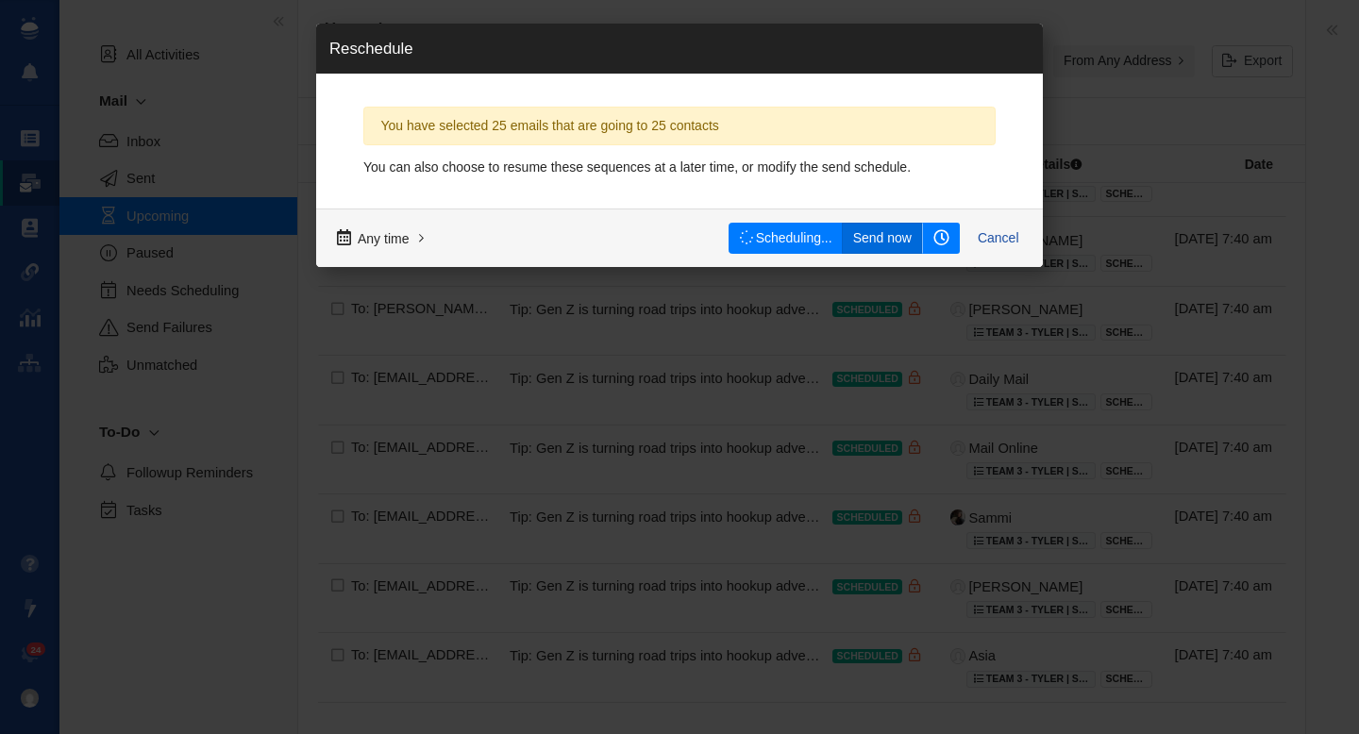
checkbox input "false"
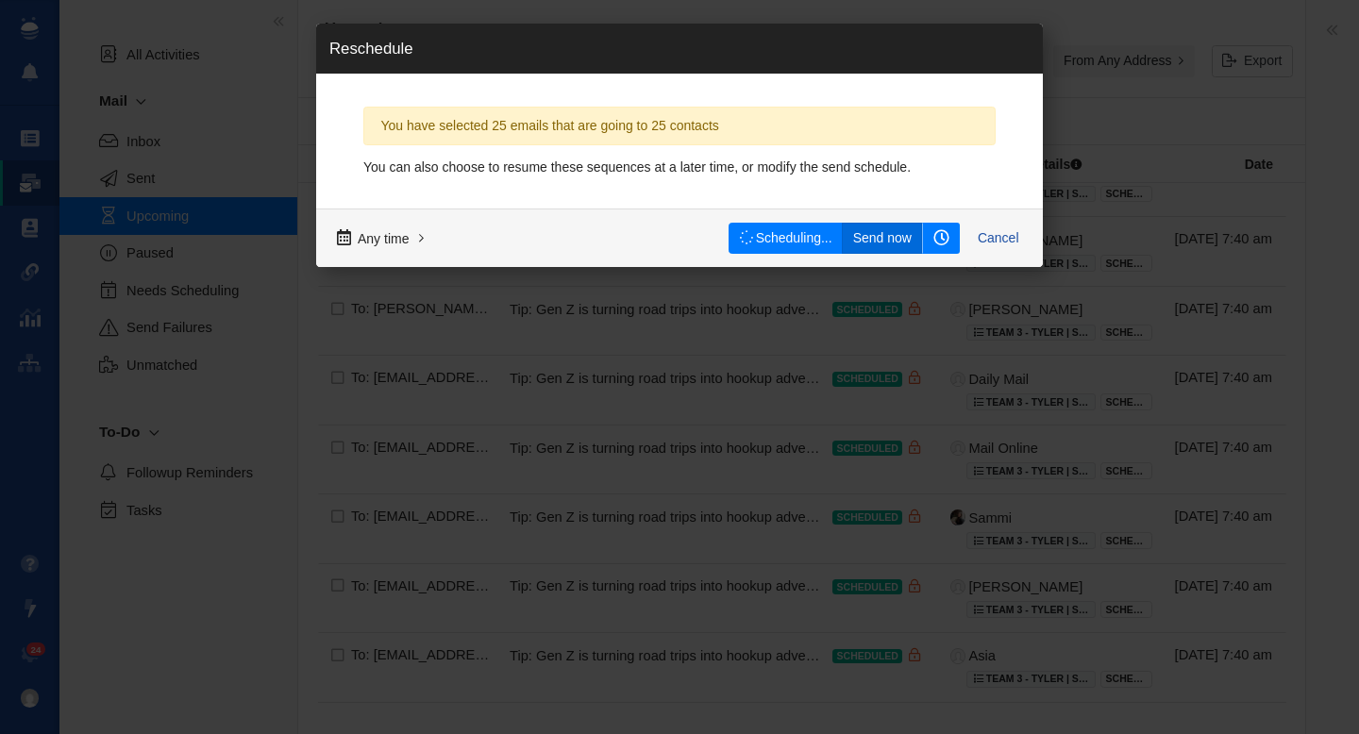
checkbox input "false"
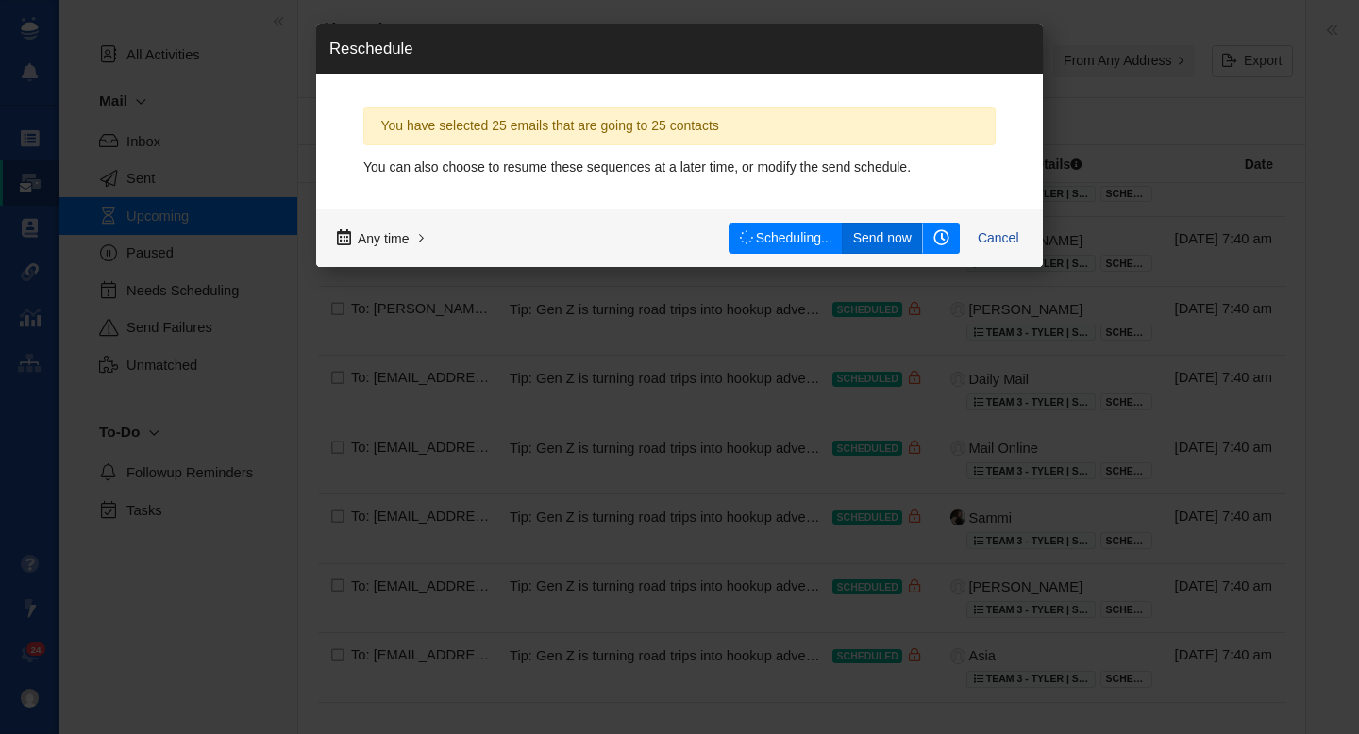
checkbox input "false"
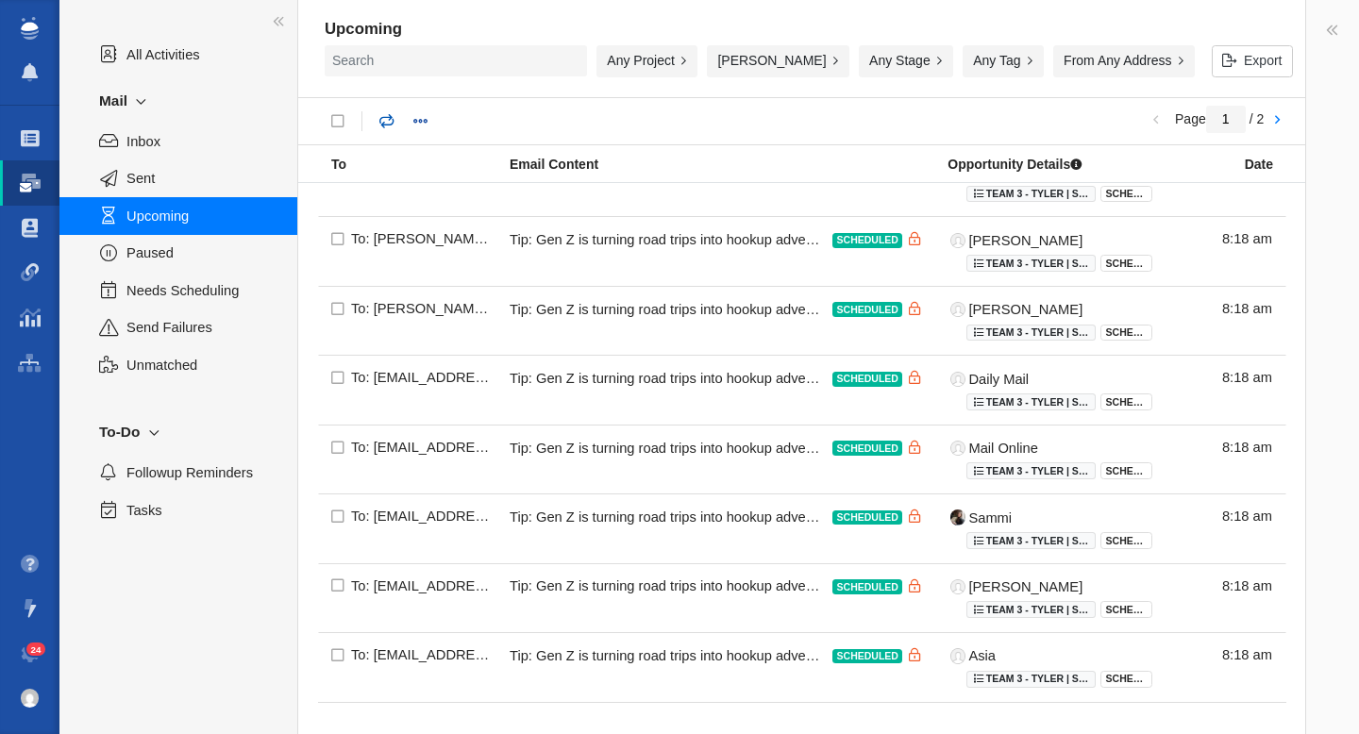
click at [392, 131] on link at bounding box center [387, 122] width 36 height 34
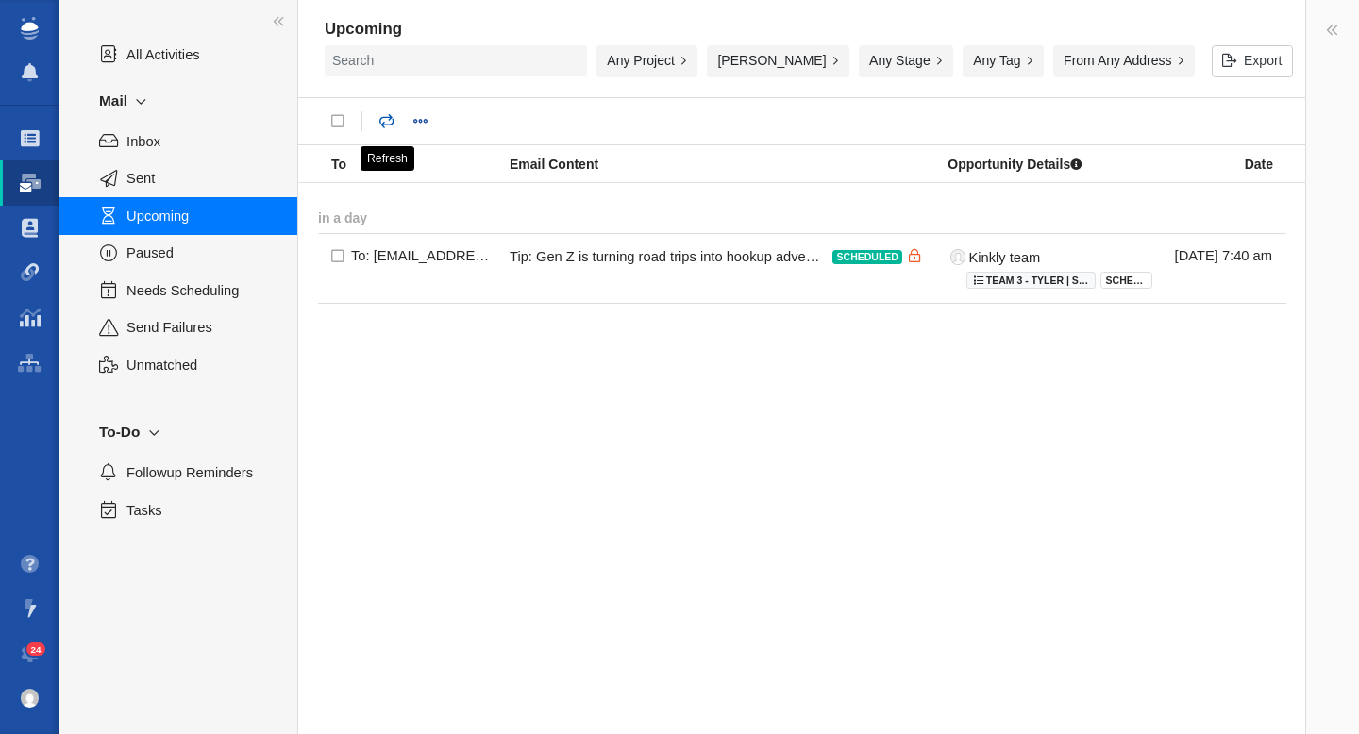
scroll to position [0, 0]
click at [331, 252] on input "checkbox" at bounding box center [338, 257] width 40 height 49
click at [532, 121] on link at bounding box center [520, 122] width 36 height 34
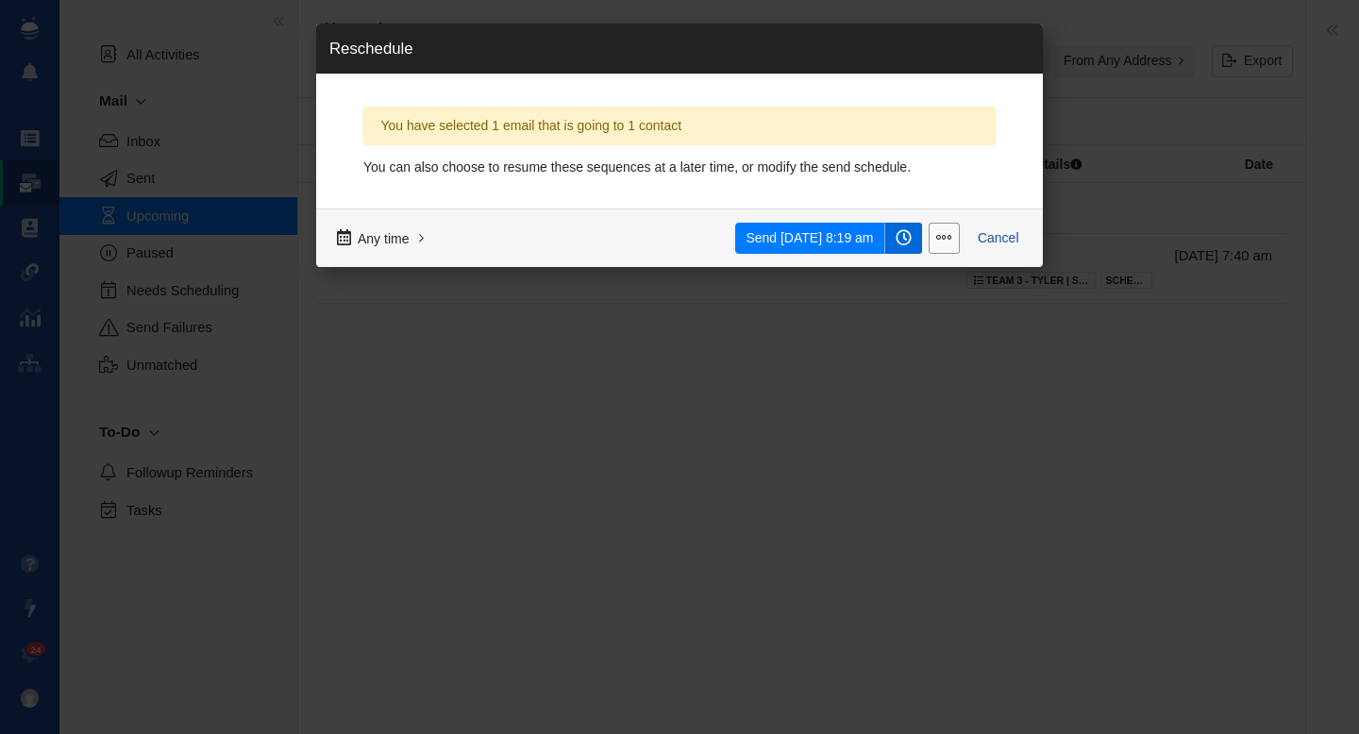
click at [904, 227] on link at bounding box center [903, 239] width 38 height 32
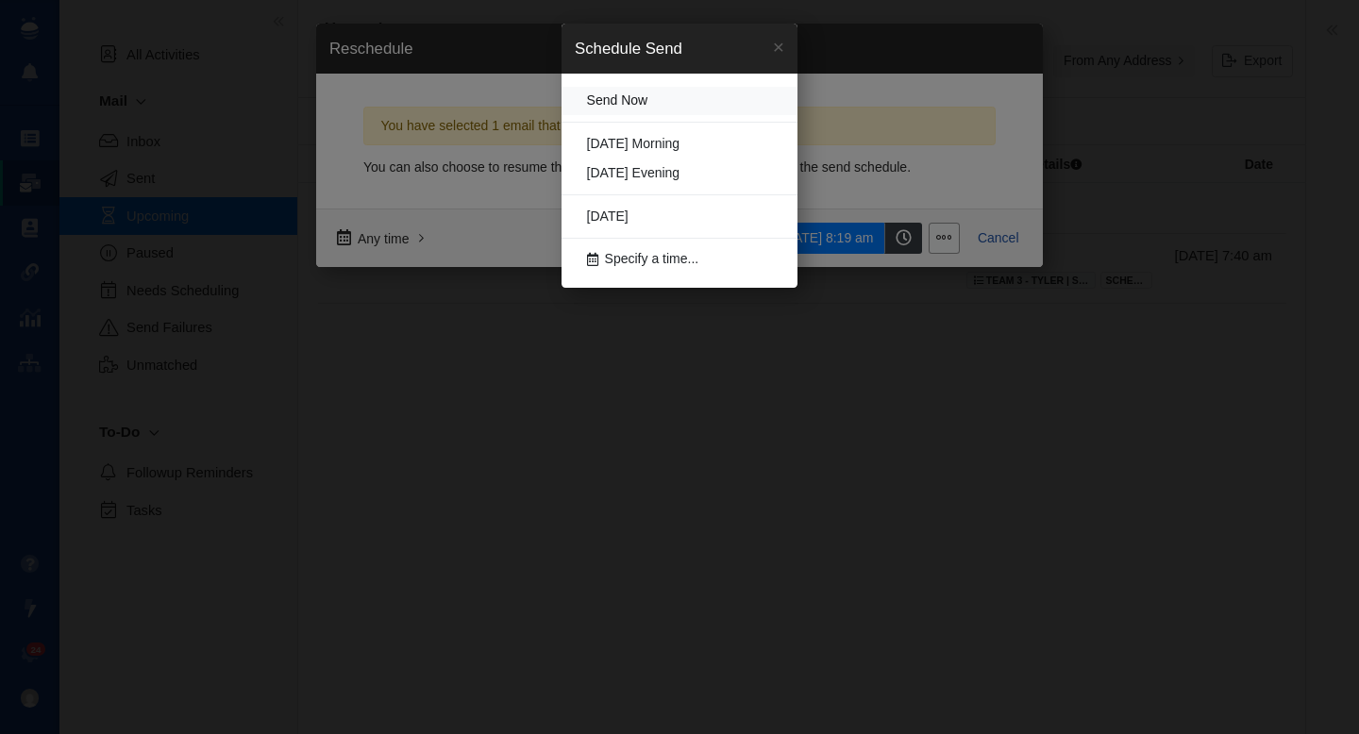
click at [657, 94] on link "Send Now" at bounding box center [679, 101] width 236 height 29
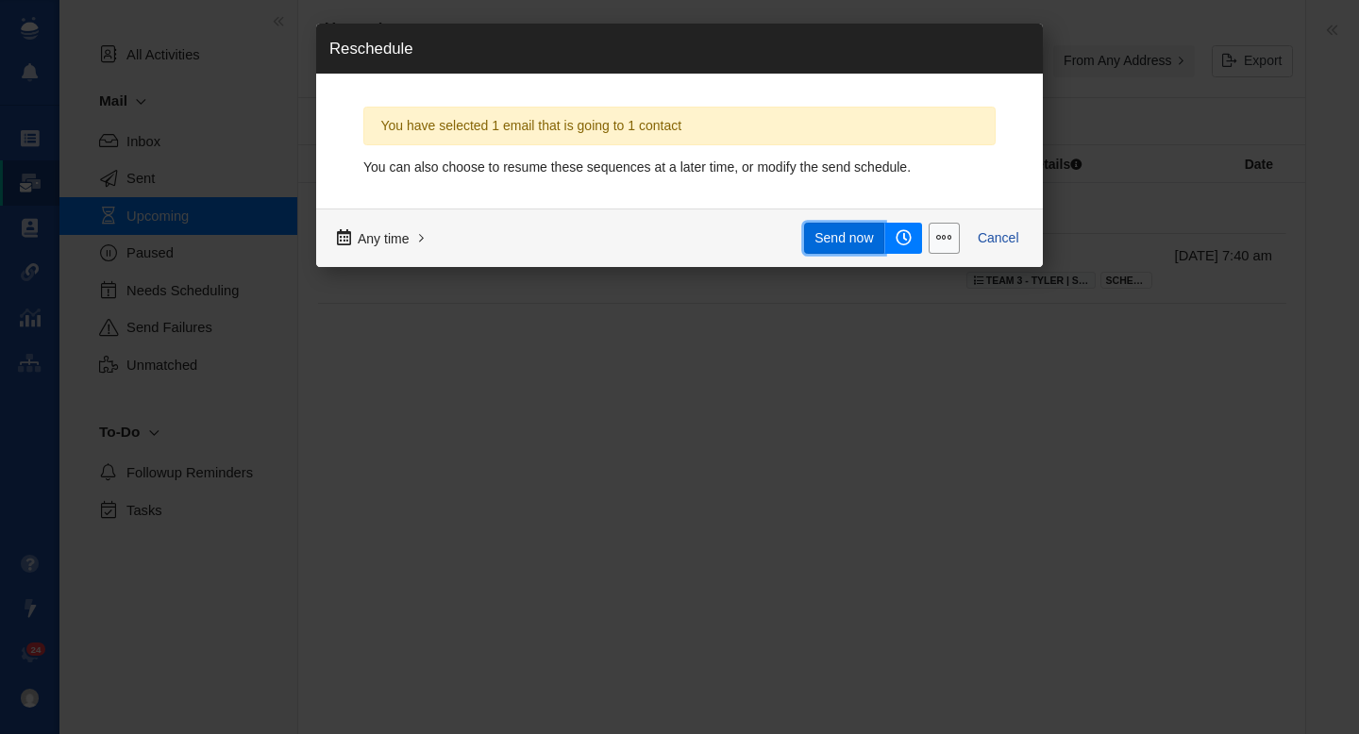
click at [843, 243] on span "Send now" at bounding box center [843, 238] width 58 height 20
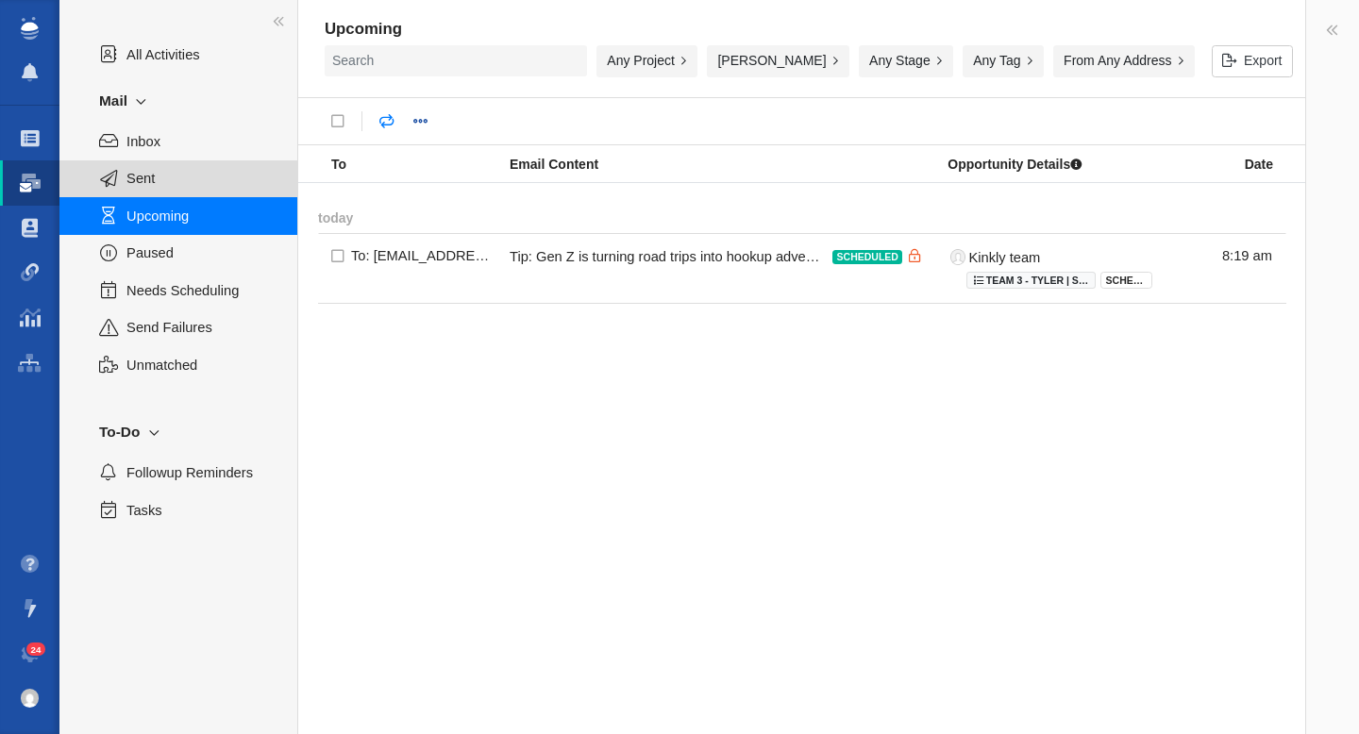
click at [157, 183] on span "Sent" at bounding box center [201, 178] width 150 height 21
